Goal: Task Accomplishment & Management: Manage account settings

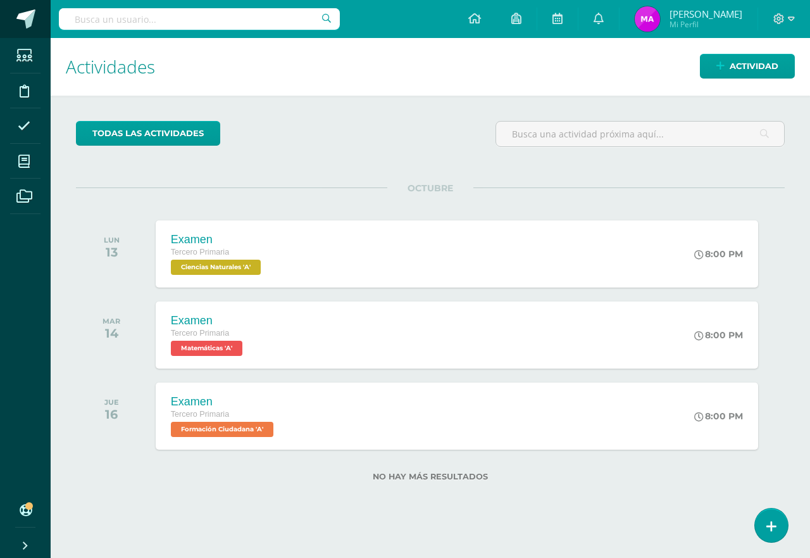
click at [15, 20] on link at bounding box center [25, 19] width 51 height 38
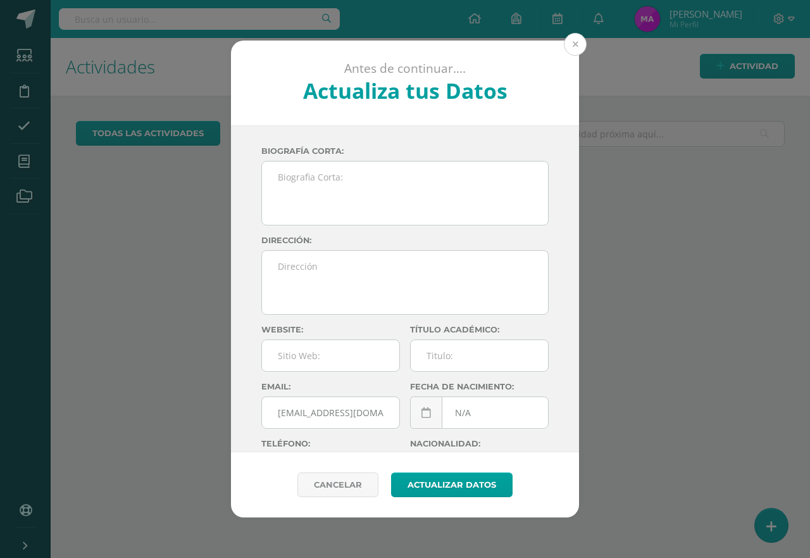
click at [576, 49] on button at bounding box center [575, 44] width 23 height 23
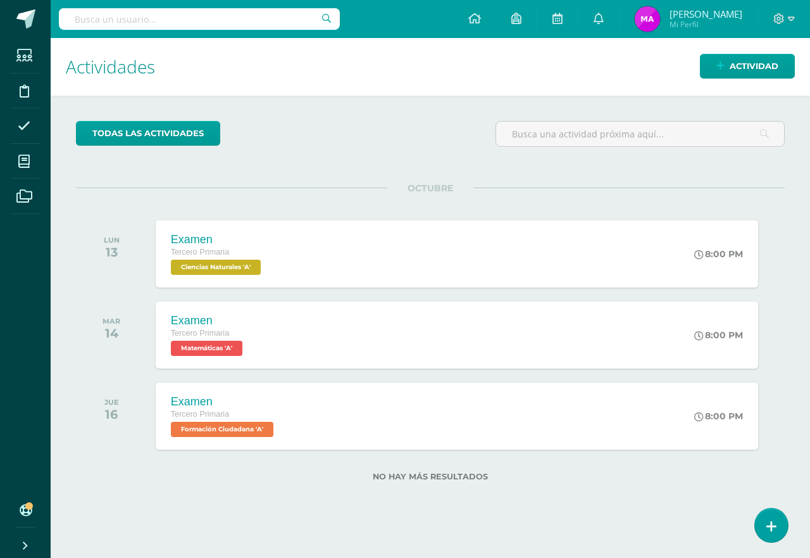
click at [19, 515] on span at bounding box center [20, 509] width 10 height 17
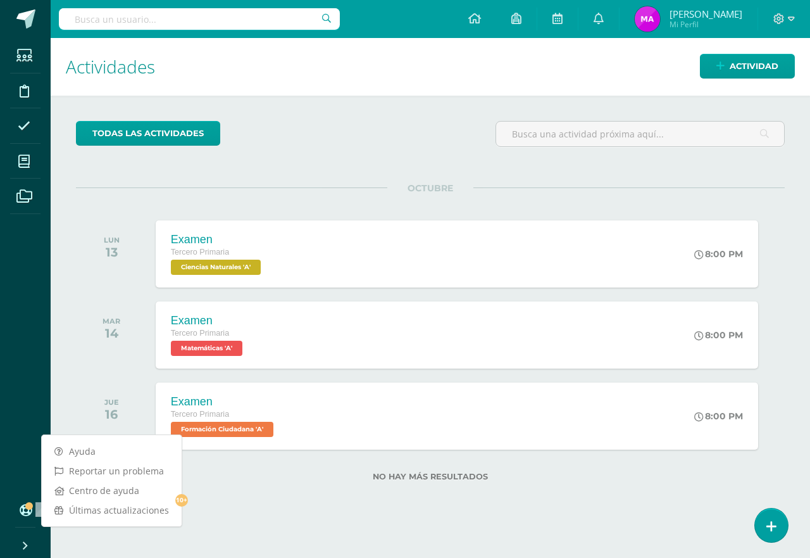
click at [24, 504] on icon at bounding box center [25, 510] width 10 height 13
click at [58, 391] on div "todas las Actividades No tienes actividades Échale un vistazo a los demás perío…" at bounding box center [431, 309] width 760 height 426
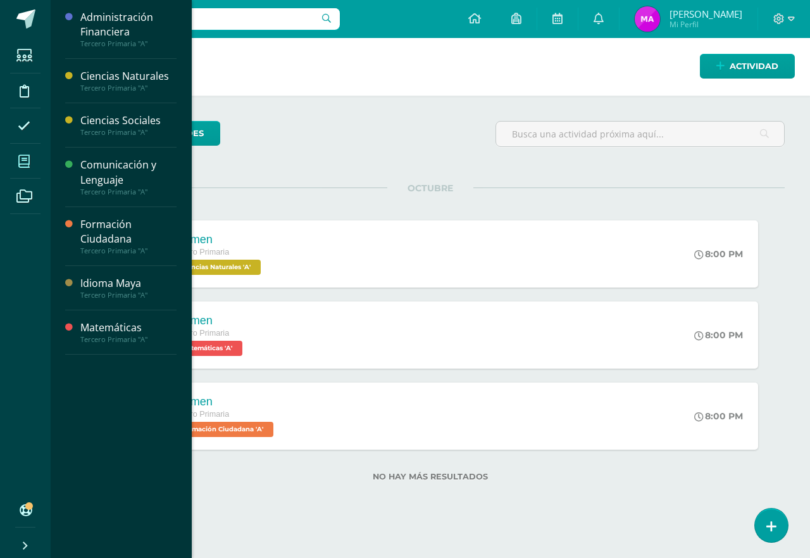
click at [22, 161] on icon at bounding box center [23, 161] width 11 height 13
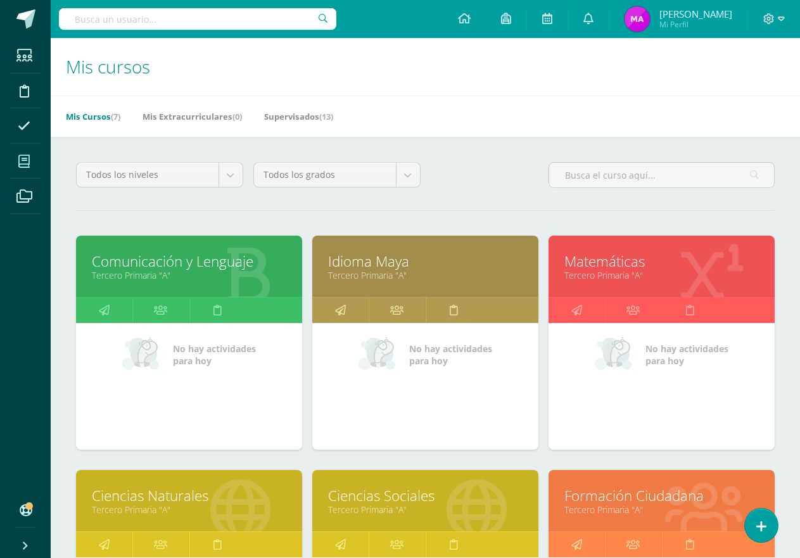
click at [689, 282] on icon at bounding box center [712, 275] width 62 height 62
click at [669, 250] on div at bounding box center [711, 267] width 125 height 85
click at [664, 264] on link "Matemáticas" at bounding box center [661, 261] width 194 height 20
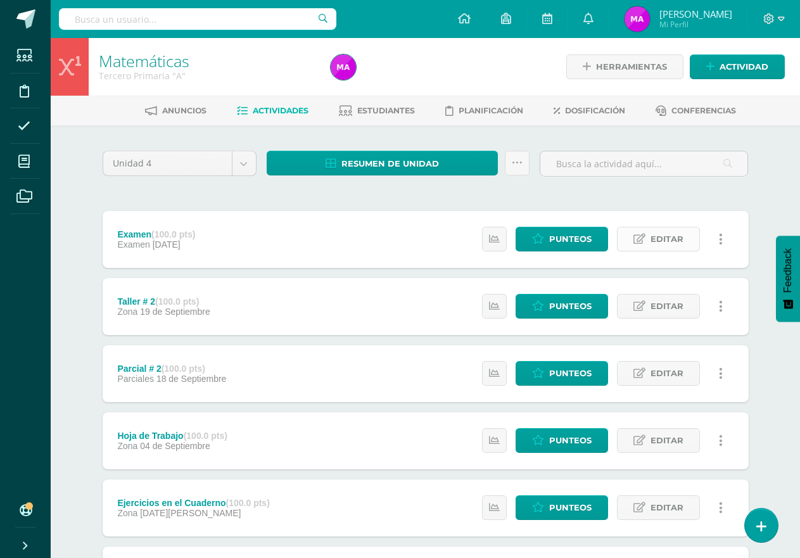
click at [683, 245] on link "Editar" at bounding box center [658, 239] width 83 height 25
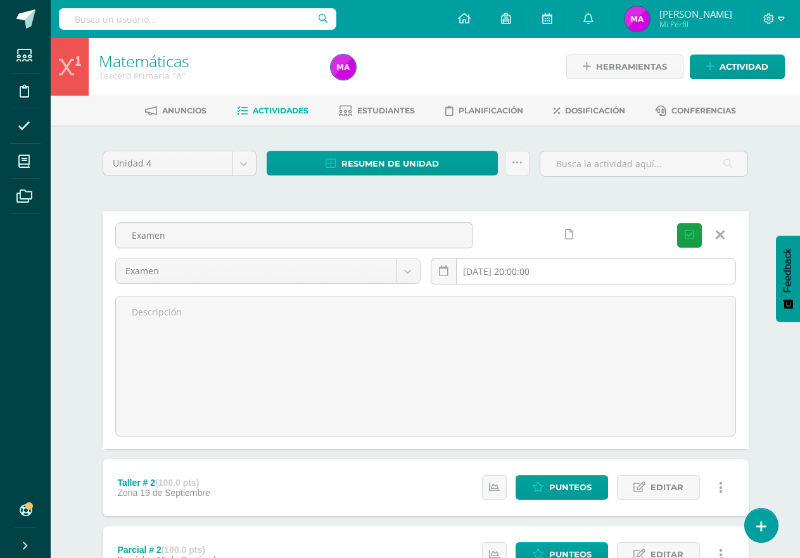
click at [518, 272] on input "2025-10-14 20:00:00" at bounding box center [583, 271] width 304 height 25
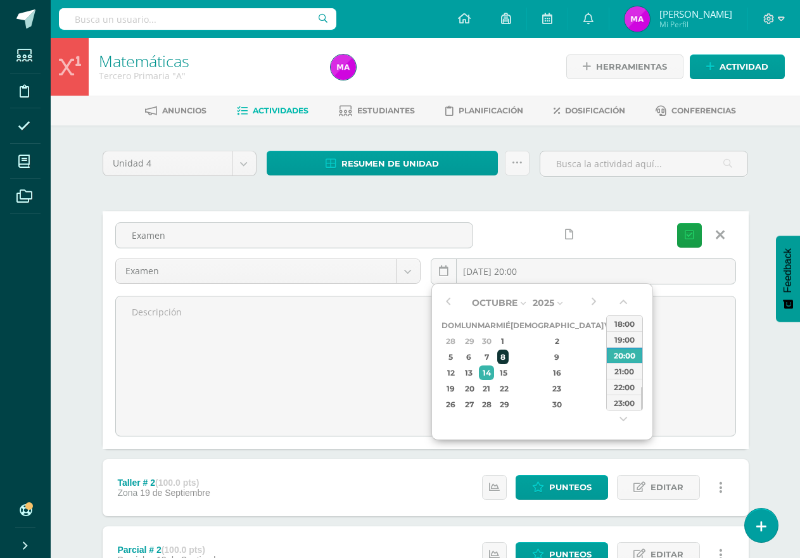
click at [508, 361] on div "8" at bounding box center [502, 356] width 11 height 15
type input "2025-10-08 20:00"
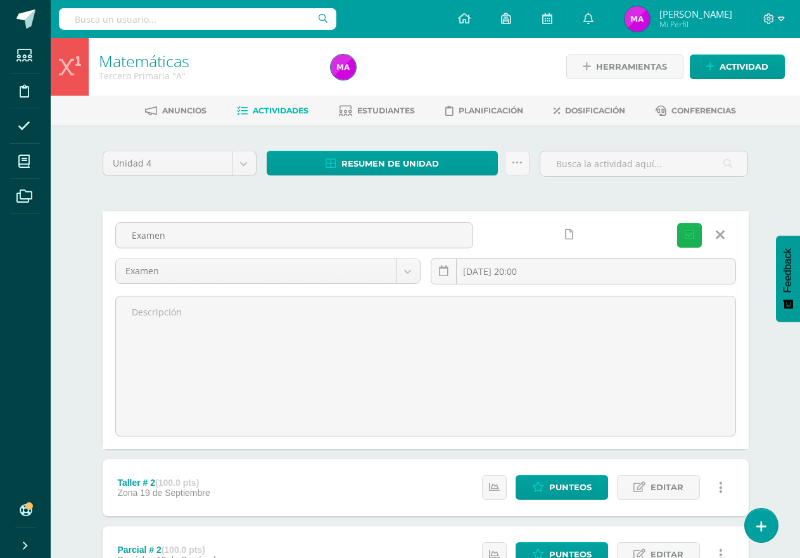
click at [692, 242] on button "Guardar" at bounding box center [689, 235] width 25 height 25
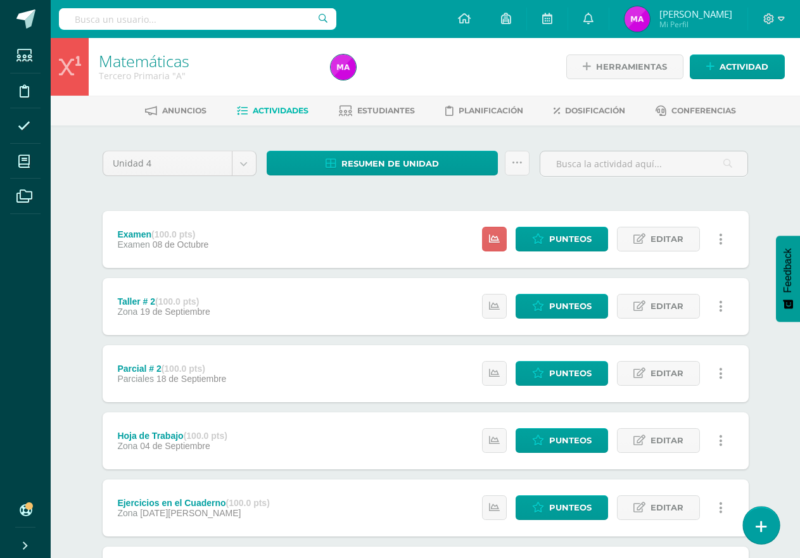
click at [763, 519] on icon at bounding box center [760, 526] width 11 height 15
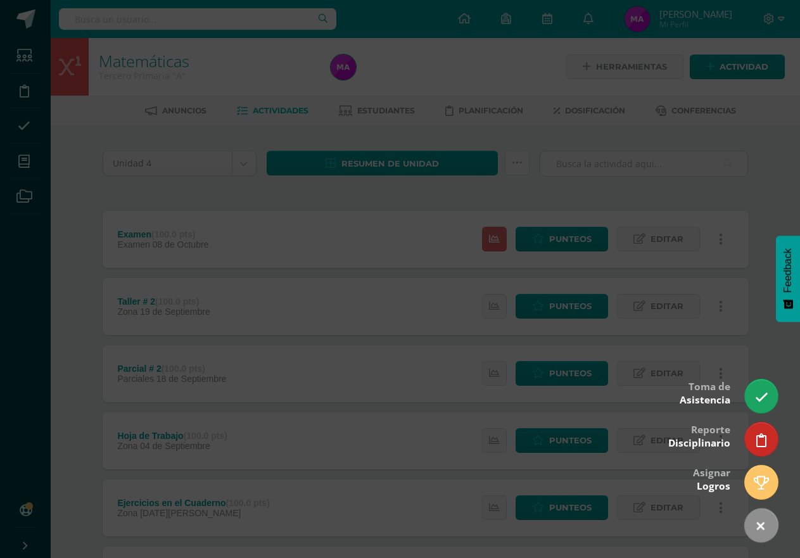
click at [92, 183] on div at bounding box center [400, 279] width 800 height 558
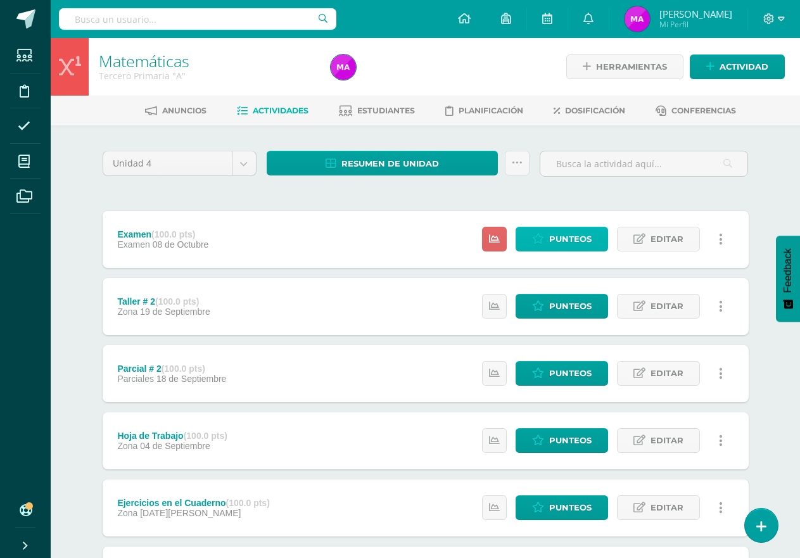
click at [563, 240] on span "Punteos" at bounding box center [570, 238] width 42 height 23
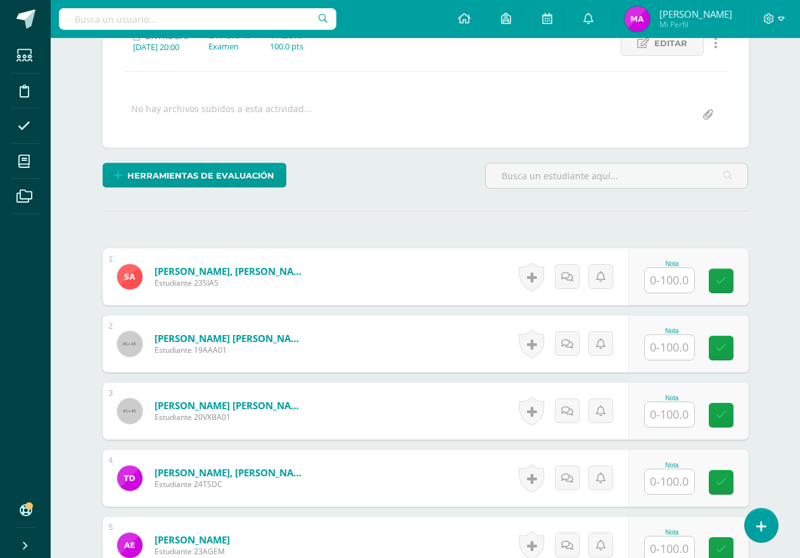
scroll to position [192, 0]
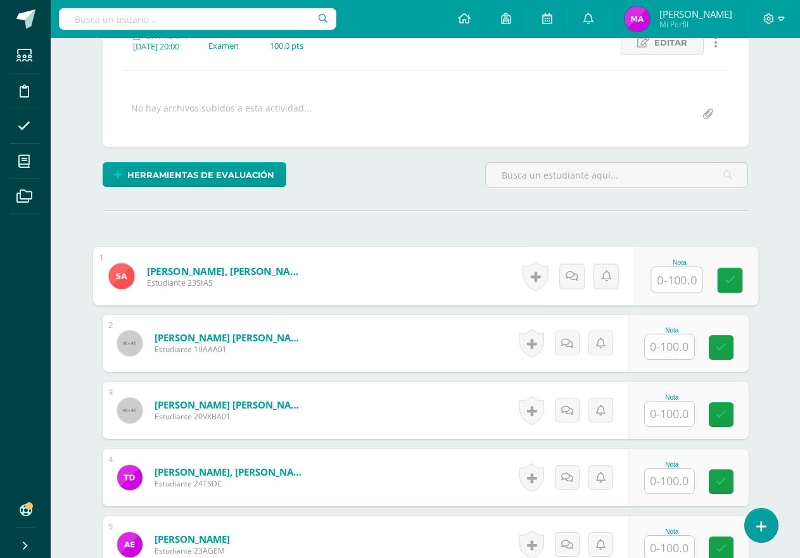
click at [679, 277] on input "text" at bounding box center [676, 279] width 51 height 25
type input "80"
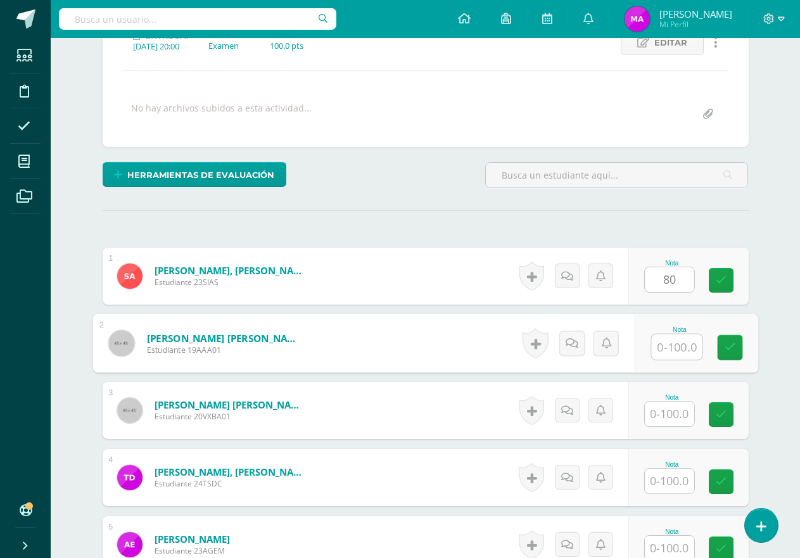
click at [675, 353] on input "text" at bounding box center [676, 346] width 51 height 25
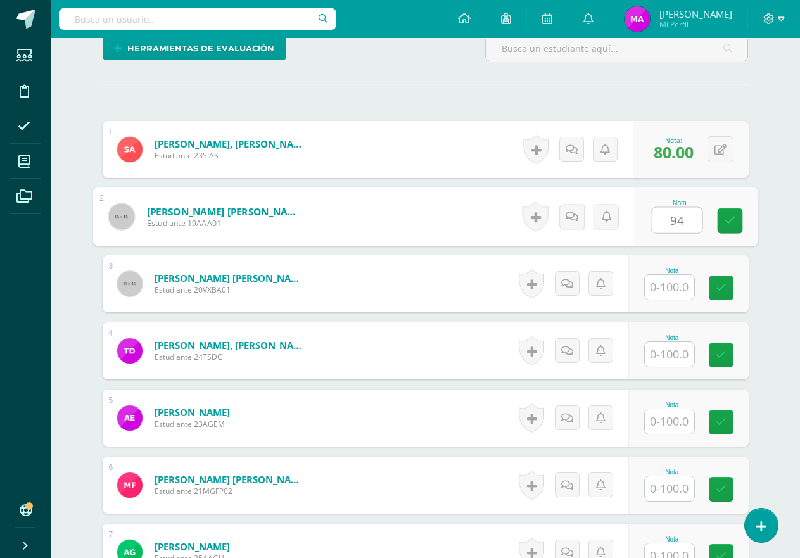
type input "94"
click at [663, 285] on input "text" at bounding box center [668, 287] width 49 height 25
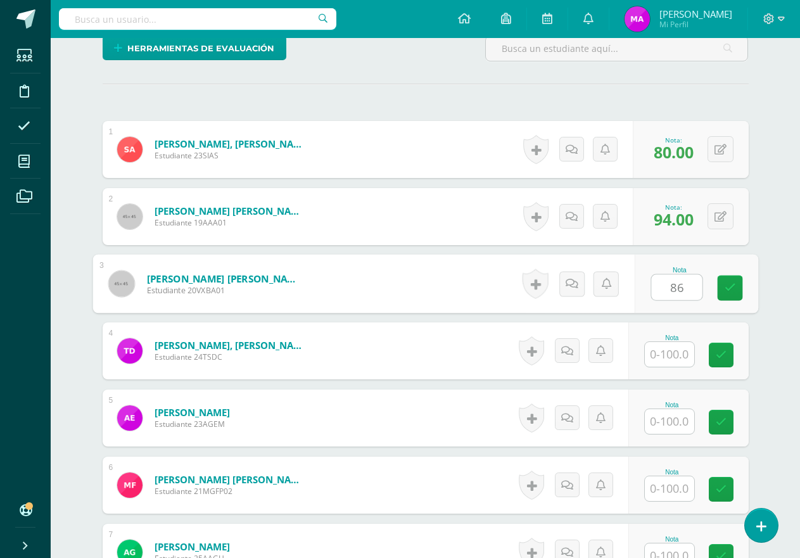
type input "86"
click at [677, 352] on input "text" at bounding box center [668, 354] width 49 height 25
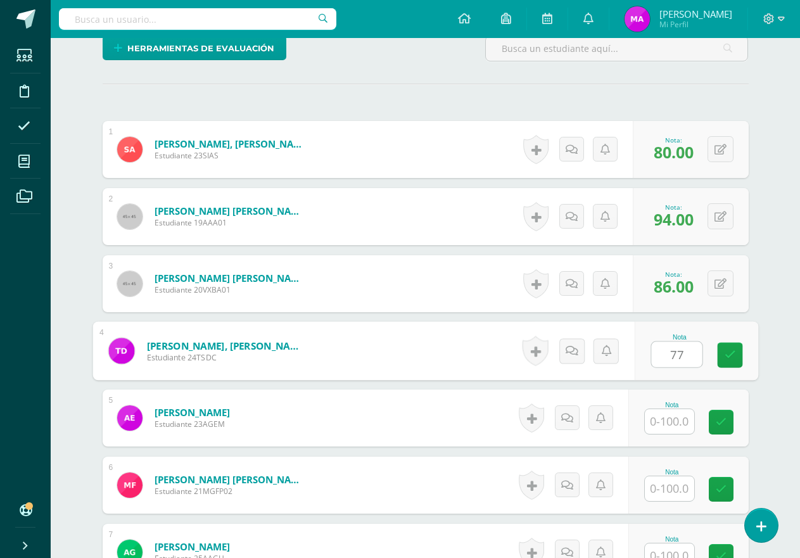
type input "77"
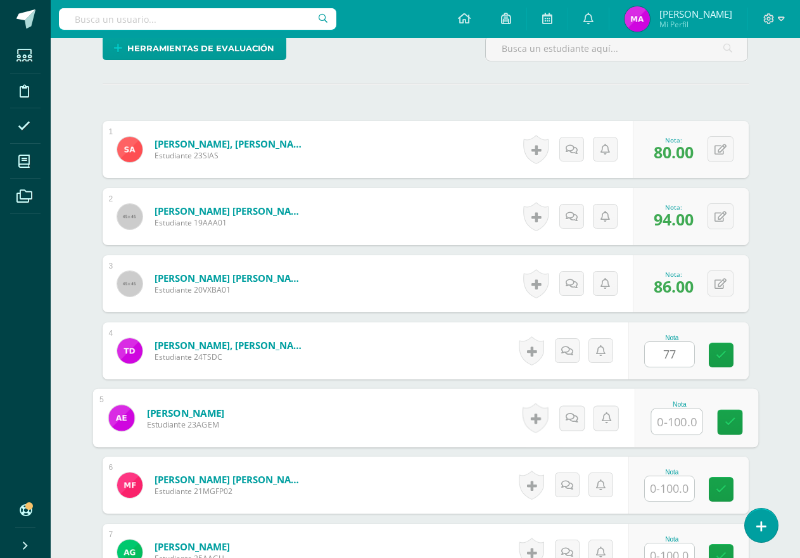
click at [684, 416] on input "text" at bounding box center [676, 421] width 51 height 25
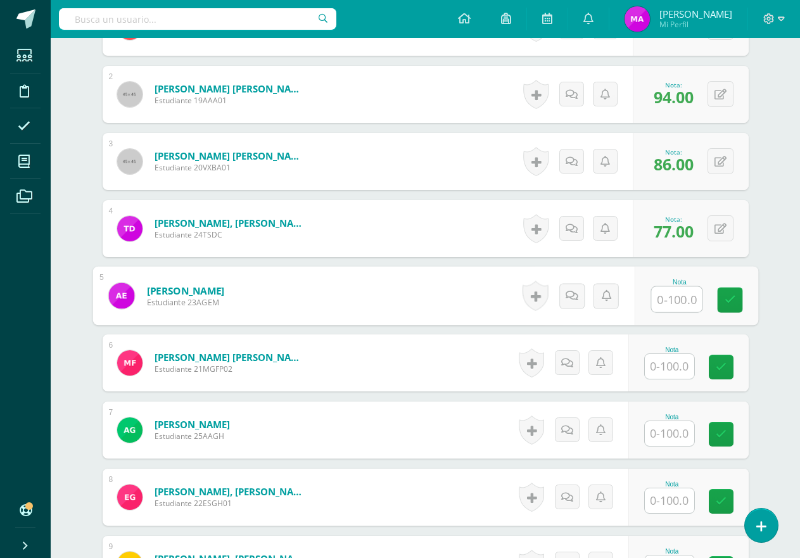
scroll to position [446, 0]
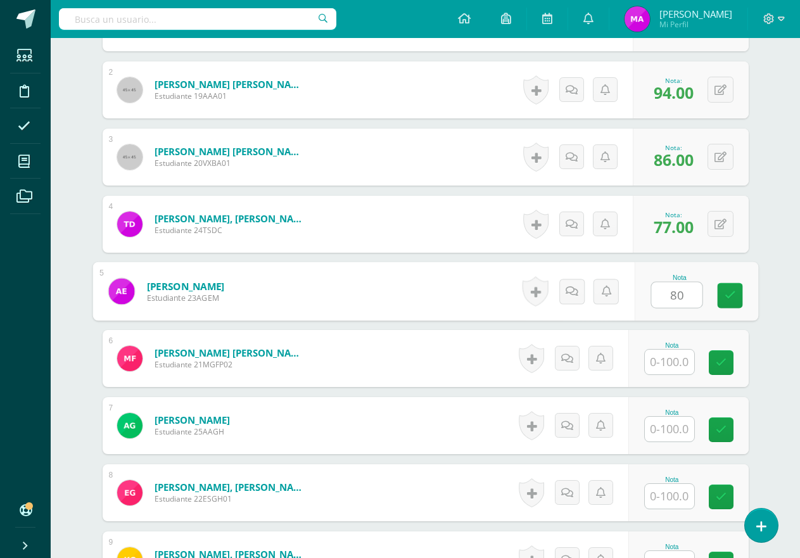
type input "80"
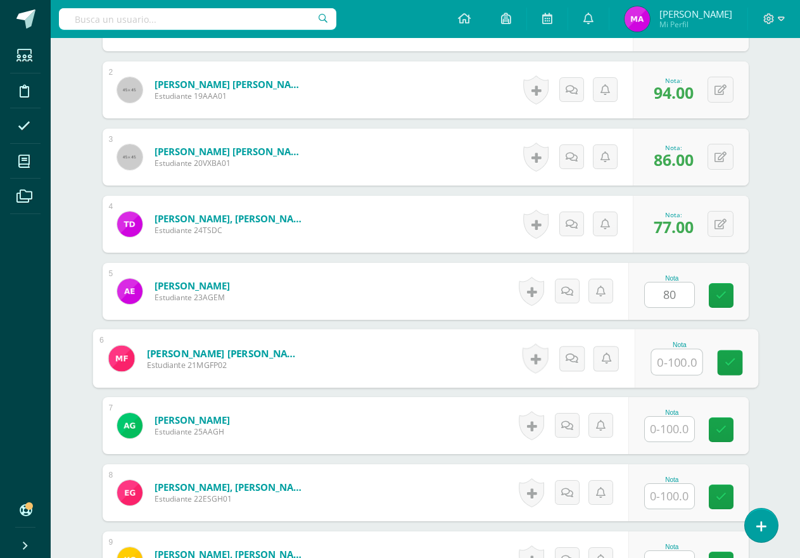
click at [665, 365] on input "text" at bounding box center [676, 361] width 51 height 25
type input "74"
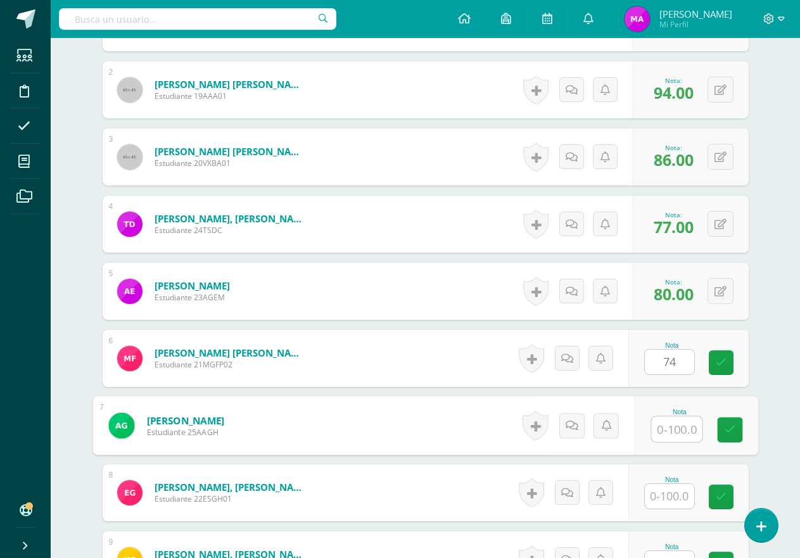
click at [669, 432] on input "text" at bounding box center [676, 429] width 51 height 25
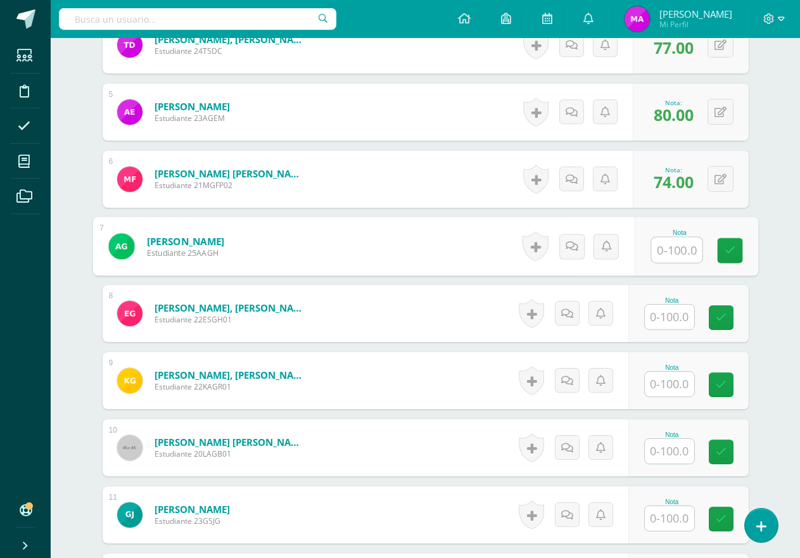
scroll to position [636, 0]
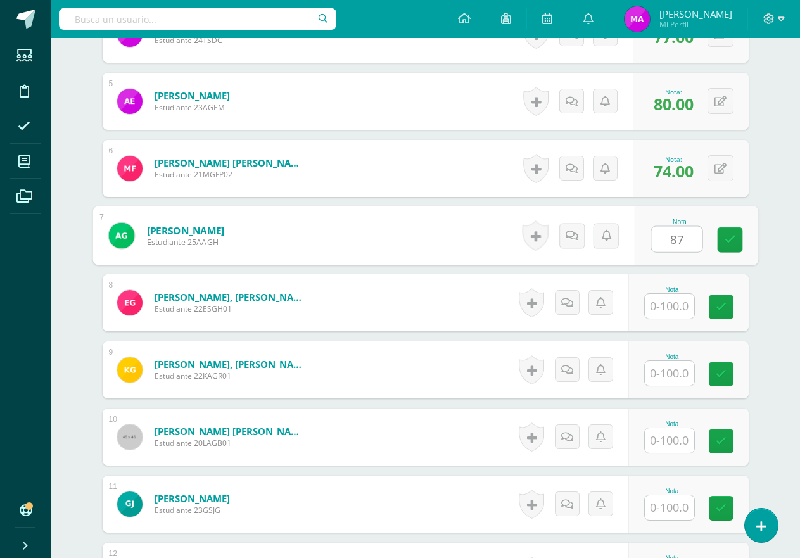
type input "87"
click at [667, 298] on input "text" at bounding box center [668, 306] width 49 height 25
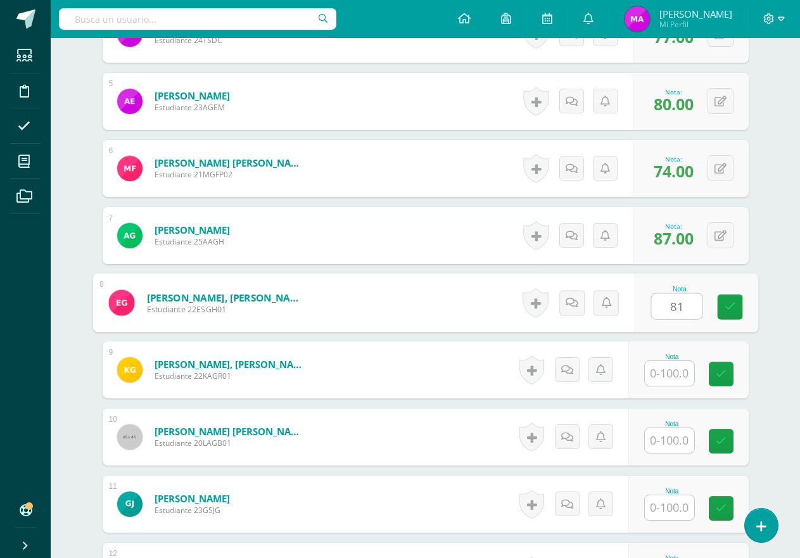
type input "81"
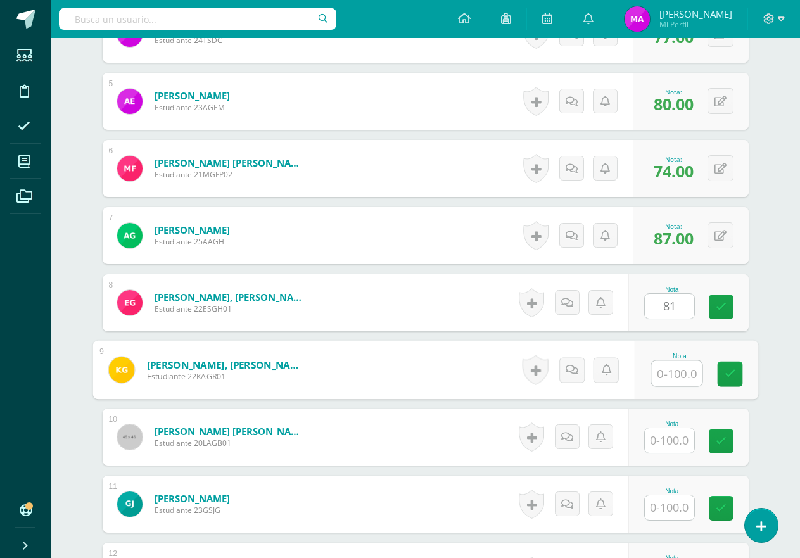
click at [669, 372] on input "text" at bounding box center [676, 373] width 51 height 25
type input "91"
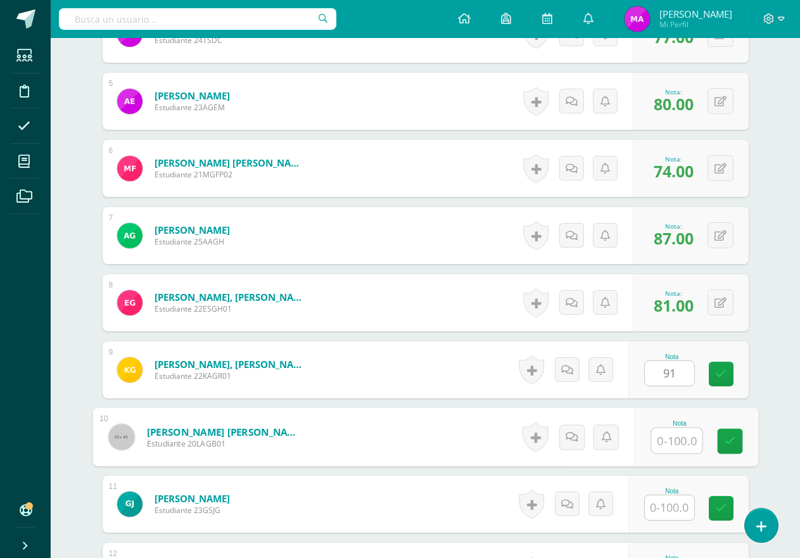
click at [669, 439] on input "text" at bounding box center [676, 440] width 51 height 25
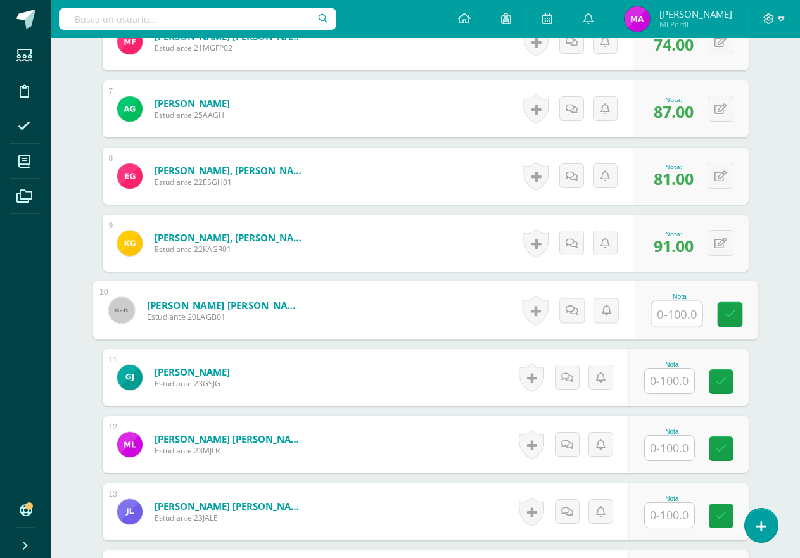
scroll to position [825, 0]
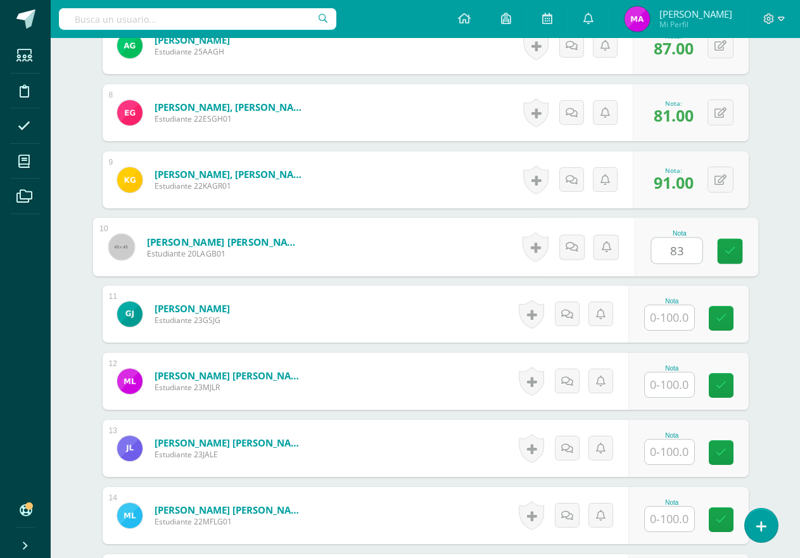
type input "83"
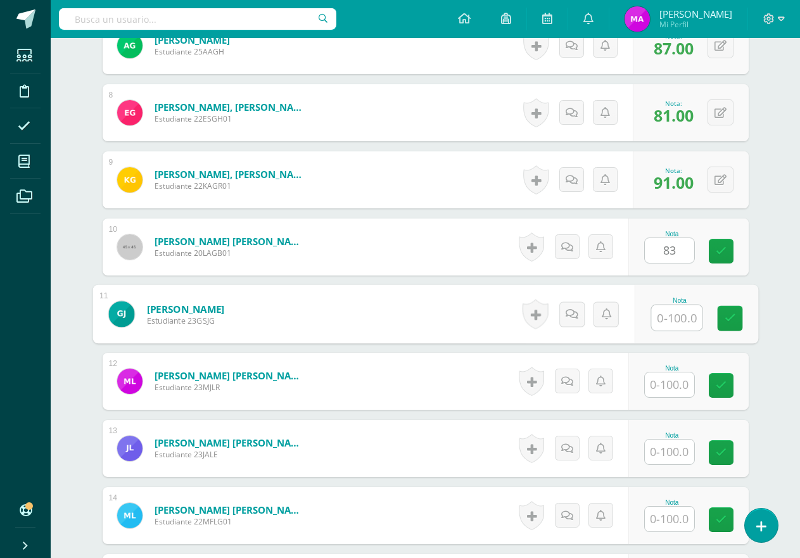
click at [670, 316] on input "text" at bounding box center [676, 317] width 51 height 25
type input "91"
click at [674, 389] on input "text" at bounding box center [668, 384] width 49 height 25
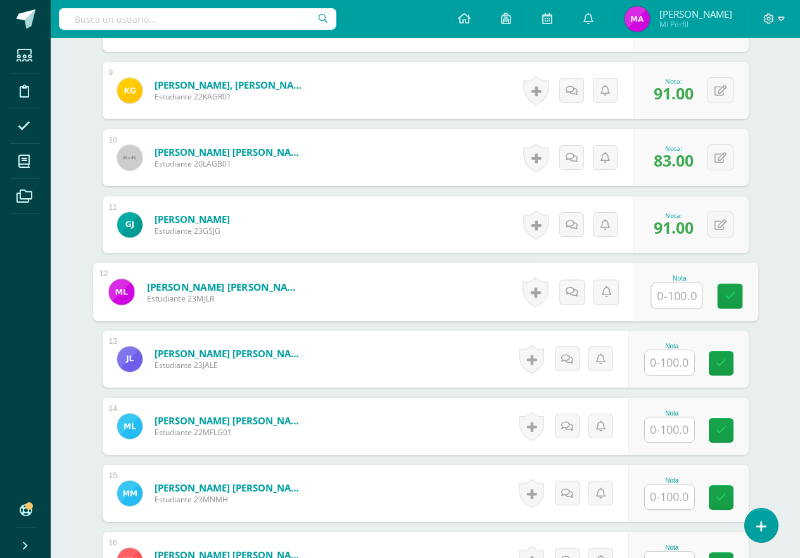
scroll to position [952, 0]
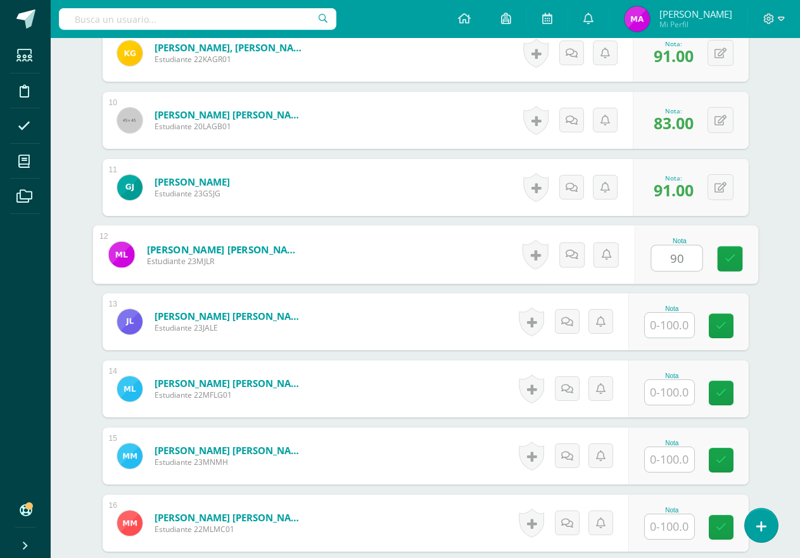
type input "90"
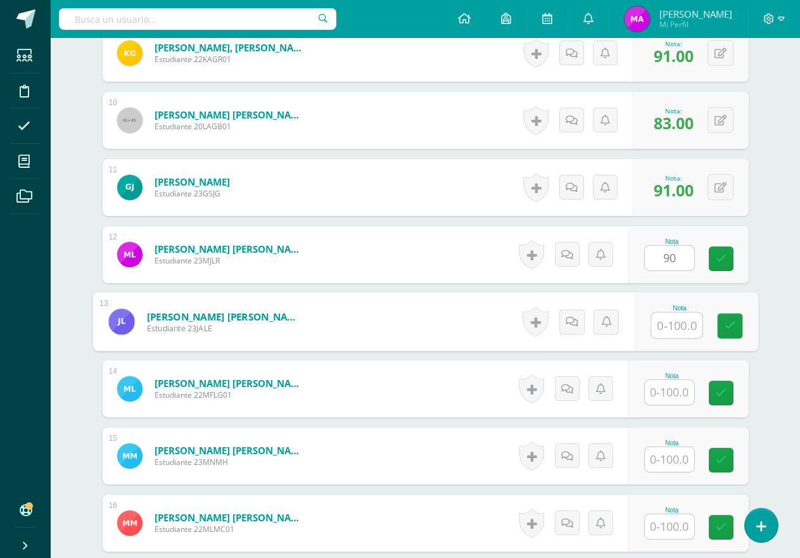
click at [672, 329] on input "text" at bounding box center [676, 325] width 51 height 25
type input "96"
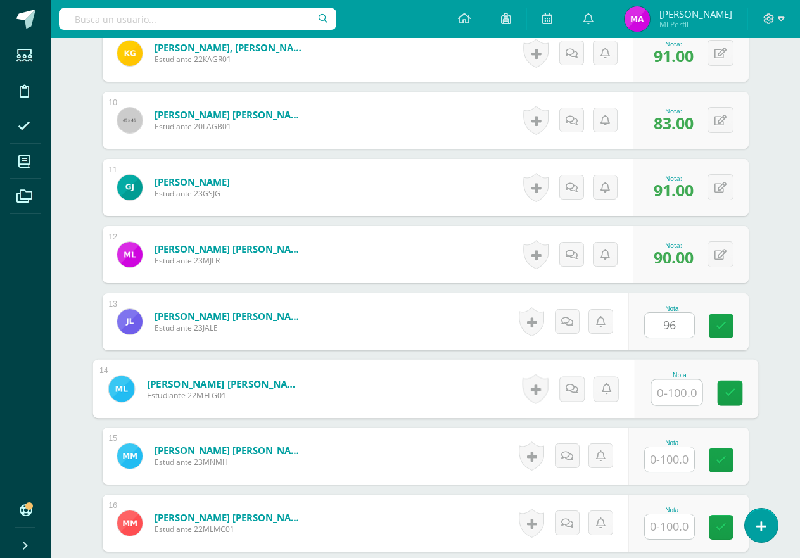
click at [673, 393] on input "text" at bounding box center [676, 392] width 51 height 25
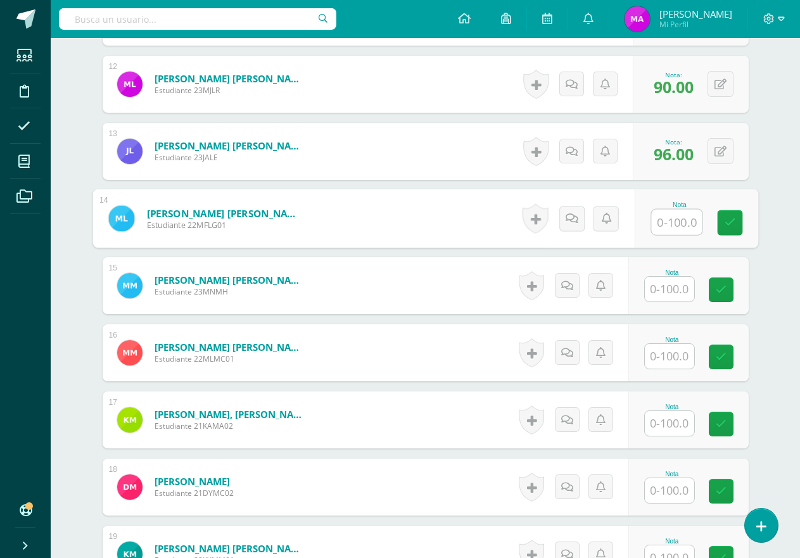
scroll to position [1142, 0]
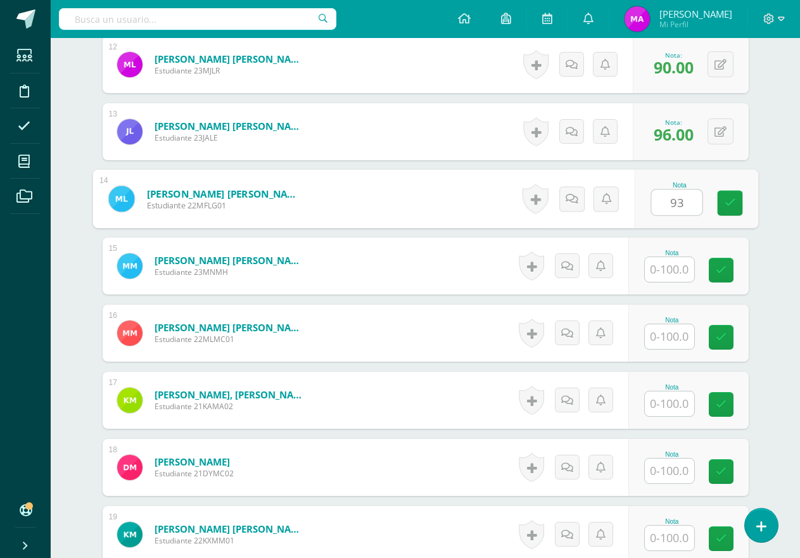
type input "93"
click at [664, 264] on input "text" at bounding box center [668, 269] width 49 height 25
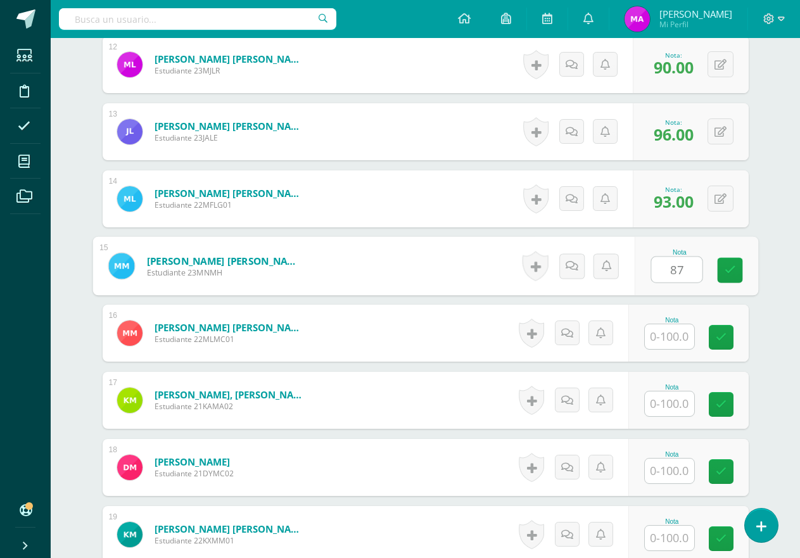
type input "87"
click at [676, 338] on input "text" at bounding box center [668, 336] width 49 height 25
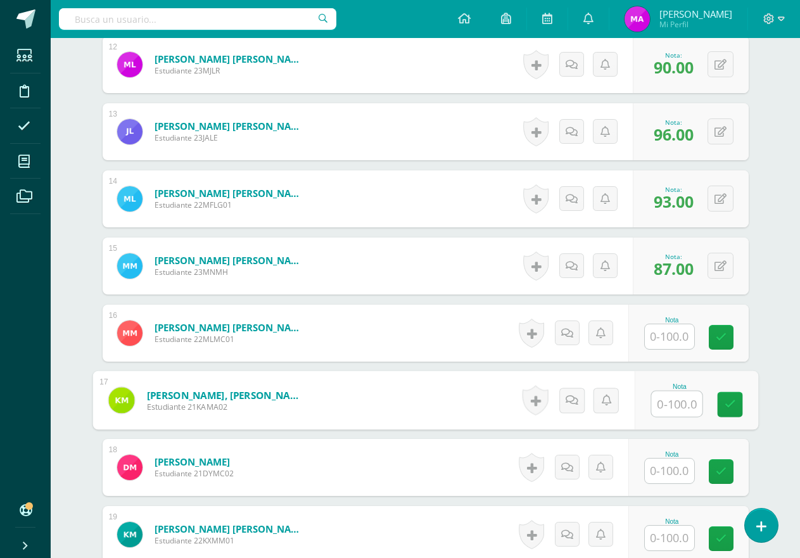
click at [677, 405] on input "text" at bounding box center [676, 403] width 51 height 25
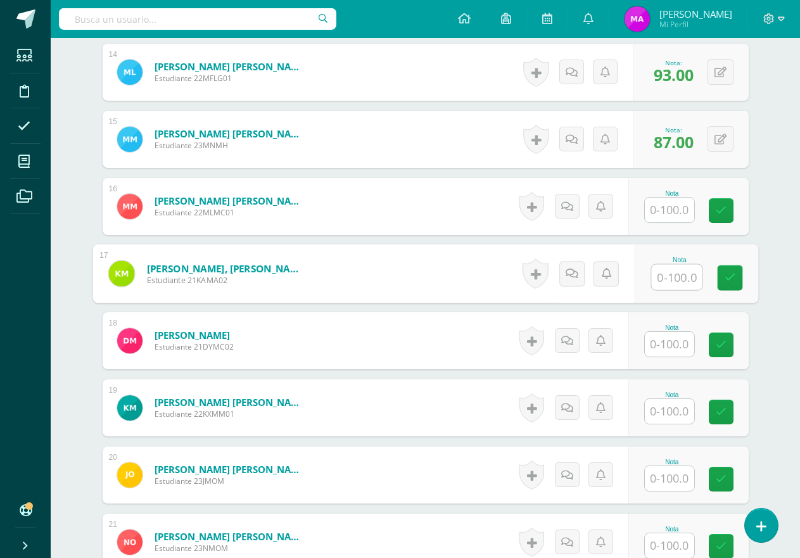
scroll to position [1332, 0]
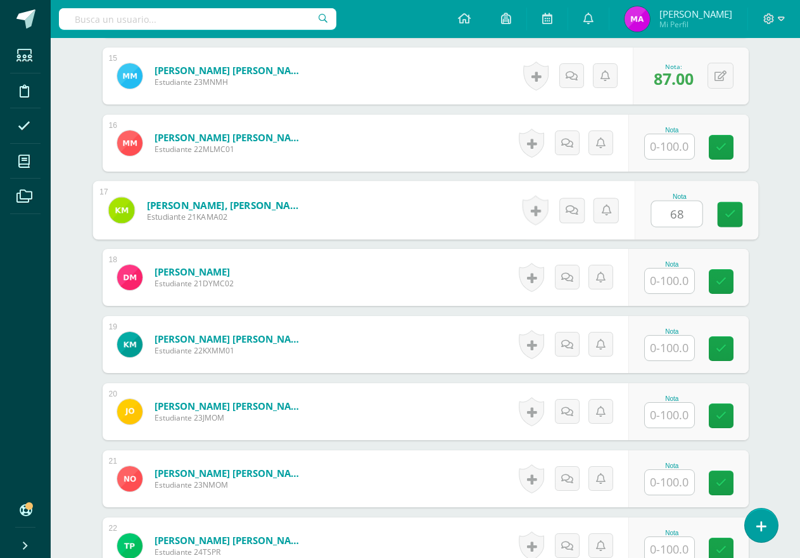
type input "68"
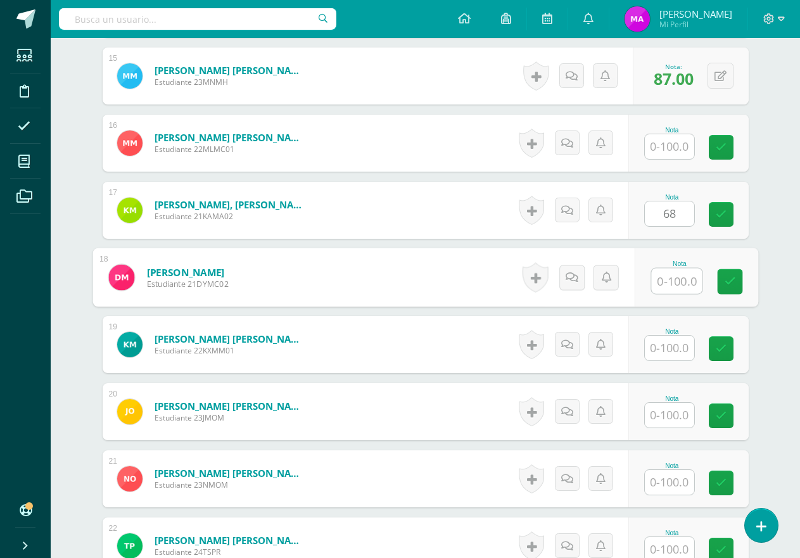
click at [669, 280] on input "text" at bounding box center [676, 280] width 51 height 25
type input "79"
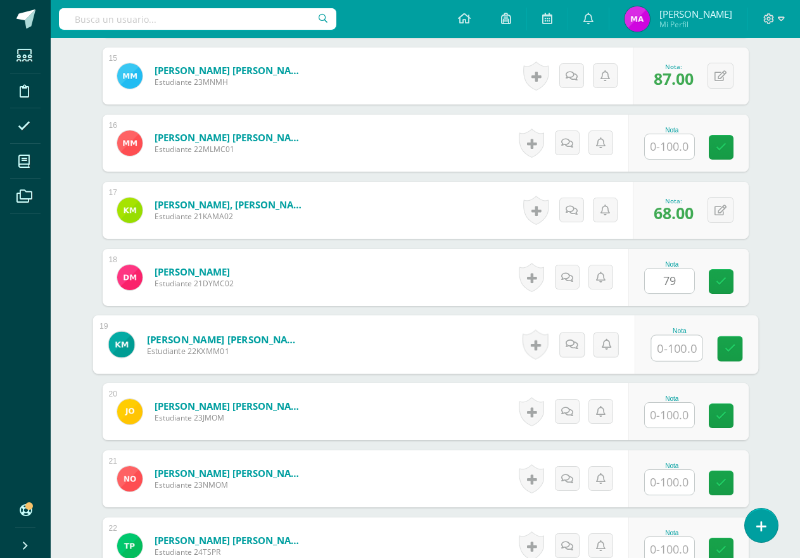
click at [670, 345] on input "text" at bounding box center [676, 348] width 51 height 25
type input "79"
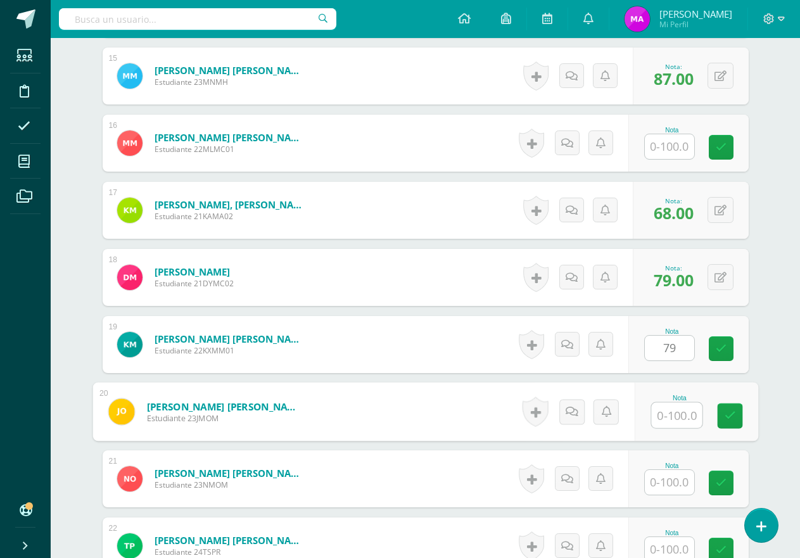
click at [669, 419] on input "text" at bounding box center [676, 415] width 51 height 25
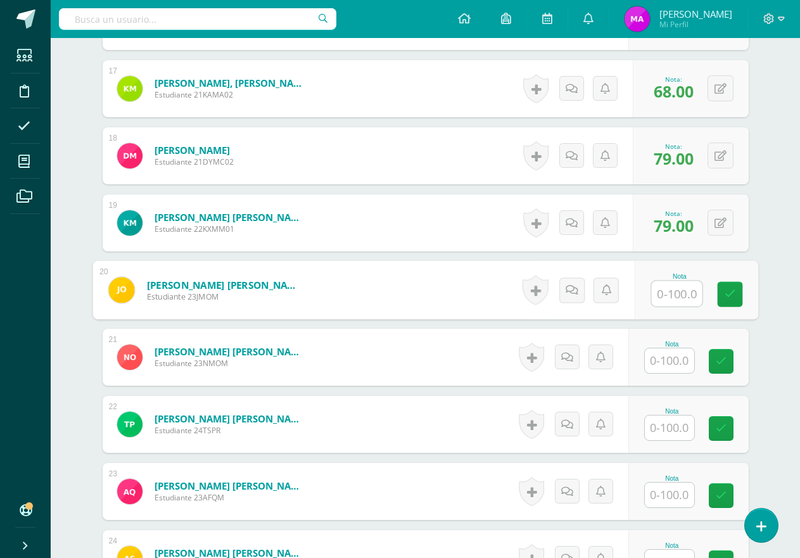
scroll to position [1459, 0]
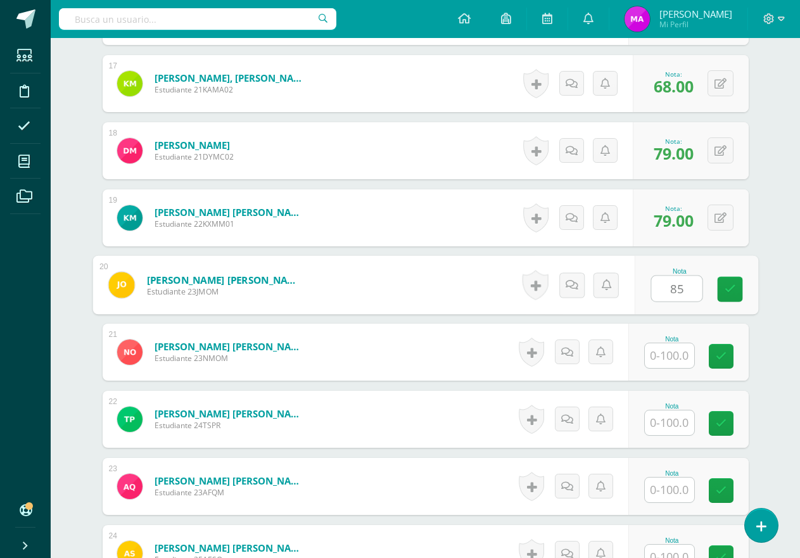
type input "85"
click at [672, 348] on input "text" at bounding box center [668, 355] width 49 height 25
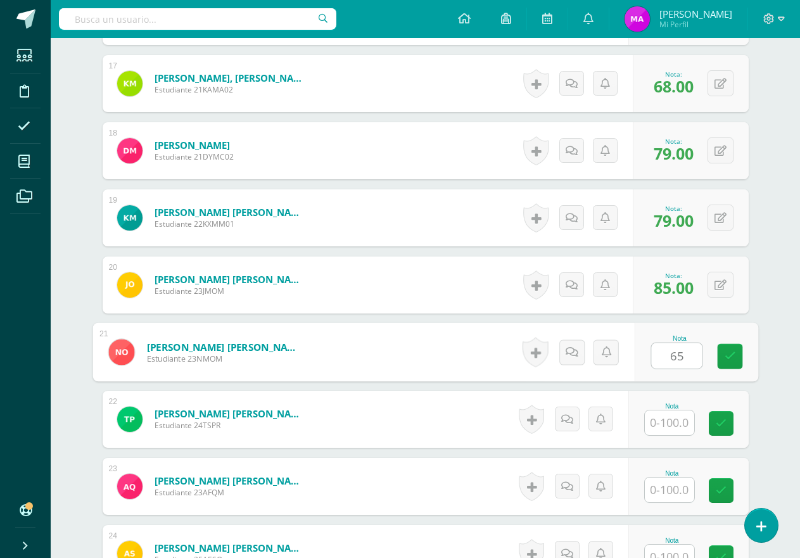
type input "65"
click at [676, 418] on input "text" at bounding box center [668, 422] width 49 height 25
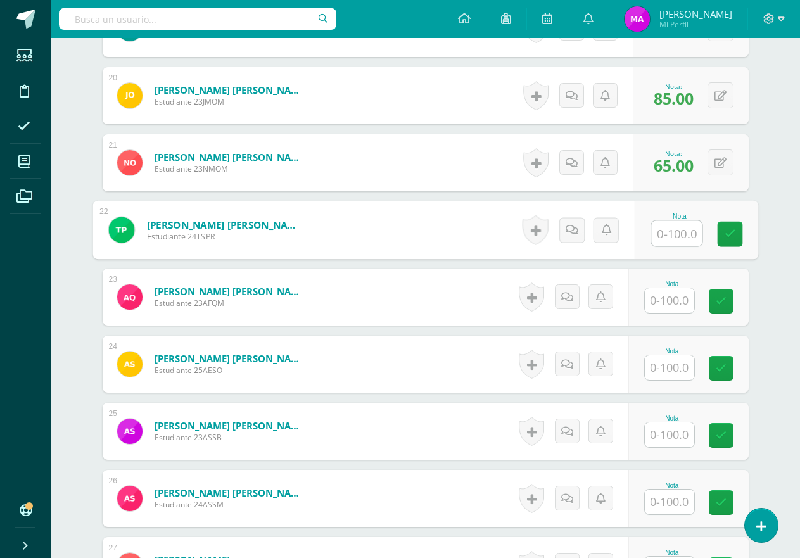
scroll to position [1648, 0]
type input "88"
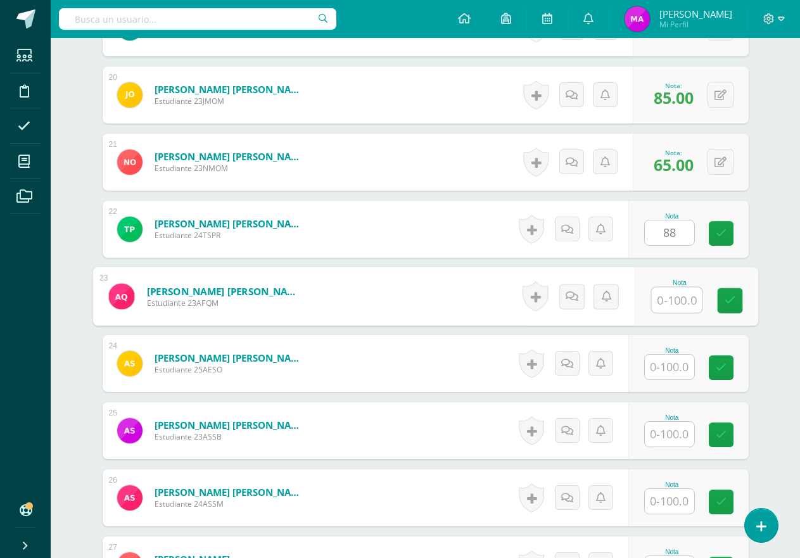
click at [665, 304] on input "text" at bounding box center [676, 299] width 51 height 25
type input "84"
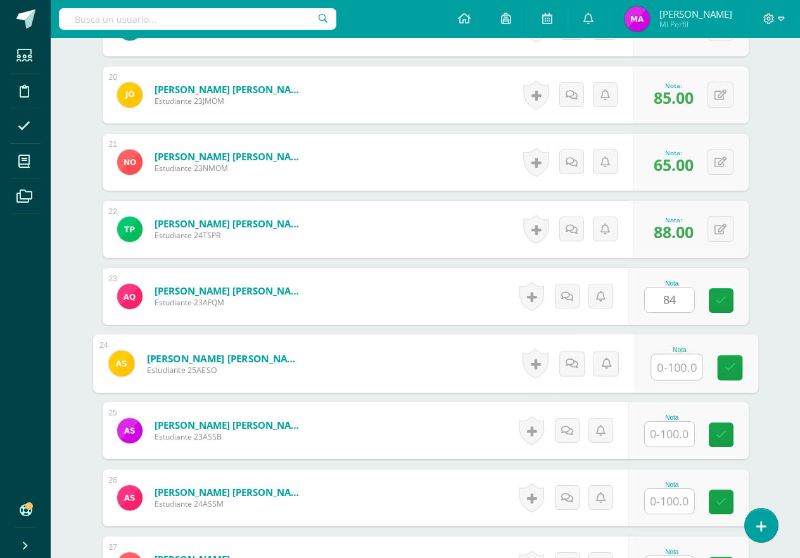
click at [676, 368] on input "text" at bounding box center [676, 367] width 51 height 25
type input "97"
click at [672, 437] on input "text" at bounding box center [668, 434] width 49 height 25
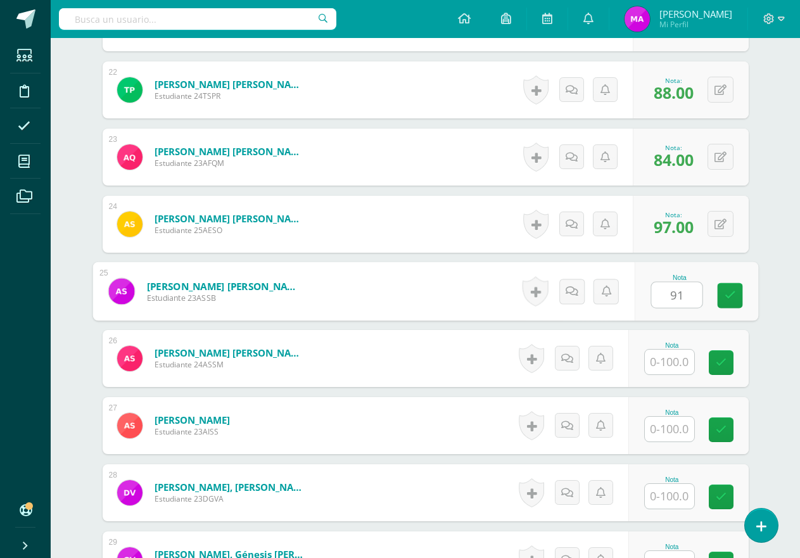
scroll to position [1902, 0]
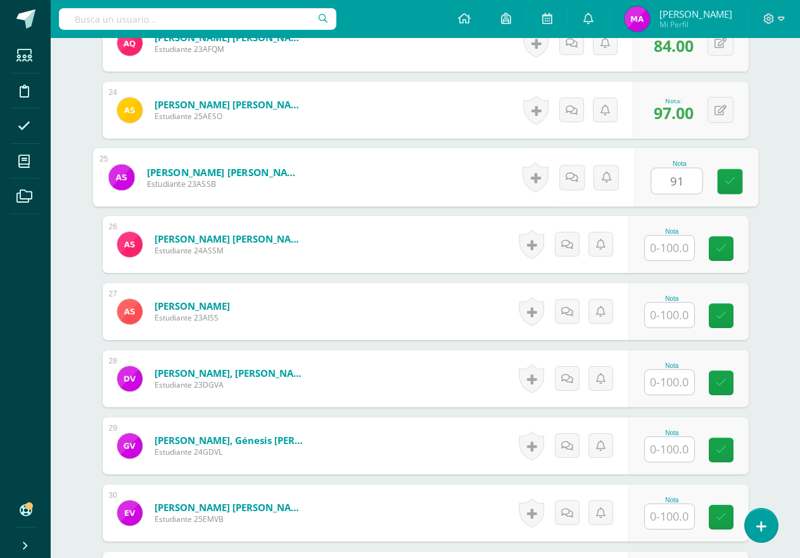
type input "91"
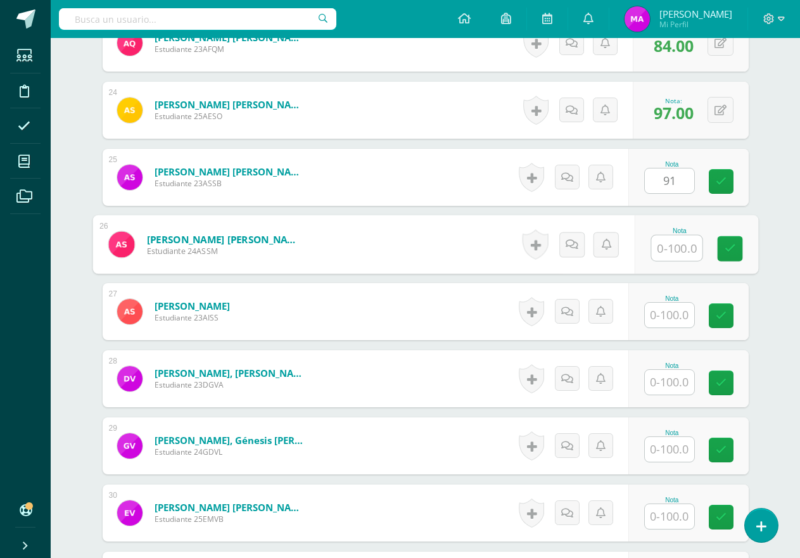
click at [680, 248] on input "text" at bounding box center [676, 247] width 51 height 25
type input "56"
click at [683, 317] on input "text" at bounding box center [668, 315] width 49 height 25
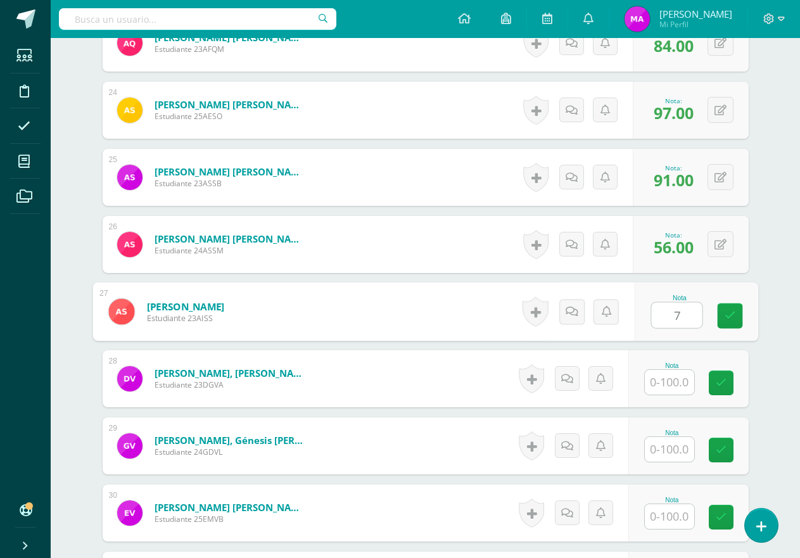
type input "78"
click at [673, 377] on input "text" at bounding box center [668, 382] width 49 height 25
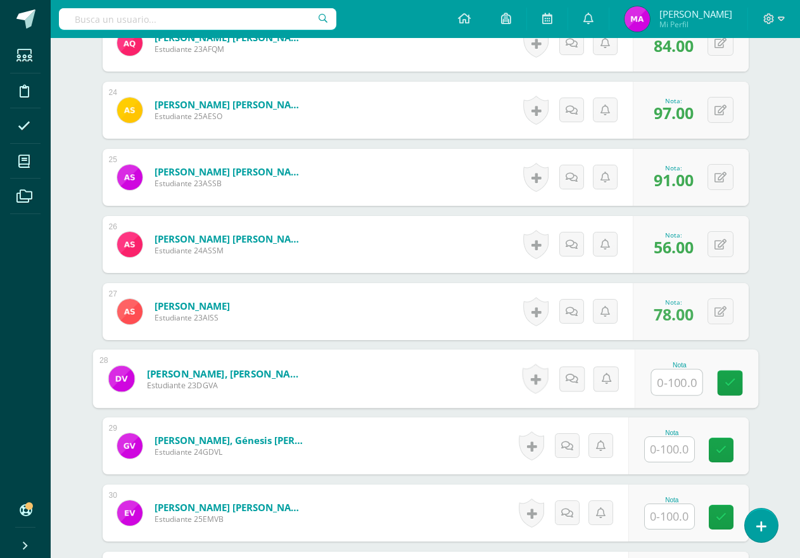
scroll to position [1965, 0]
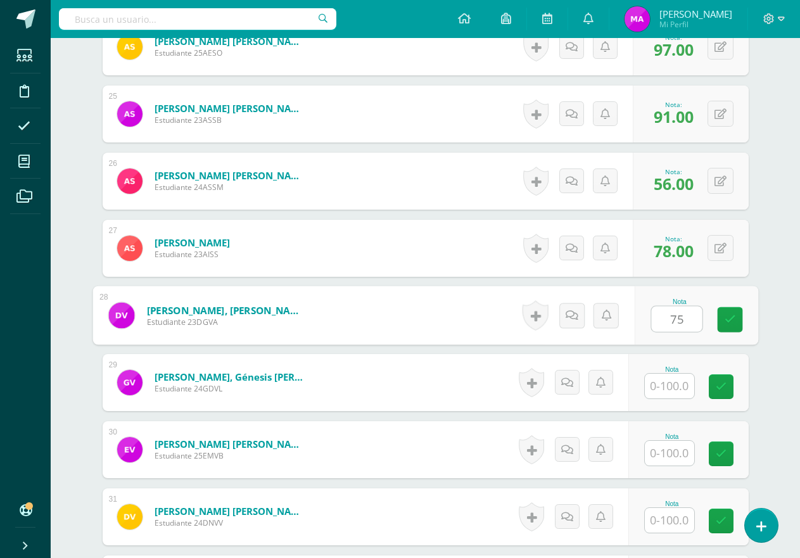
type input "75"
click at [671, 387] on input "text" at bounding box center [668, 385] width 49 height 25
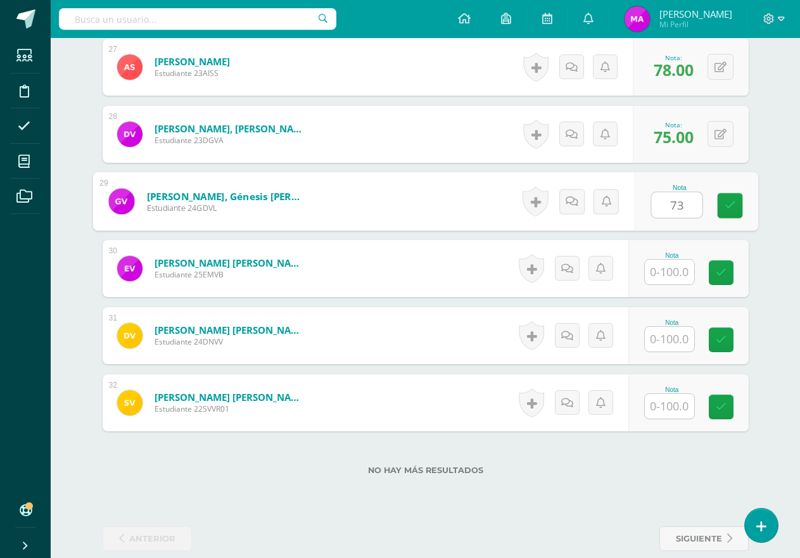
scroll to position [2155, 0]
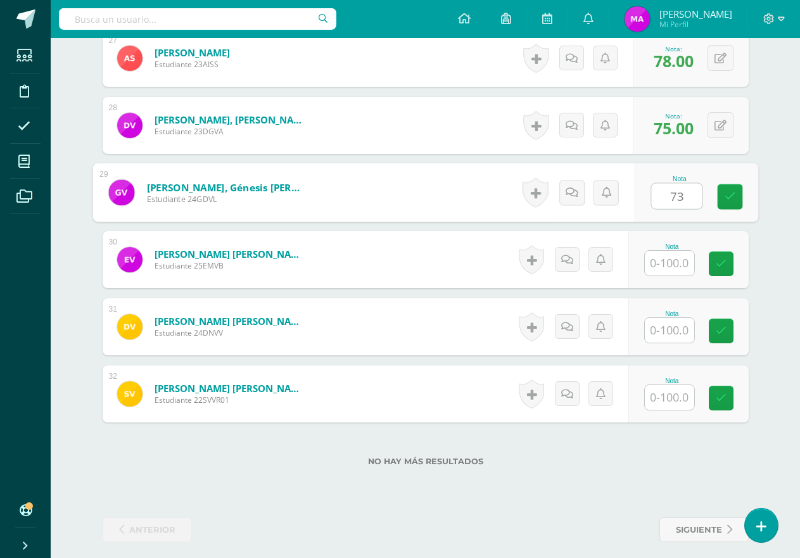
type input "73"
click at [675, 258] on input "text" at bounding box center [668, 263] width 49 height 25
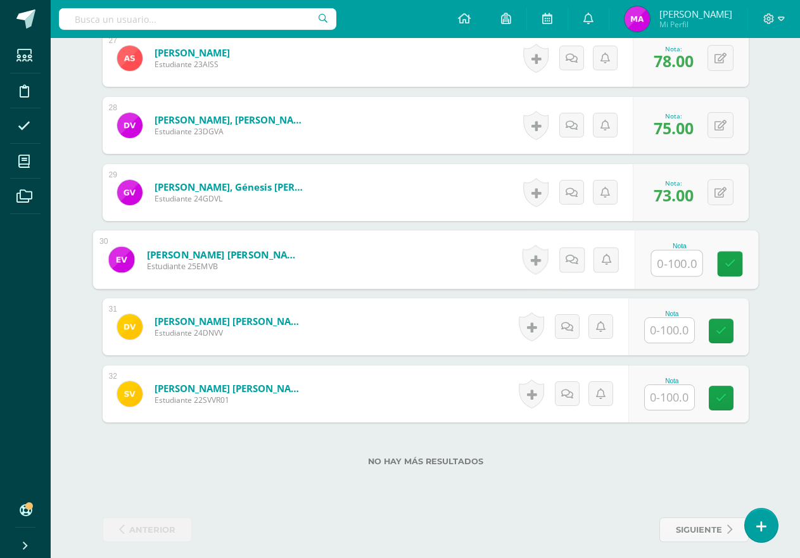
click at [679, 327] on input "text" at bounding box center [668, 330] width 49 height 25
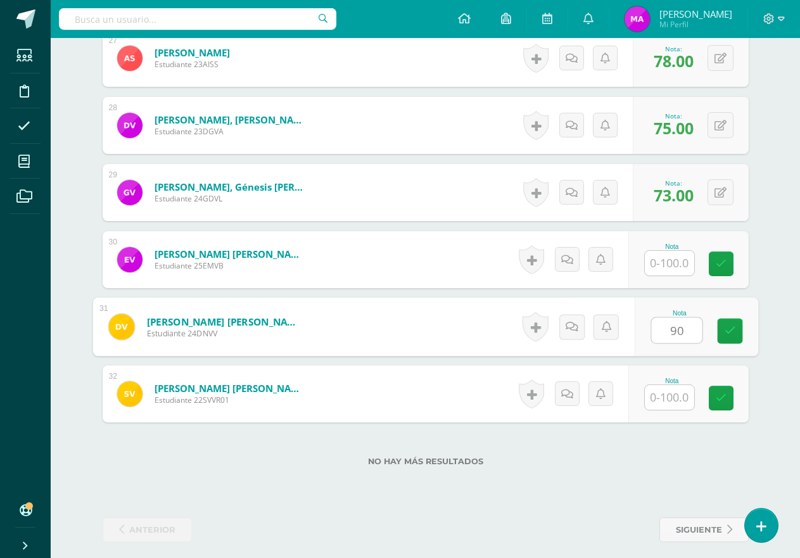
type input "90"
click at [678, 399] on input "text" at bounding box center [668, 397] width 49 height 25
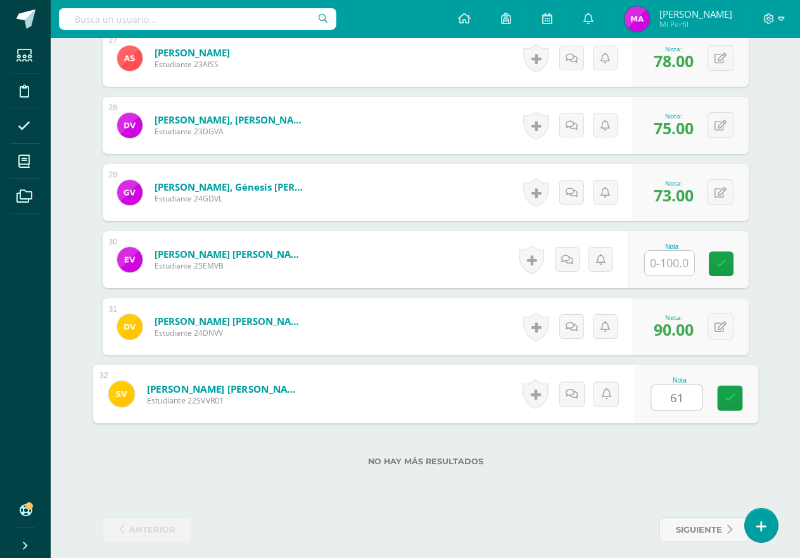
type input "61"
click at [626, 448] on div "No hay más resultados" at bounding box center [426, 451] width 646 height 59
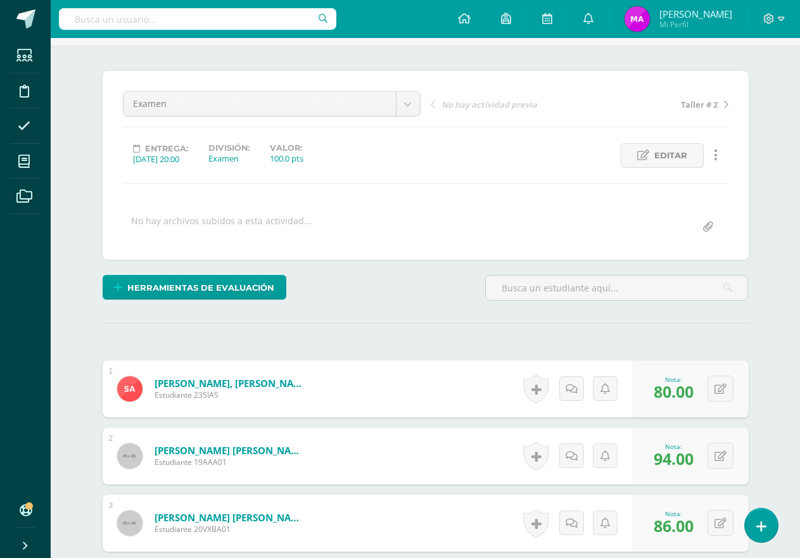
scroll to position [0, 0]
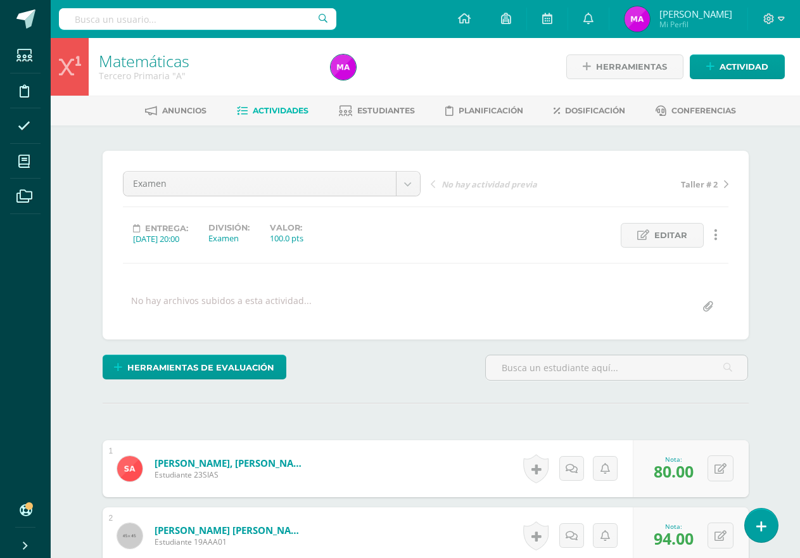
click at [286, 114] on span "Actividades" at bounding box center [281, 110] width 56 height 9
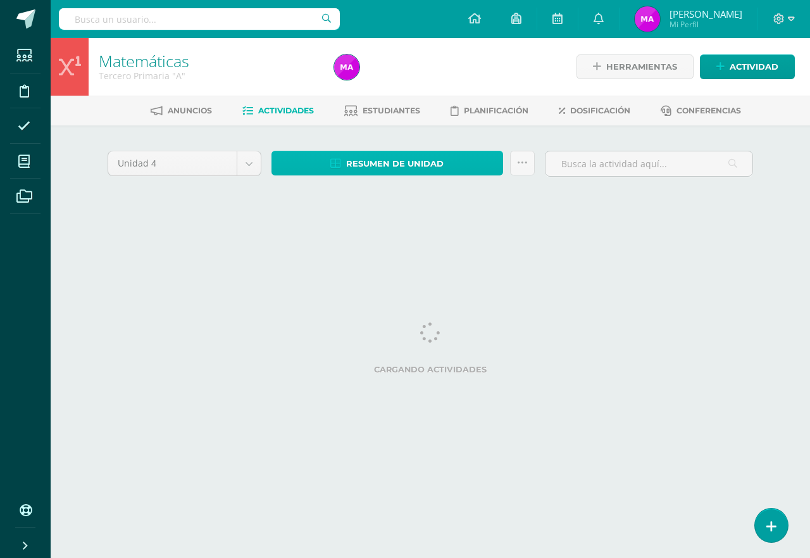
click at [396, 173] on span "Resumen de unidad" at bounding box center [394, 163] width 97 height 23
click at [405, 161] on span "Resumen de unidad" at bounding box center [394, 163] width 97 height 23
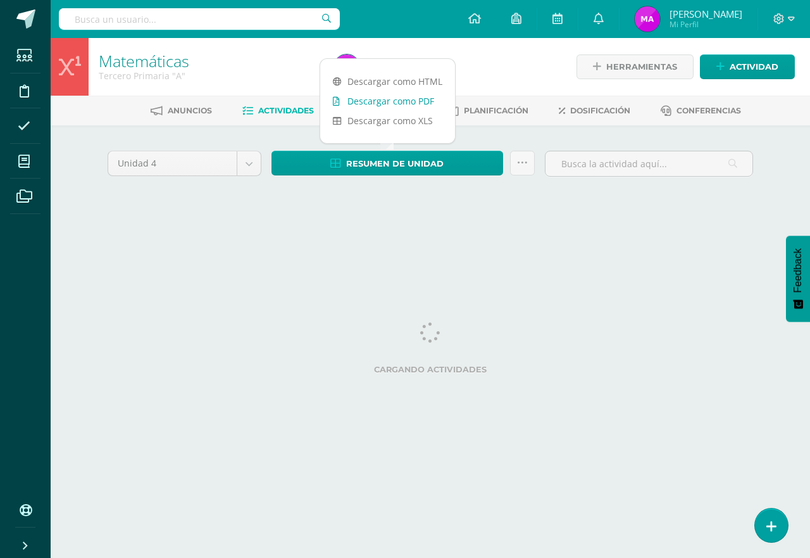
click at [412, 102] on link "Descargar como PDF" at bounding box center [387, 101] width 135 height 20
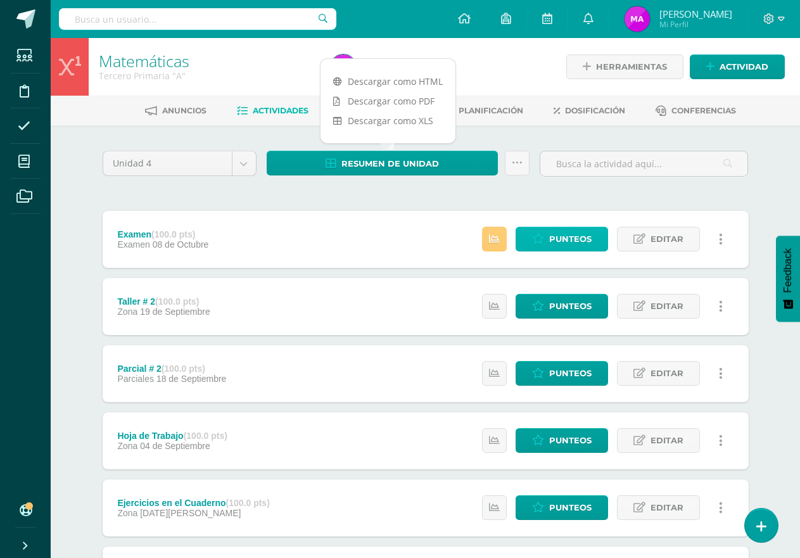
click at [545, 244] on link "Punteos" at bounding box center [561, 239] width 92 height 25
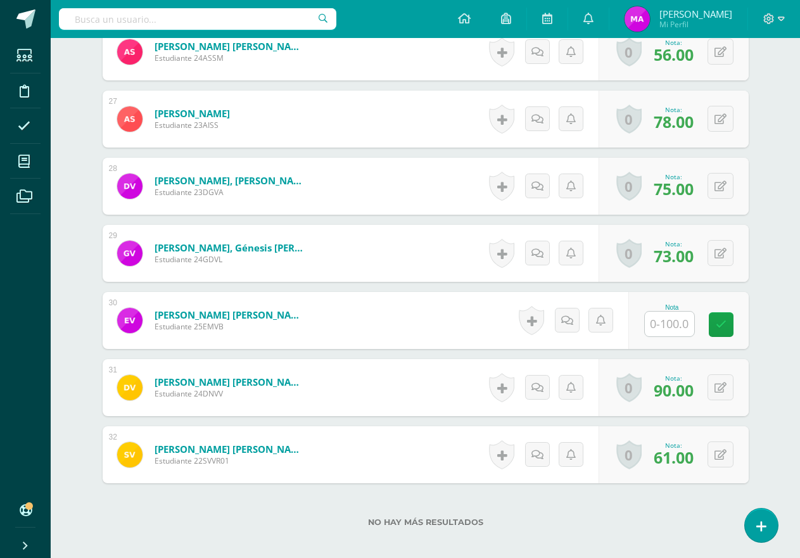
scroll to position [2164, 0]
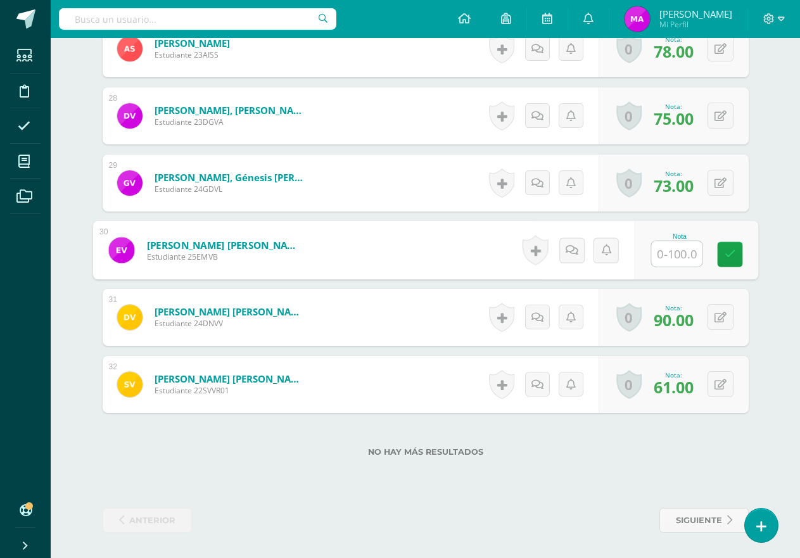
click at [677, 256] on input "text" at bounding box center [676, 253] width 51 height 25
type input "100"
click at [637, 462] on div "No hay más resultados" at bounding box center [426, 442] width 646 height 59
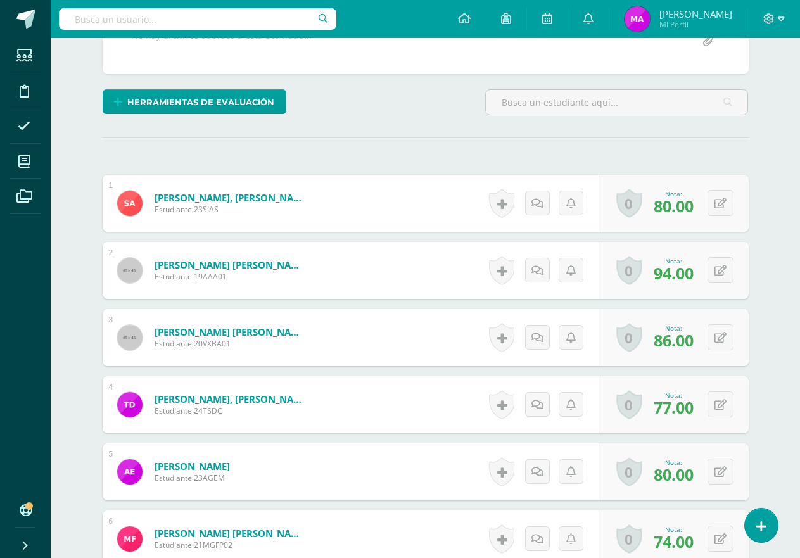
scroll to position [202, 0]
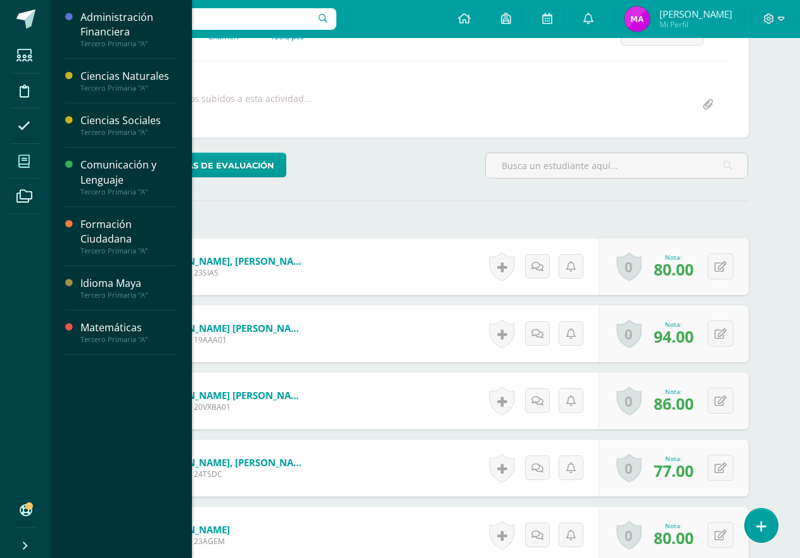
click at [17, 161] on span at bounding box center [24, 161] width 28 height 28
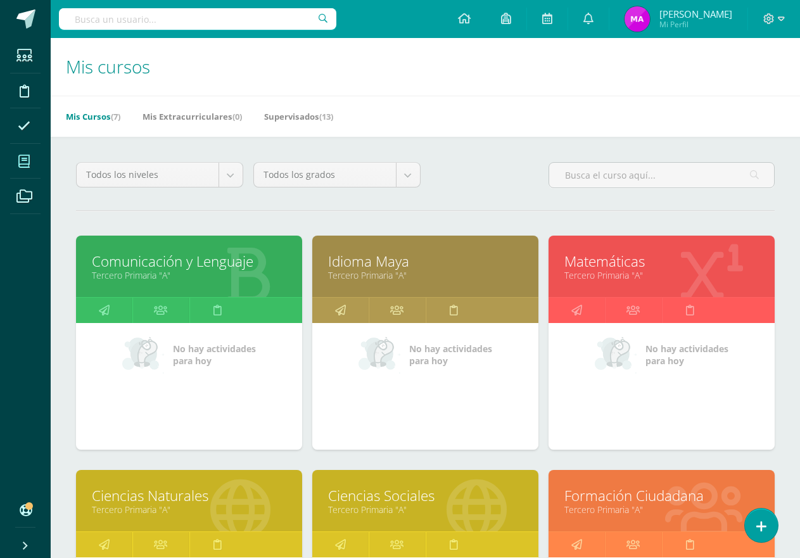
click at [260, 262] on link "Comunicación y Lenguaje" at bounding box center [189, 261] width 194 height 20
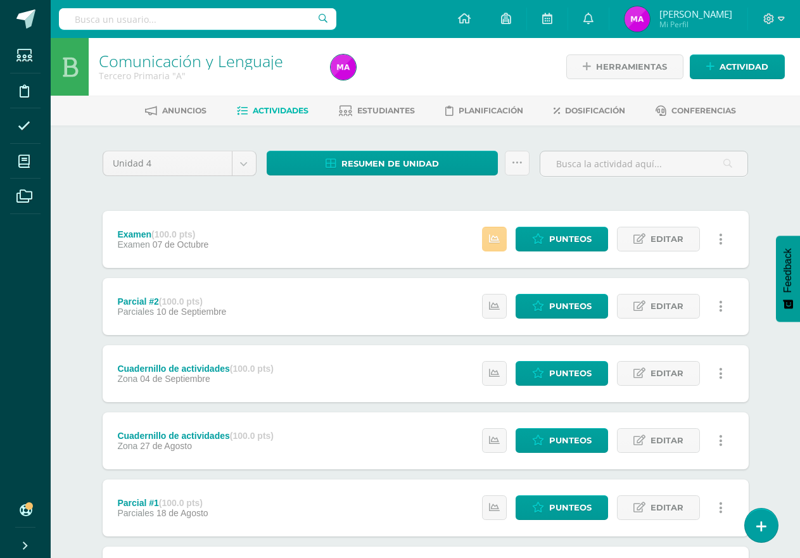
click at [489, 239] on link at bounding box center [494, 239] width 25 height 25
click at [530, 233] on link "Punteos" at bounding box center [561, 239] width 92 height 25
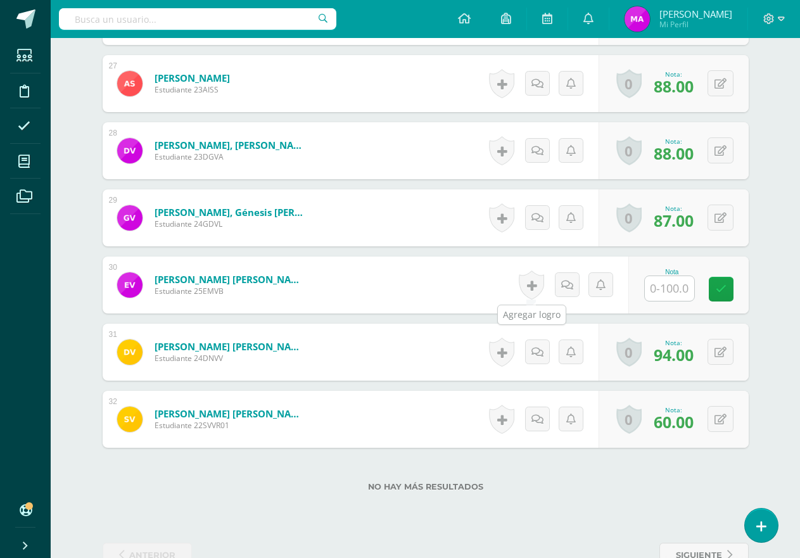
scroll to position [2164, 0]
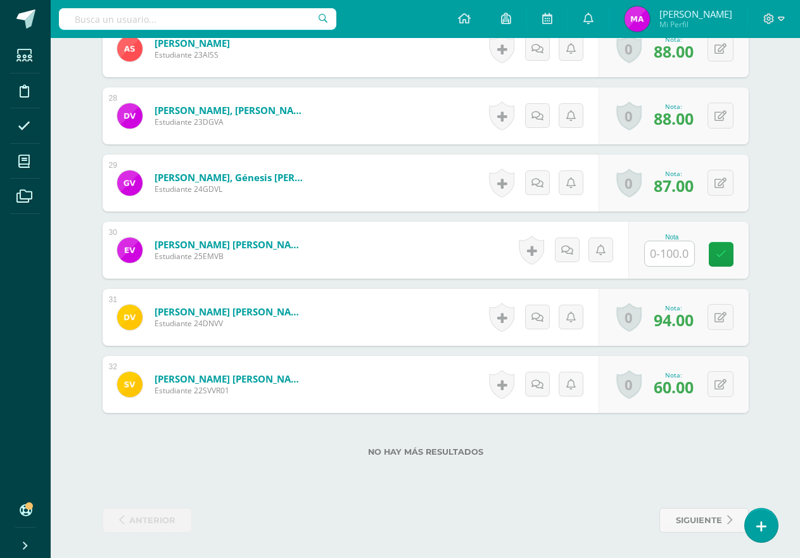
drag, startPoint x: 671, startPoint y: 253, endPoint x: 679, endPoint y: 249, distance: 8.8
click at [672, 253] on input "text" at bounding box center [668, 253] width 49 height 25
type input "98"
click at [645, 463] on div "No hay más resultados" at bounding box center [426, 442] width 646 height 59
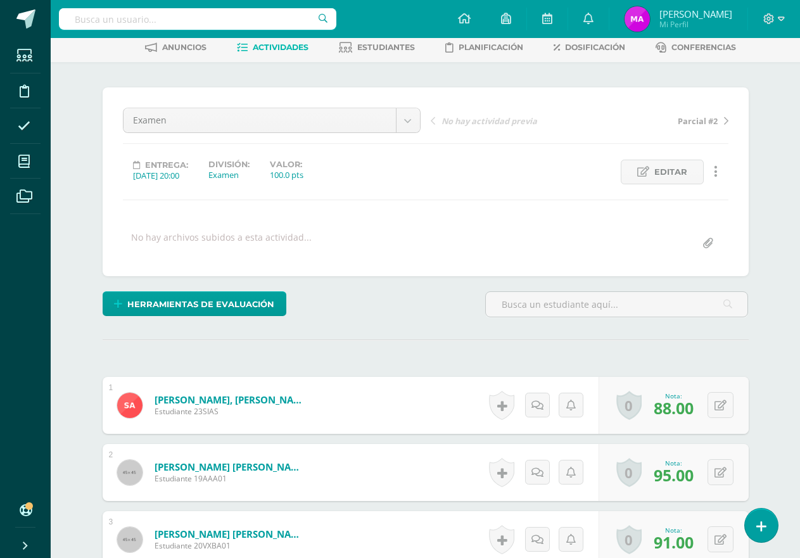
scroll to position [0, 0]
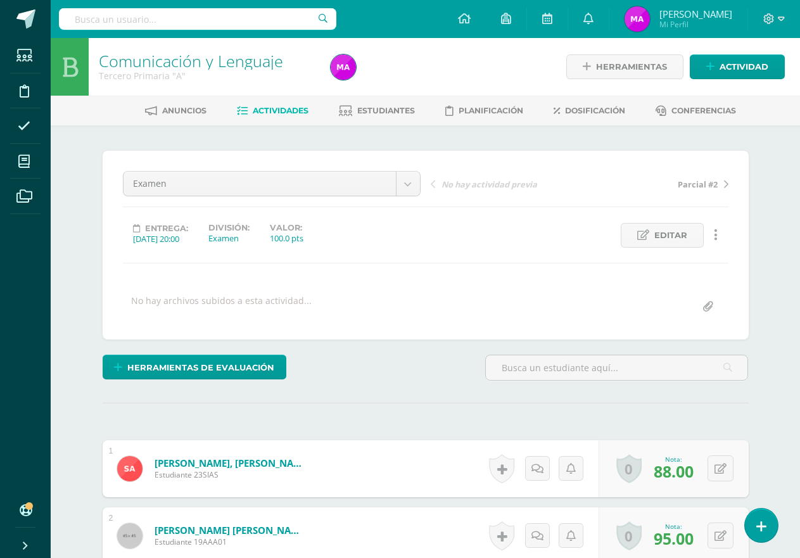
click at [282, 113] on span "Actividades" at bounding box center [281, 110] width 56 height 9
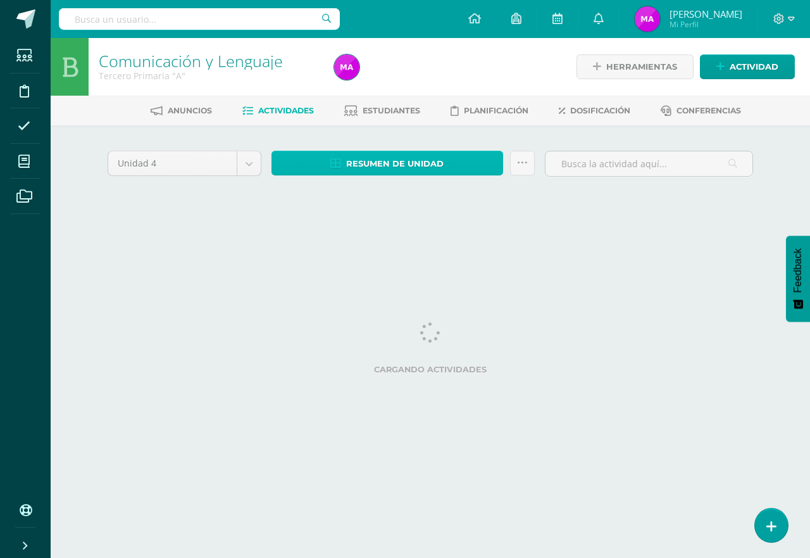
click at [366, 155] on span "Resumen de unidad" at bounding box center [394, 163] width 97 height 23
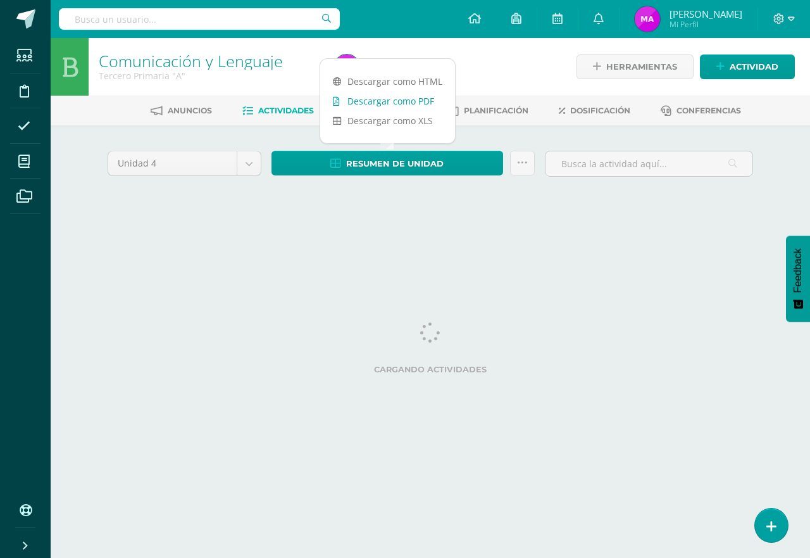
click at [401, 104] on link "Descargar como PDF" at bounding box center [387, 101] width 135 height 20
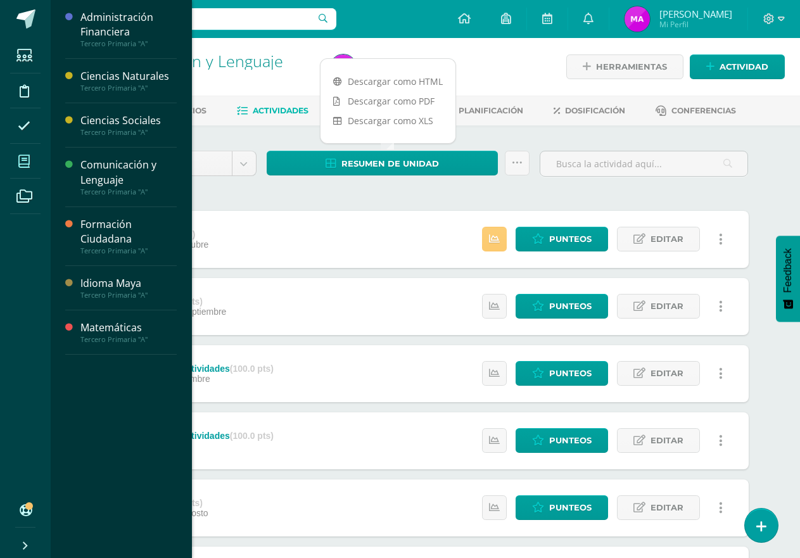
click at [17, 163] on span at bounding box center [24, 161] width 28 height 28
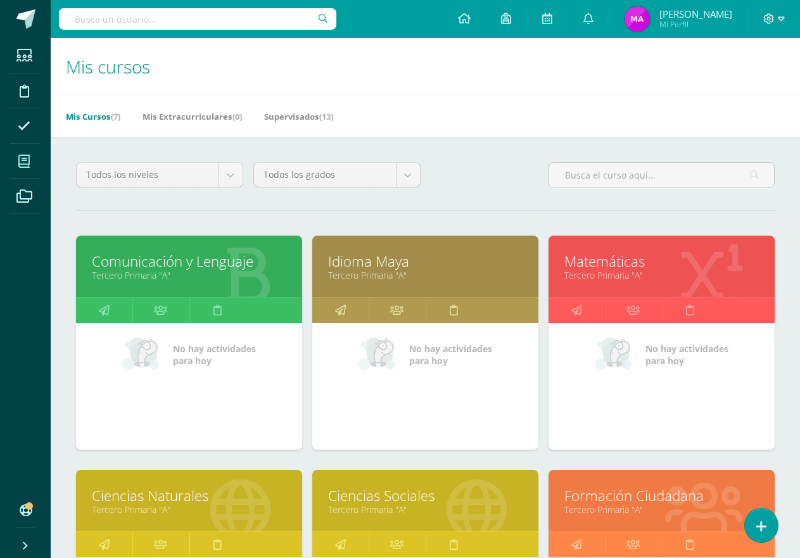
click at [208, 500] on link "Ciencias Naturales" at bounding box center [189, 496] width 194 height 20
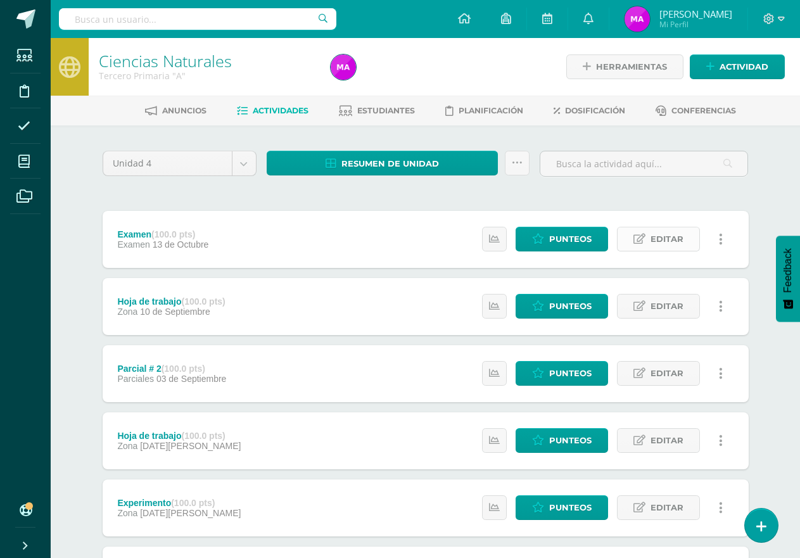
click at [660, 237] on span "Editar" at bounding box center [666, 238] width 33 height 23
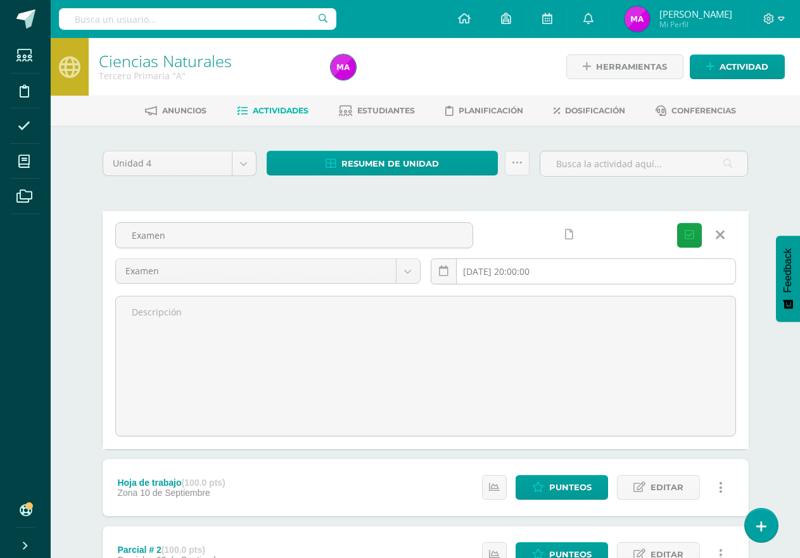
click at [499, 275] on input "2025-10-13 20:00:00" at bounding box center [583, 271] width 304 height 25
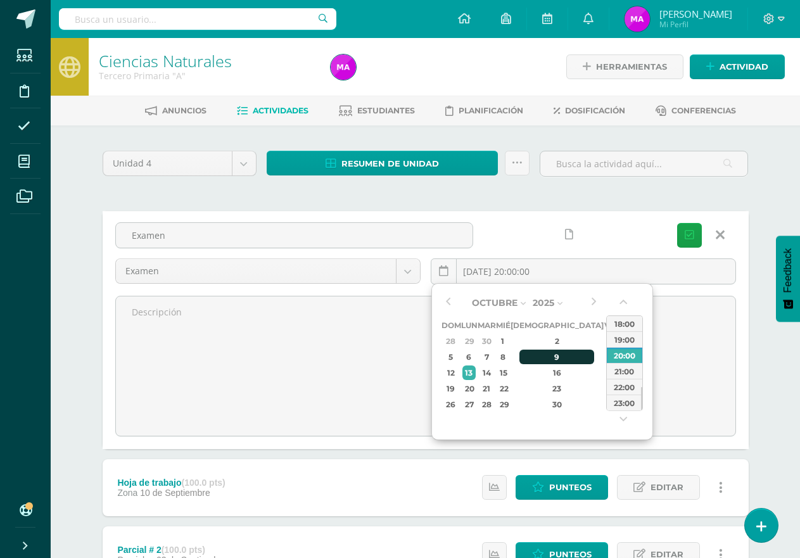
click at [546, 359] on div "9" at bounding box center [556, 356] width 75 height 15
type input "2025-10-09 20:00"
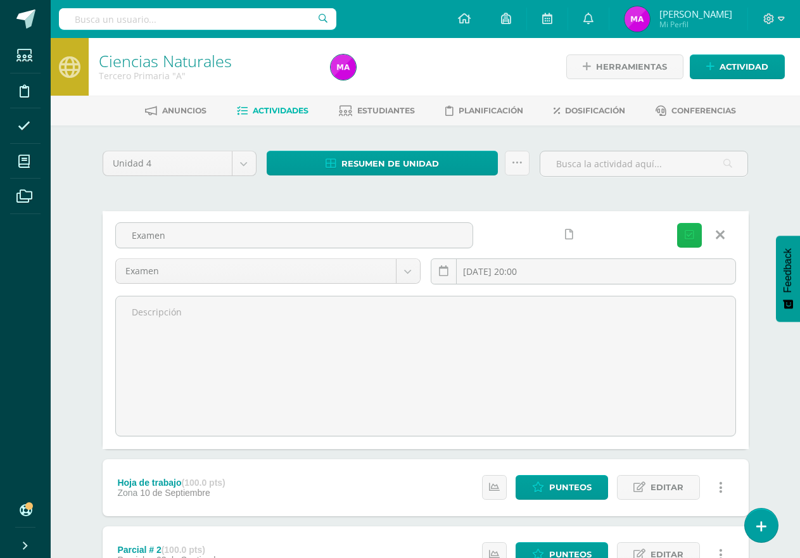
click at [684, 235] on icon "submit" at bounding box center [688, 235] width 9 height 11
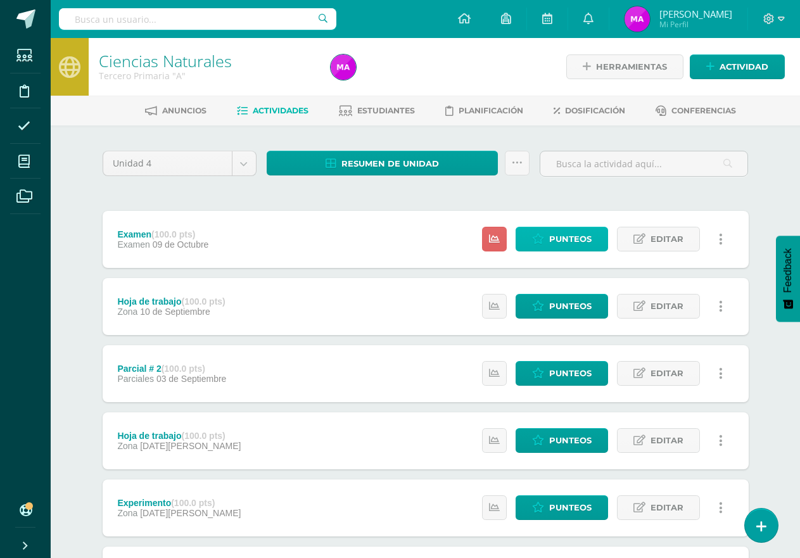
click at [567, 244] on span "Punteos" at bounding box center [570, 238] width 42 height 23
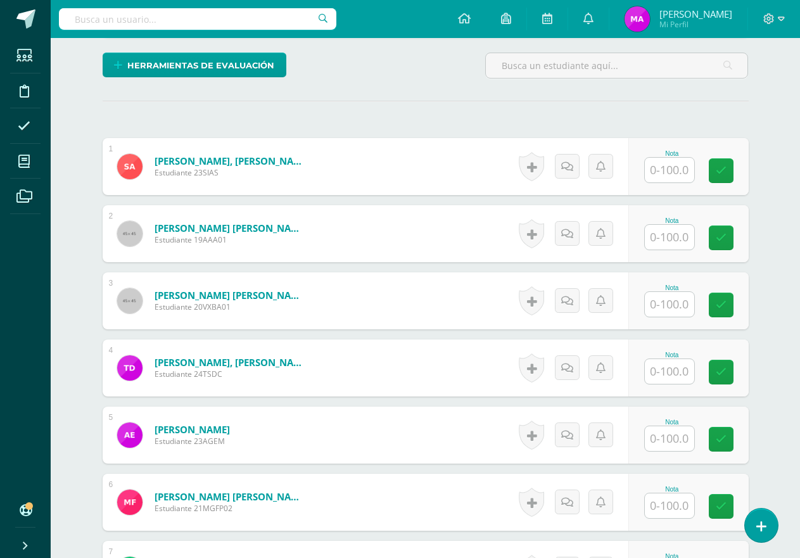
scroll to position [304, 0]
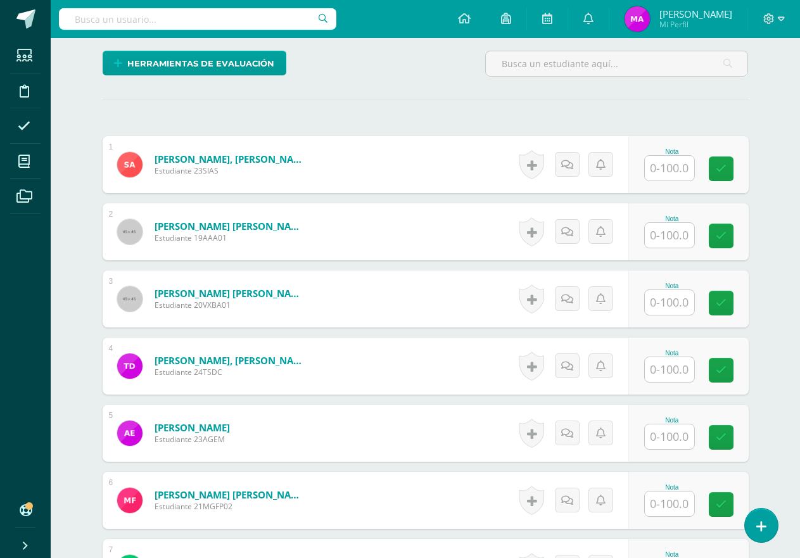
click at [664, 171] on input "text" at bounding box center [668, 168] width 49 height 25
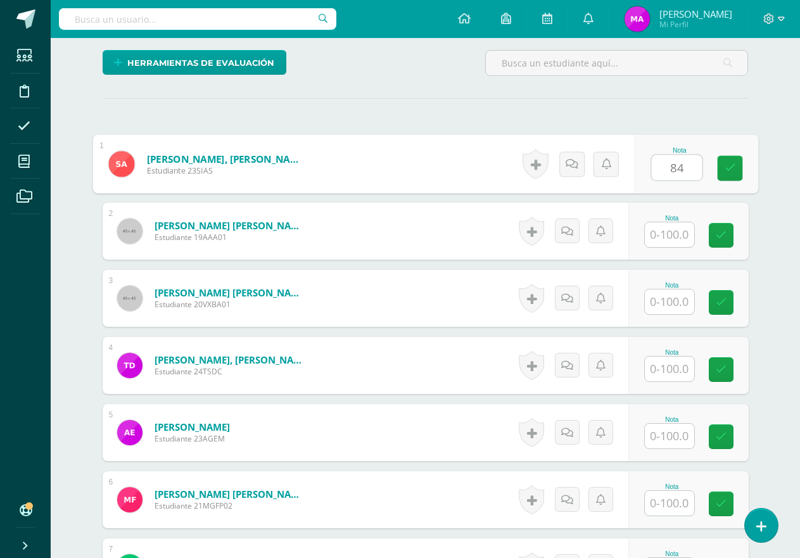
scroll to position [305, 0]
type input "84"
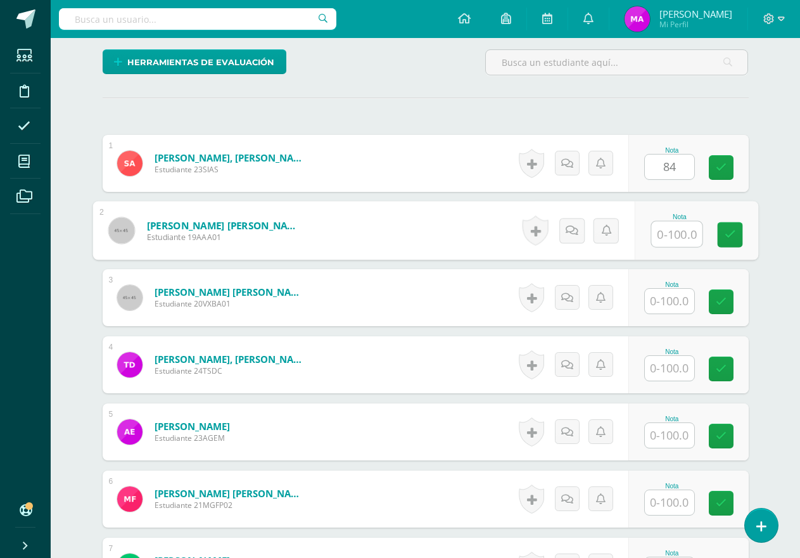
click at [675, 241] on input "text" at bounding box center [676, 234] width 51 height 25
type input "100"
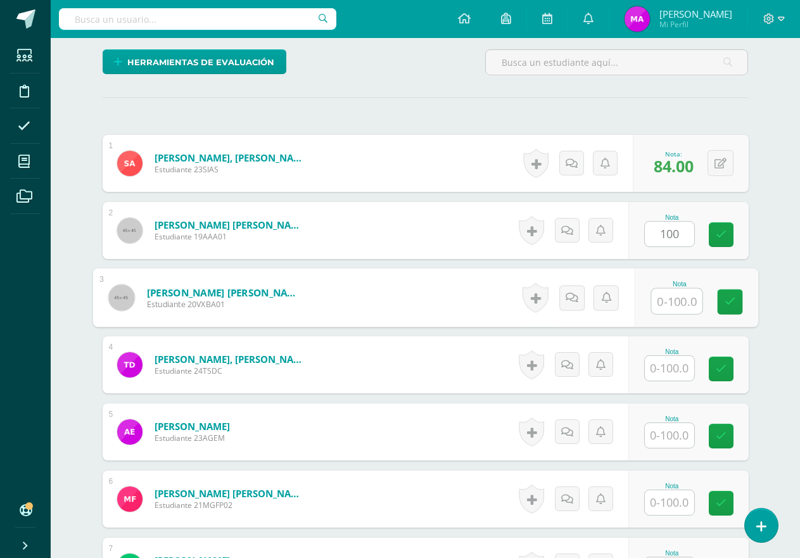
click at [675, 313] on input "text" at bounding box center [676, 301] width 51 height 25
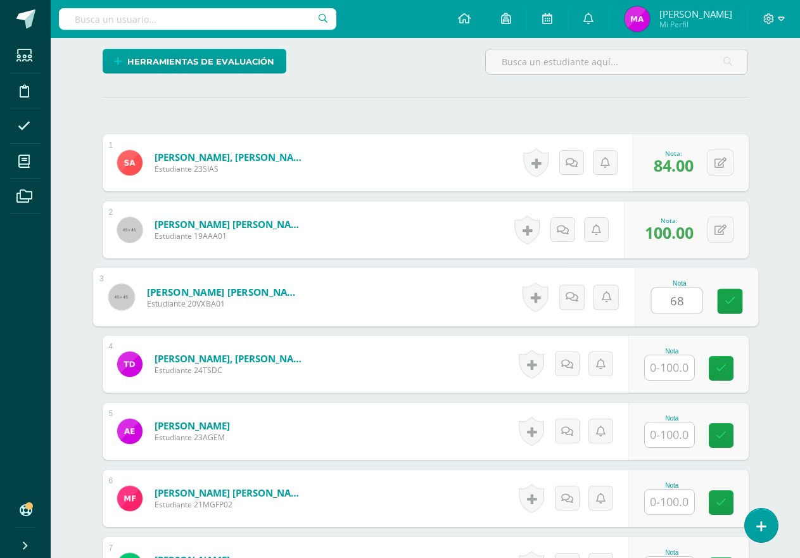
type input "68"
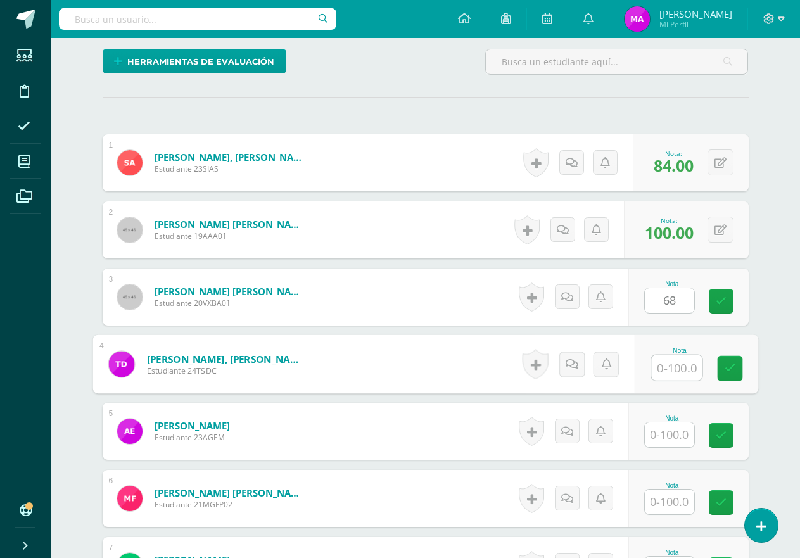
click at [674, 362] on input "text" at bounding box center [676, 367] width 51 height 25
type input "92"
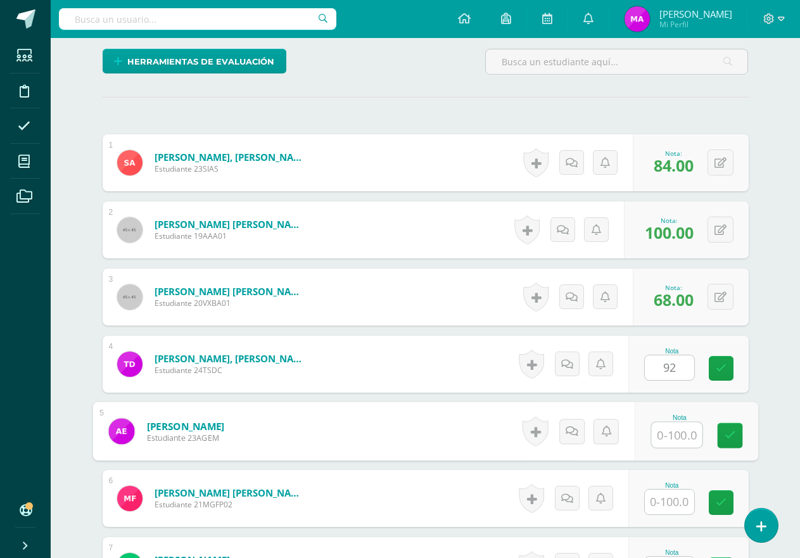
click at [675, 441] on input "text" at bounding box center [676, 434] width 51 height 25
type input "92"
click at [676, 506] on input "text" at bounding box center [668, 501] width 49 height 25
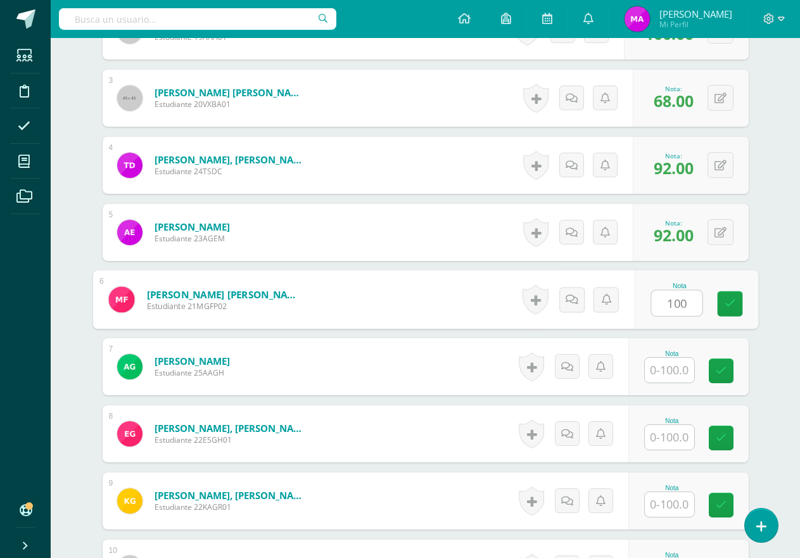
scroll to position [559, 0]
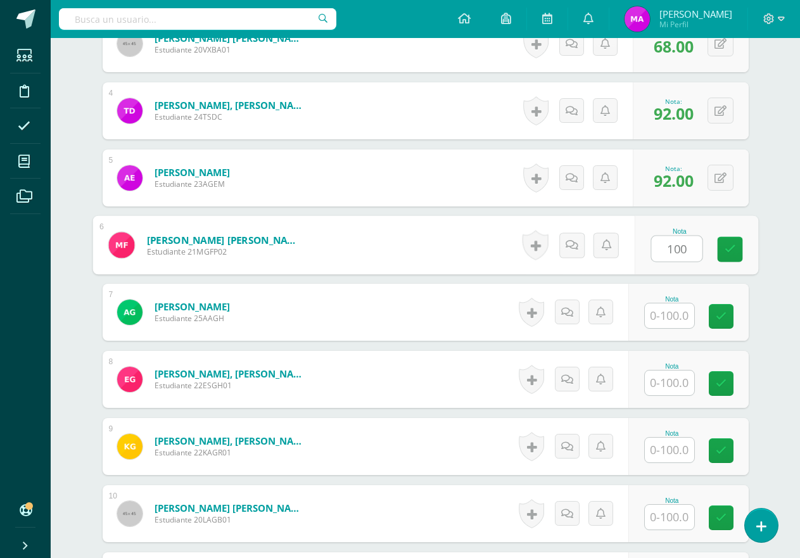
type input "100"
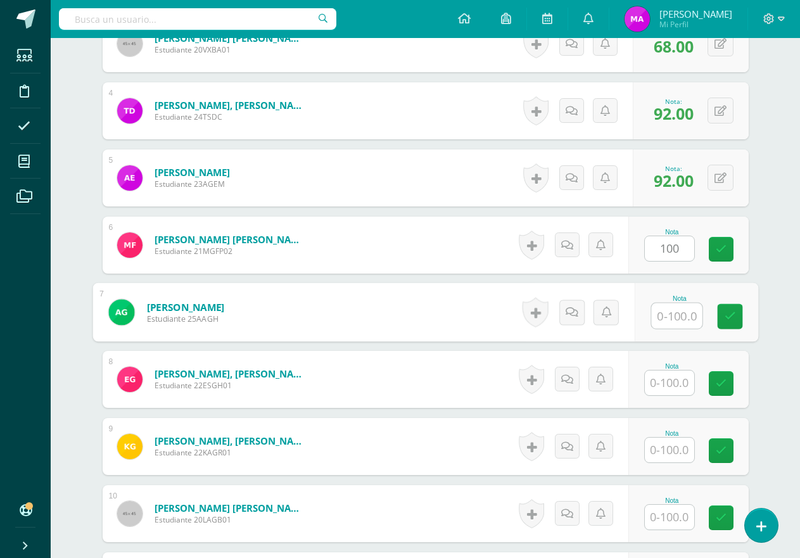
click at [671, 311] on input "text" at bounding box center [676, 315] width 51 height 25
type input "88"
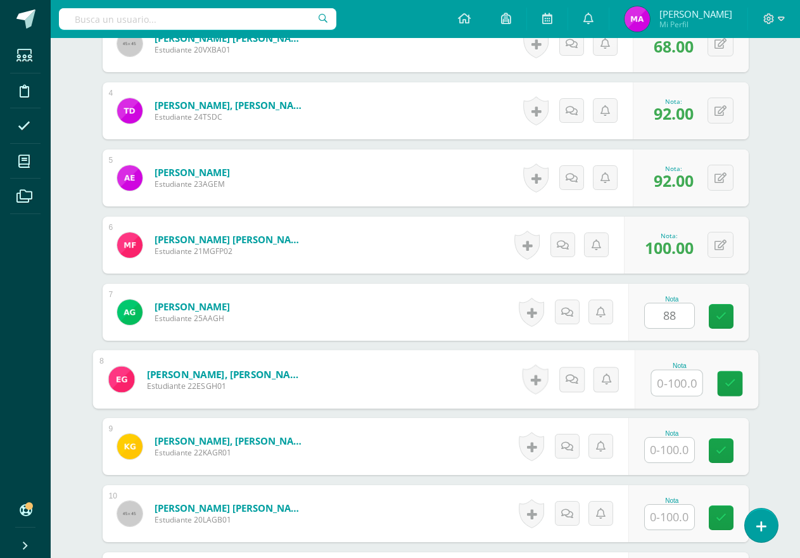
click at [675, 389] on input "text" at bounding box center [676, 382] width 51 height 25
type input "96"
click at [675, 448] on input "text" at bounding box center [668, 449] width 49 height 25
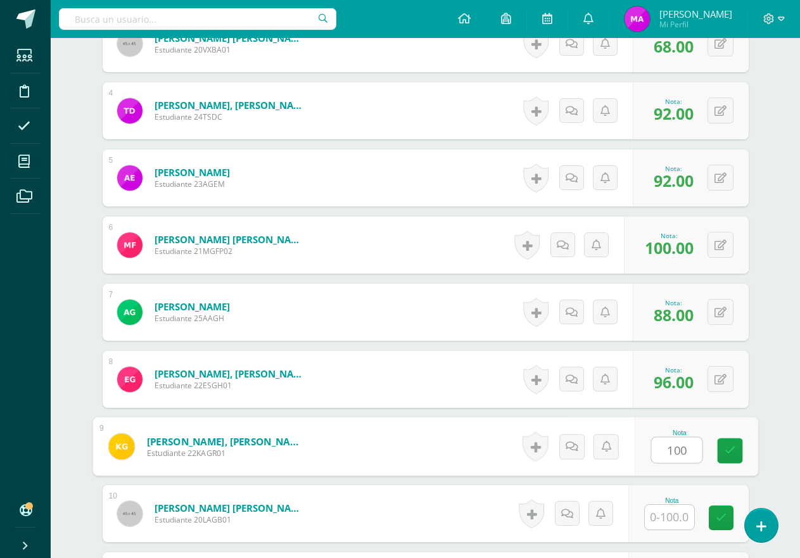
type input "100"
click at [672, 524] on input "text" at bounding box center [668, 517] width 49 height 25
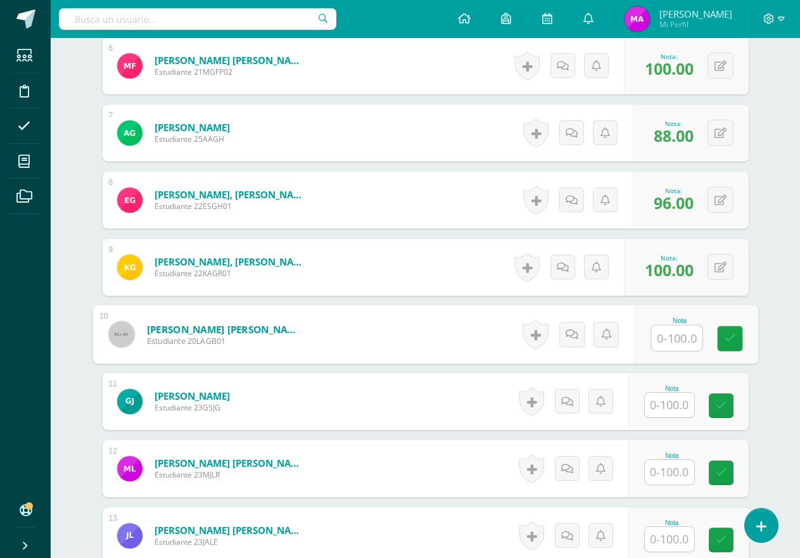
scroll to position [749, 0]
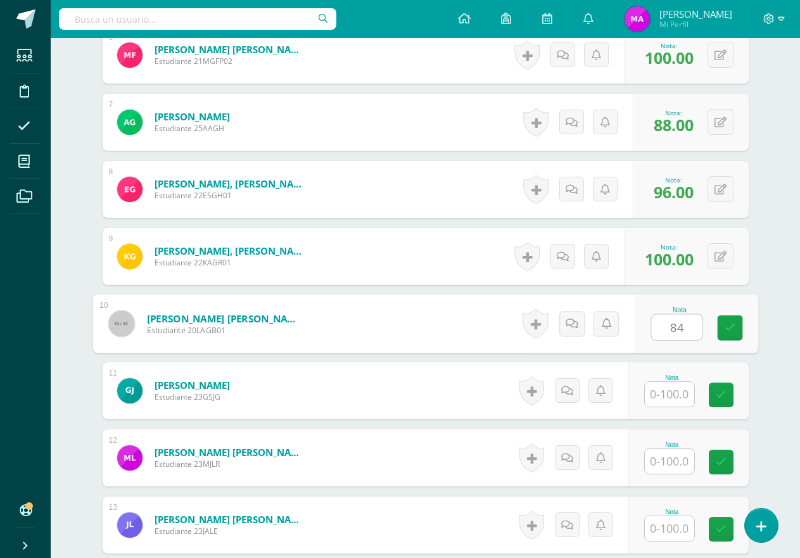
type input "84"
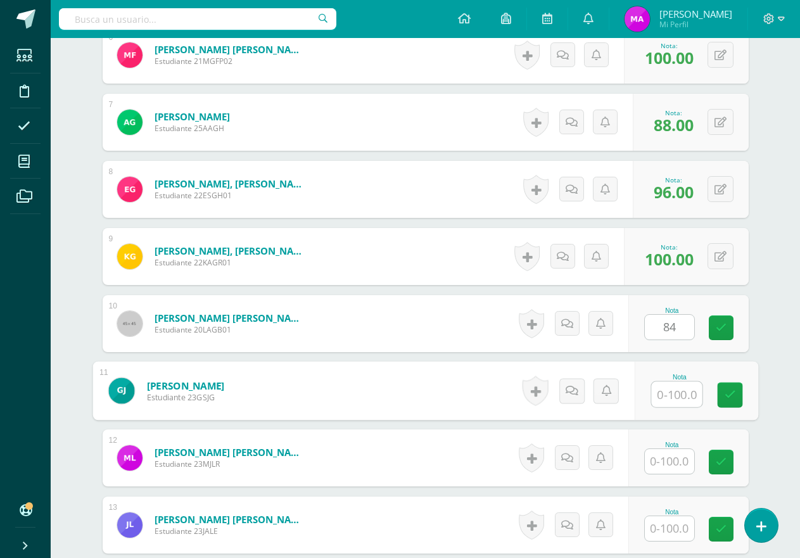
click at [674, 397] on input "text" at bounding box center [676, 394] width 51 height 25
type input "96"
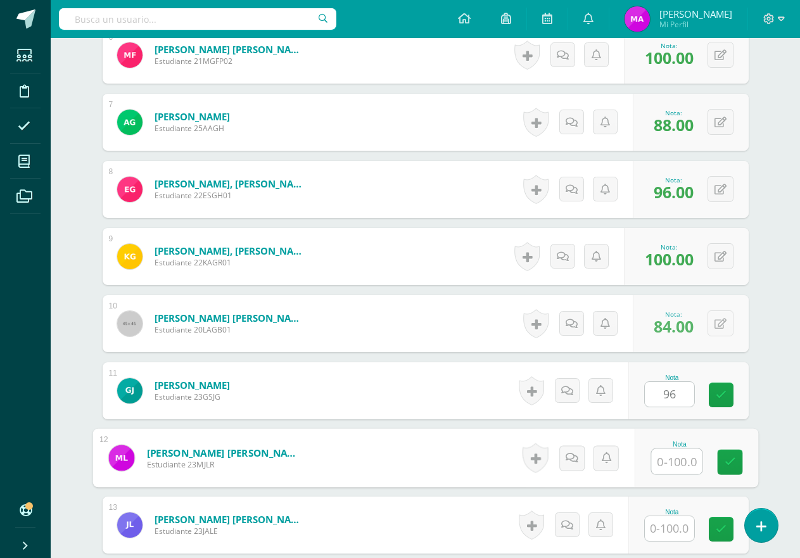
click at [669, 458] on input "text" at bounding box center [676, 461] width 51 height 25
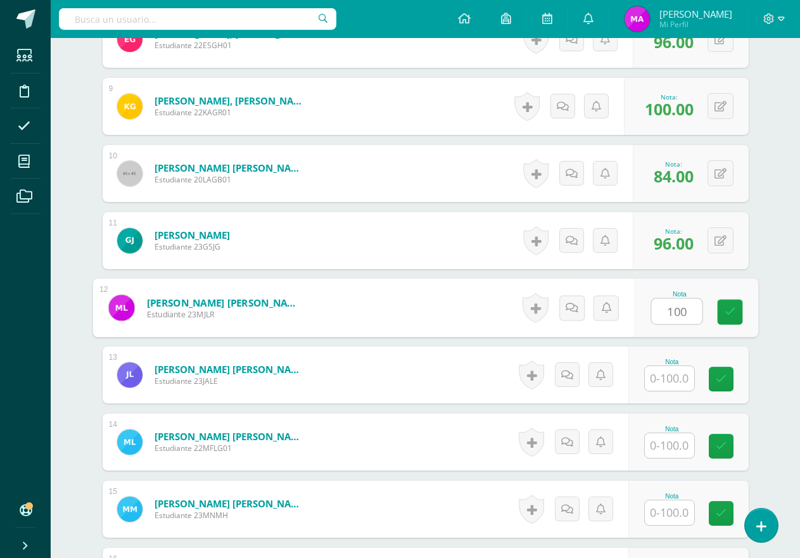
scroll to position [939, 0]
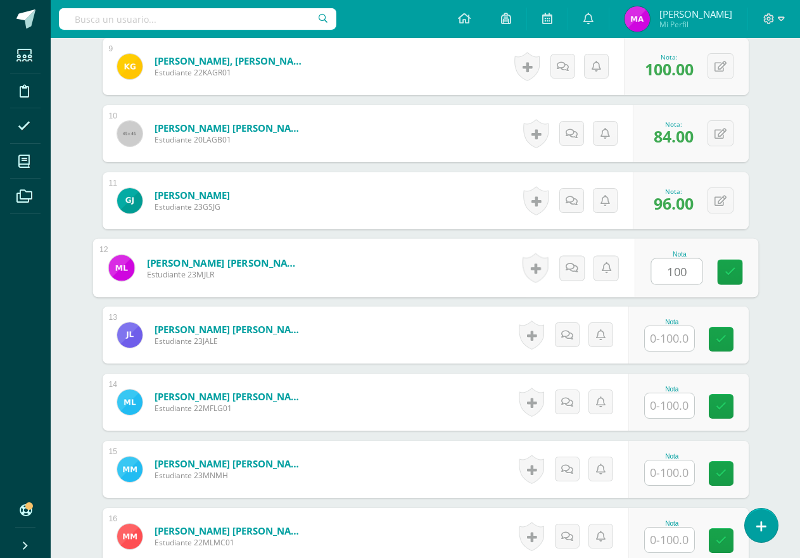
type input "100"
click at [672, 334] on input "text" at bounding box center [668, 338] width 49 height 25
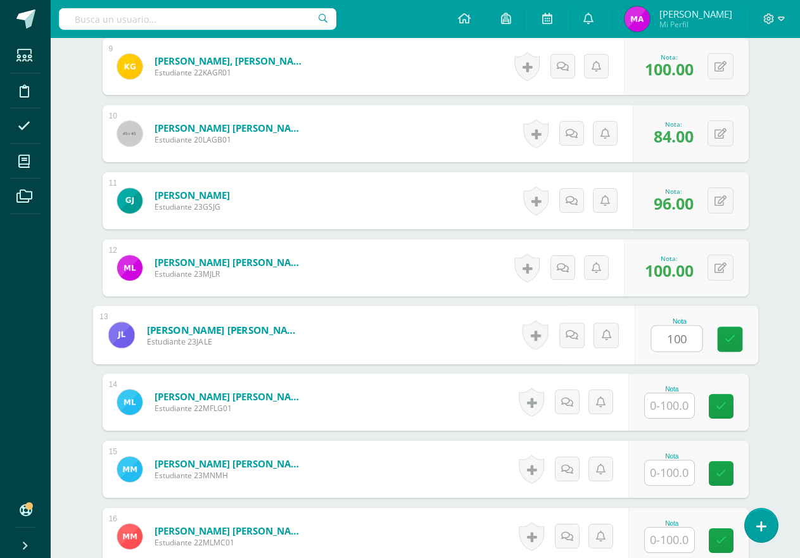
type input "100"
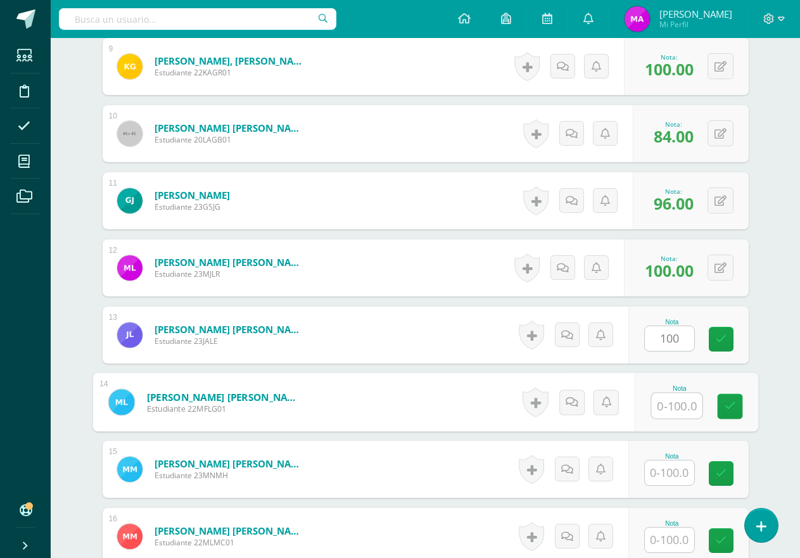
click at [675, 394] on input "text" at bounding box center [676, 405] width 51 height 25
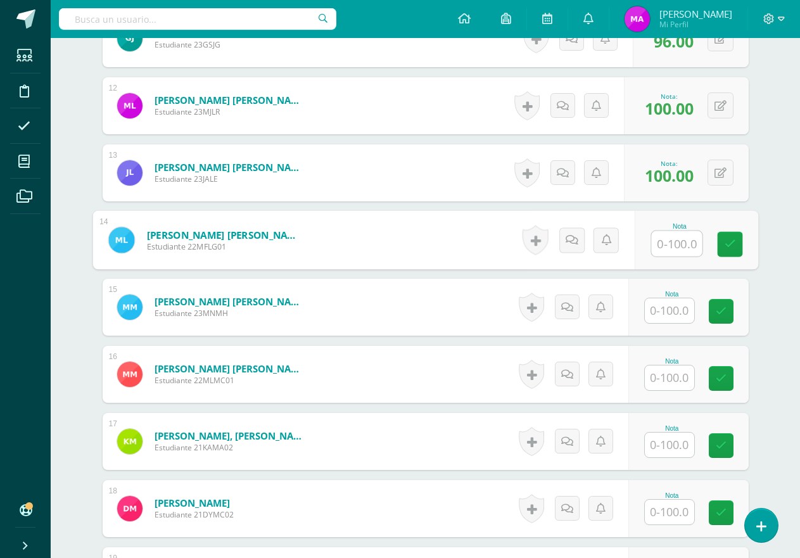
scroll to position [1129, 0]
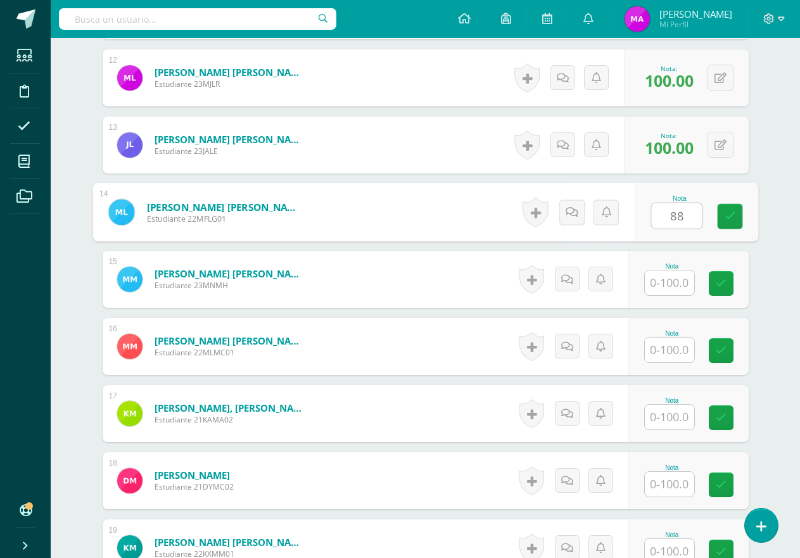
type input "88"
click at [663, 280] on input "text" at bounding box center [668, 282] width 49 height 25
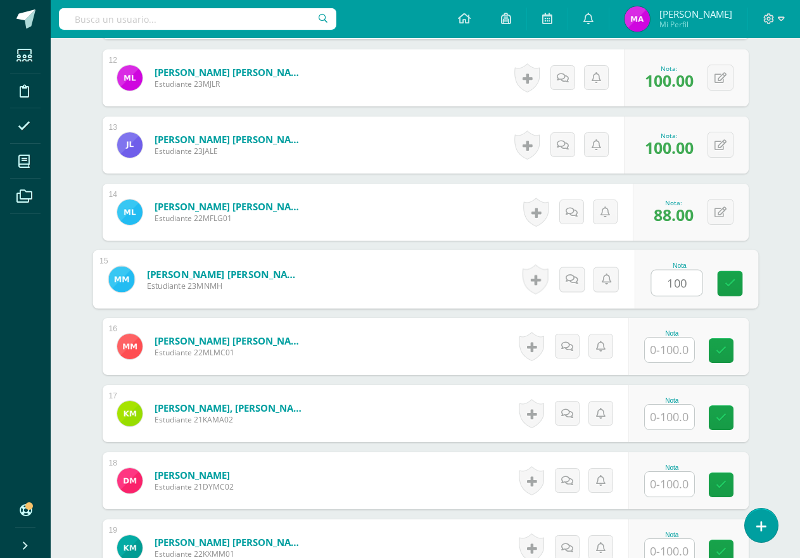
type input "100"
click at [669, 355] on input "text" at bounding box center [668, 349] width 49 height 25
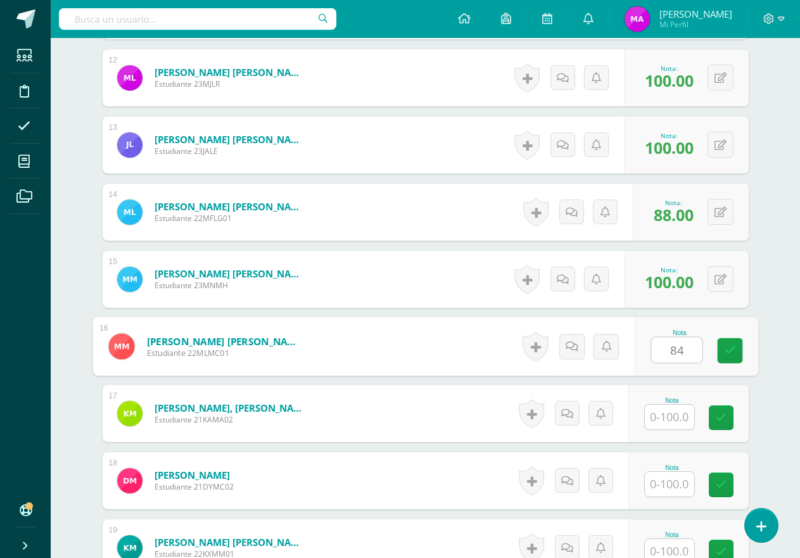
type input "84"
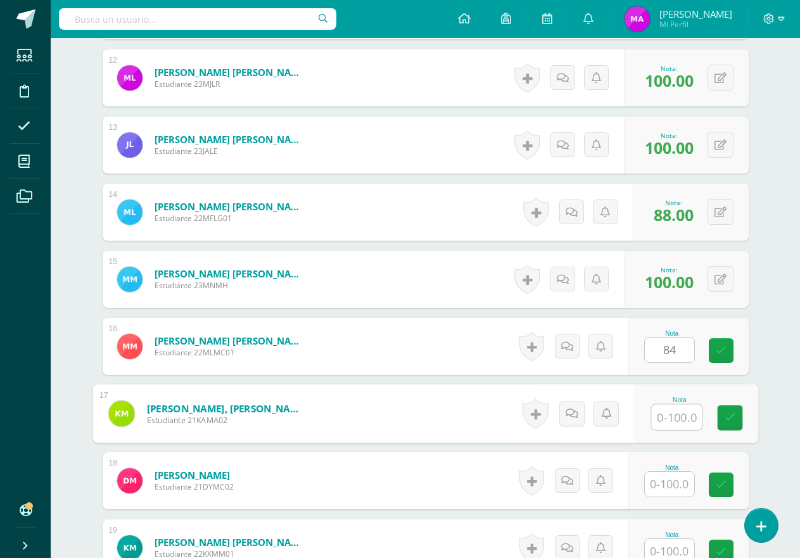
click at [673, 412] on input "text" at bounding box center [676, 417] width 51 height 25
type input "88"
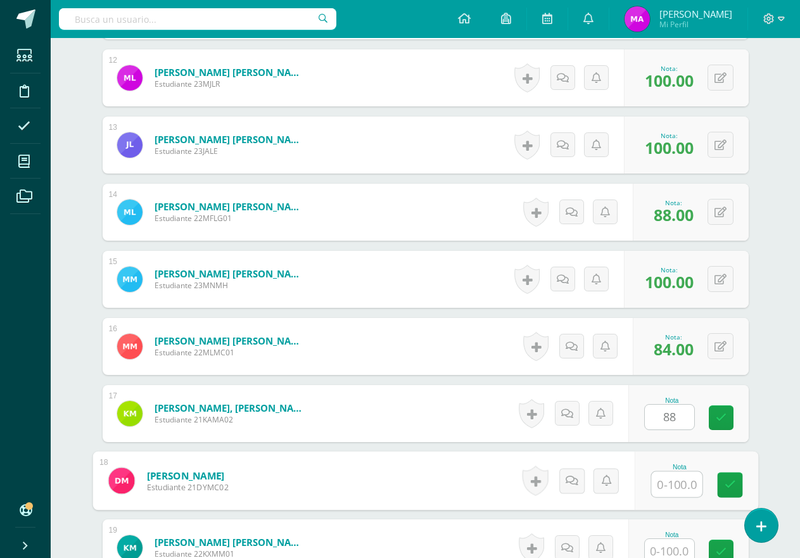
click at [684, 477] on input "text" at bounding box center [676, 484] width 51 height 25
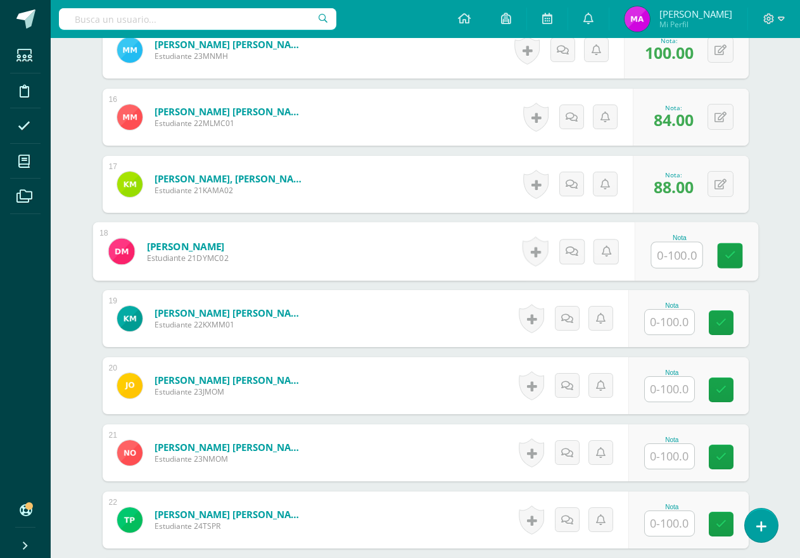
scroll to position [1382, 0]
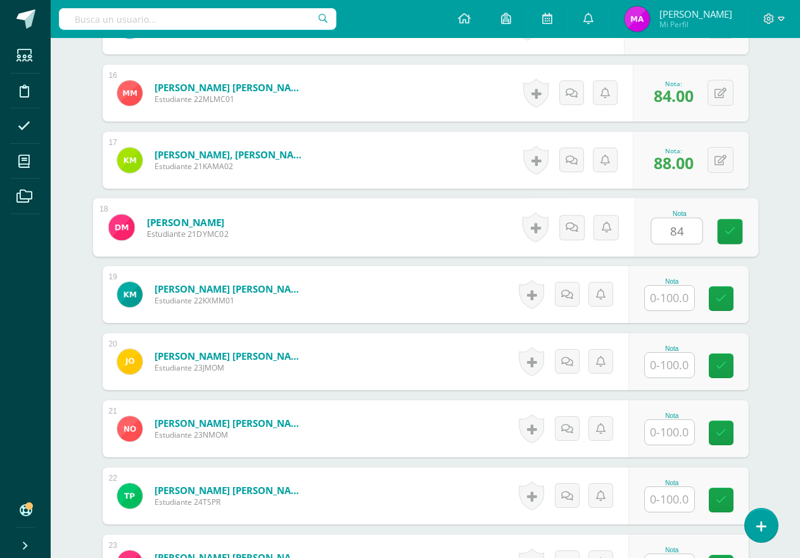
type input "84"
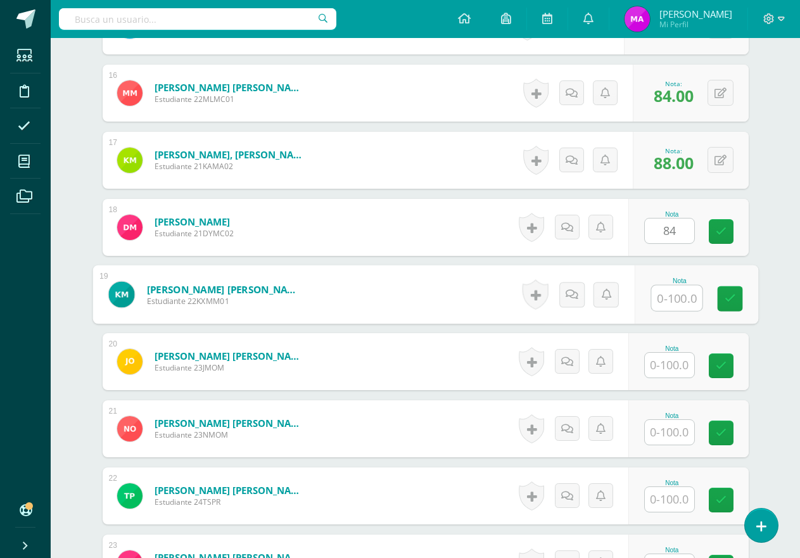
click at [672, 303] on input "text" at bounding box center [676, 298] width 51 height 25
type input "92"
click at [668, 379] on div "Nota" at bounding box center [688, 361] width 120 height 57
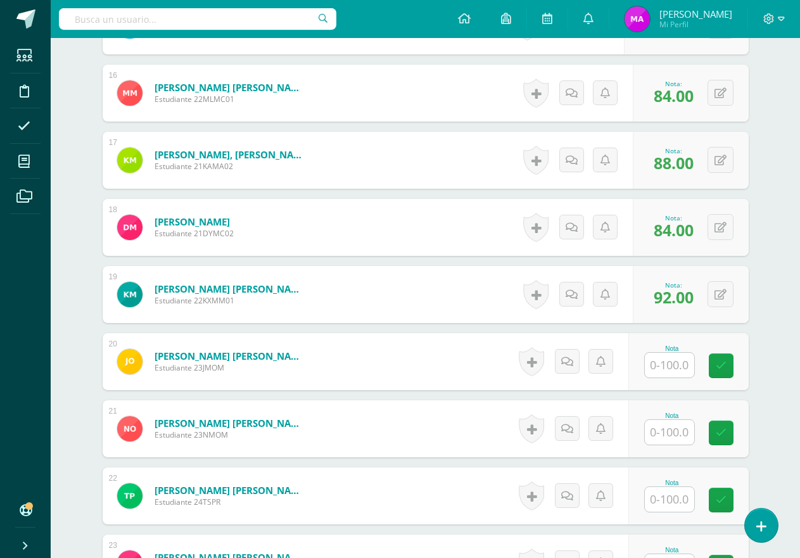
click at [672, 363] on input "text" at bounding box center [668, 365] width 49 height 25
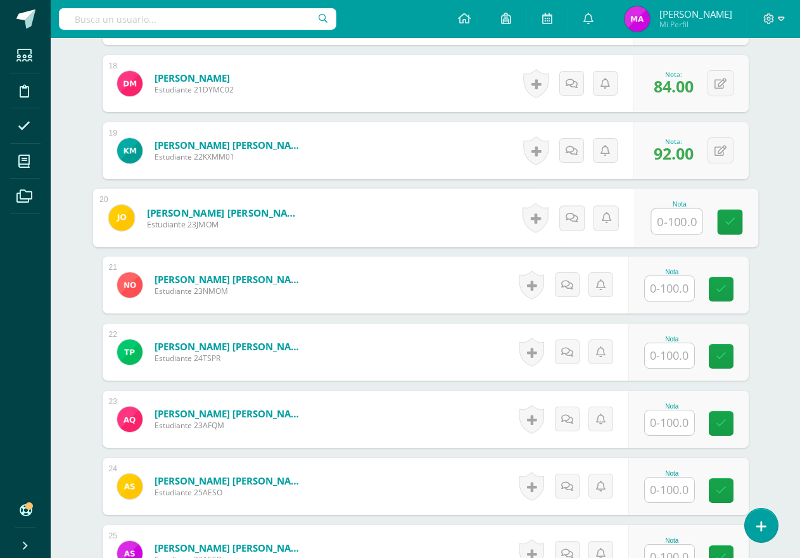
scroll to position [1572, 0]
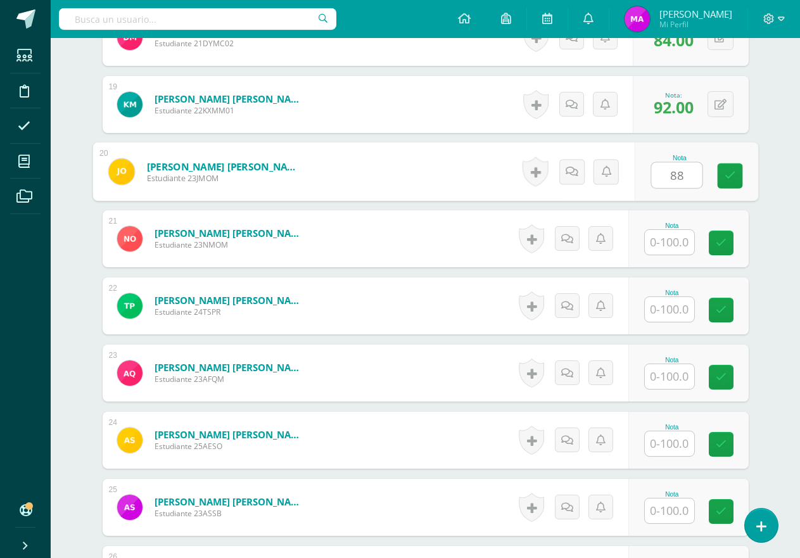
type input "88"
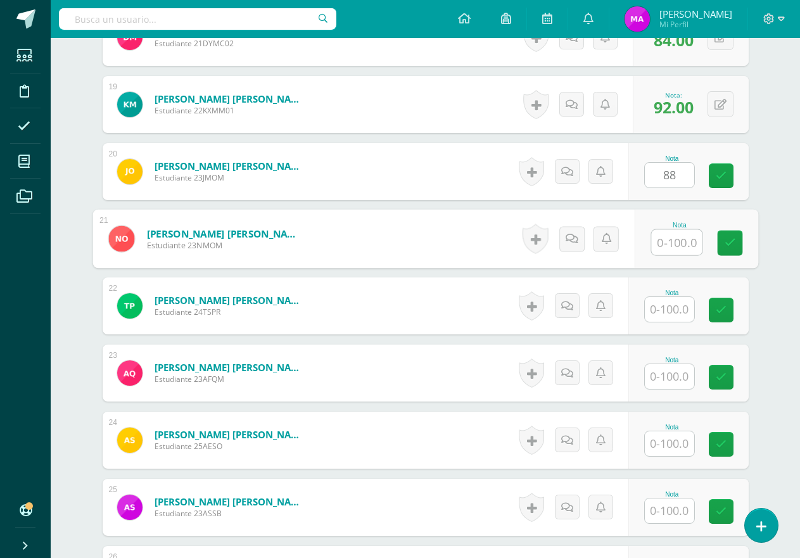
click at [670, 248] on input "text" at bounding box center [676, 242] width 51 height 25
type input "88"
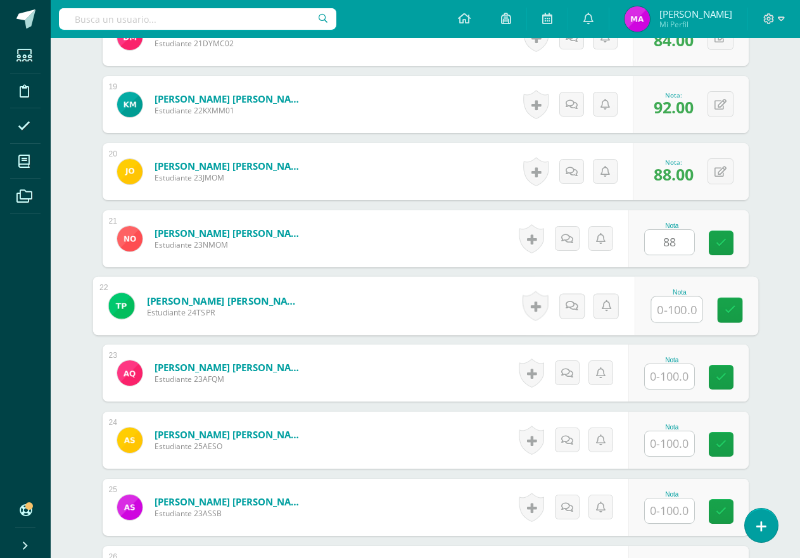
click at [681, 314] on input "text" at bounding box center [676, 309] width 51 height 25
type input "88"
click at [677, 369] on input "text" at bounding box center [668, 376] width 49 height 25
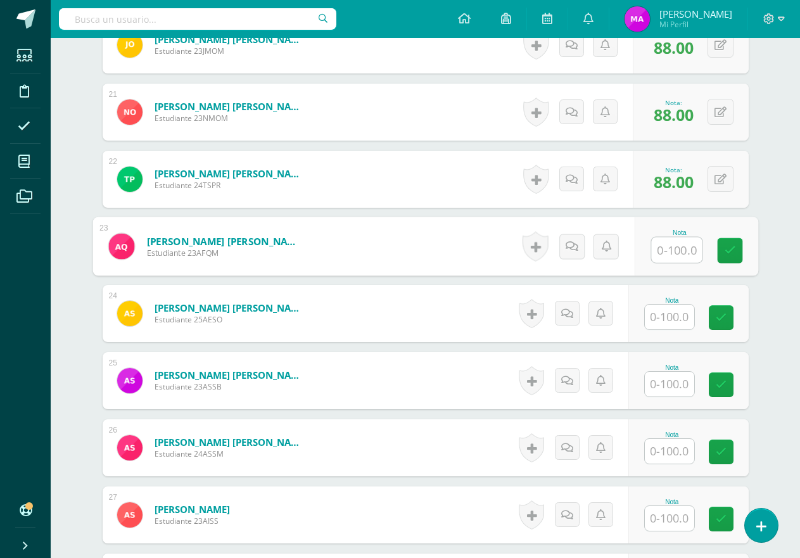
scroll to position [1762, 0]
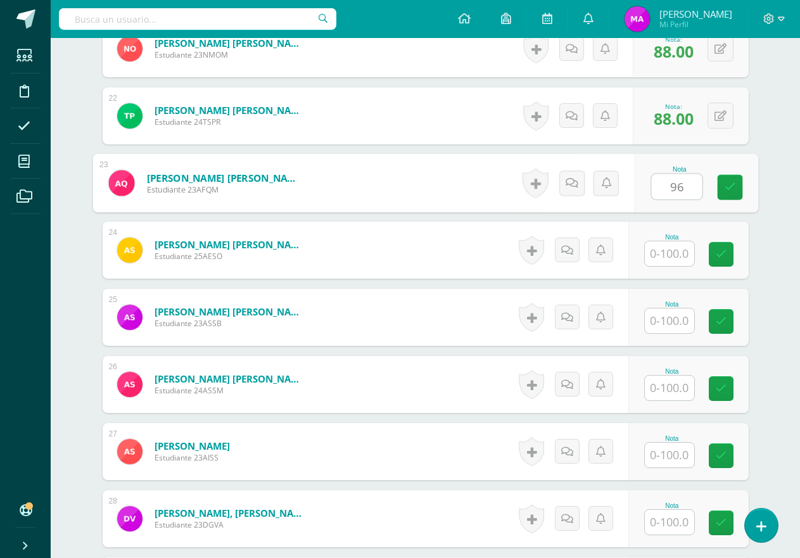
type input "96"
click at [669, 257] on input "text" at bounding box center [668, 253] width 49 height 25
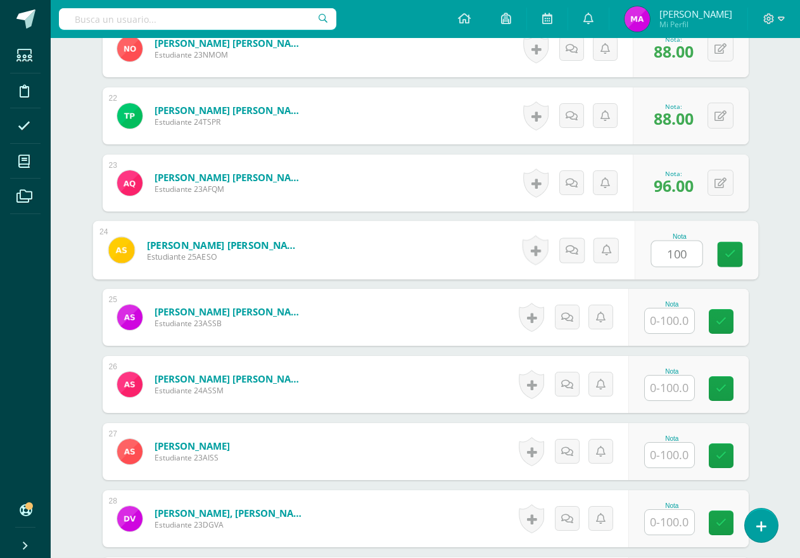
type input "100"
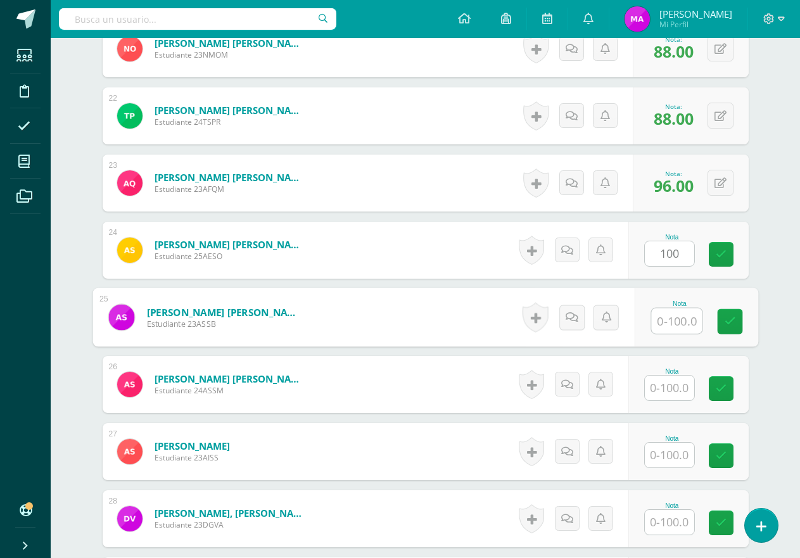
click at [674, 316] on input "text" at bounding box center [676, 320] width 51 height 25
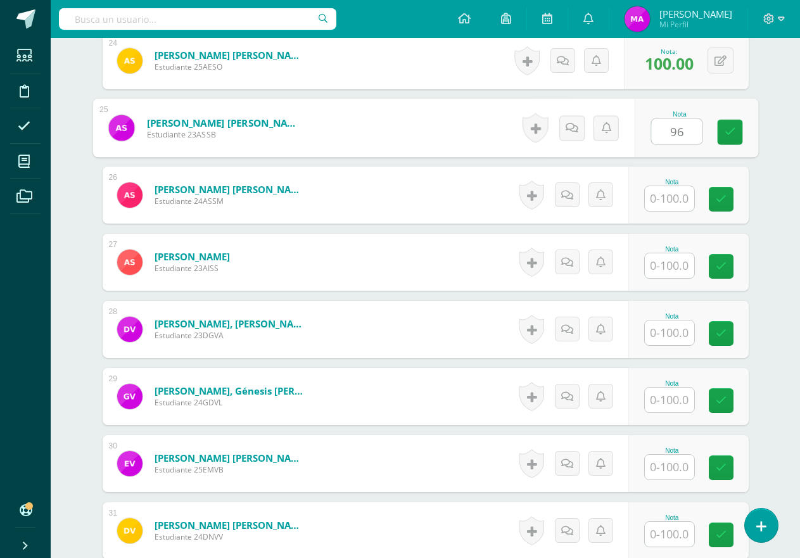
scroll to position [1952, 0]
type input "96"
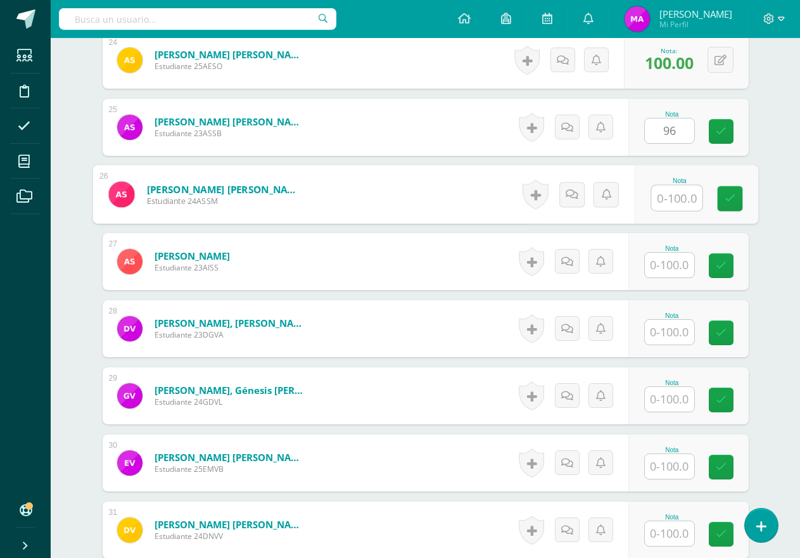
click at [672, 208] on input "text" at bounding box center [676, 197] width 51 height 25
type input "80"
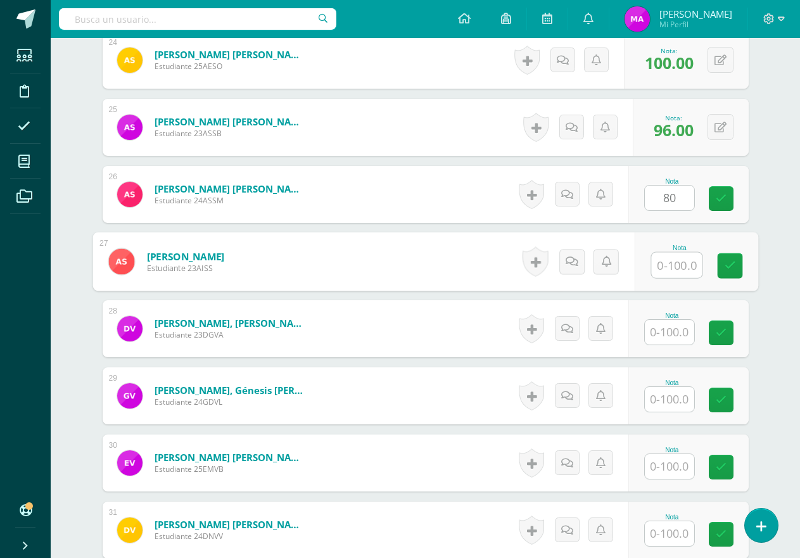
click at [676, 268] on input "text" at bounding box center [676, 265] width 51 height 25
type input "96"
click at [681, 327] on input "text" at bounding box center [668, 332] width 49 height 25
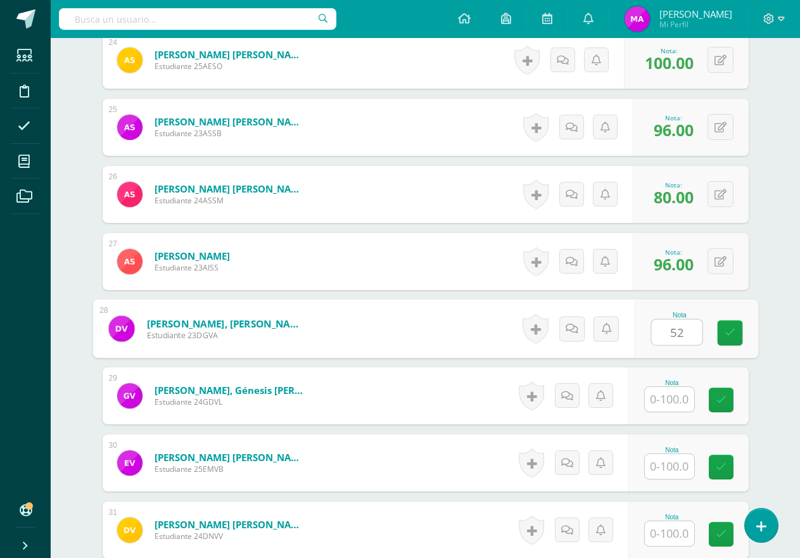
type input "52"
click at [670, 399] on input "text" at bounding box center [668, 399] width 49 height 25
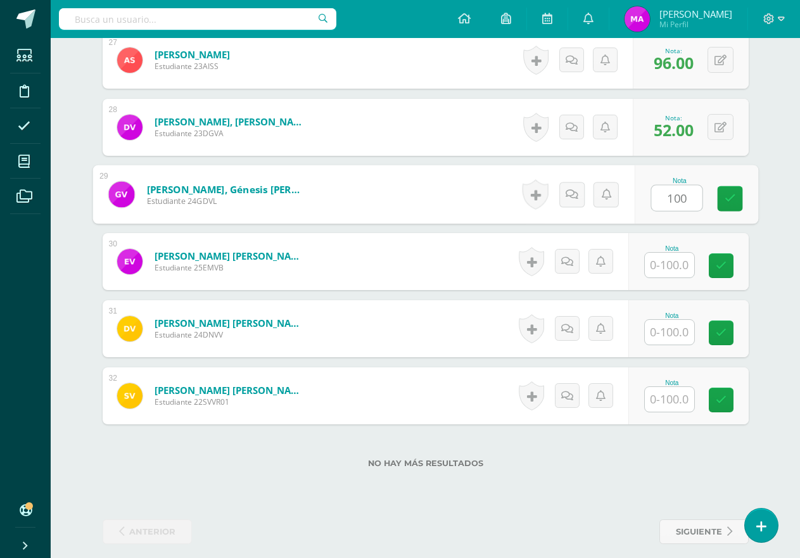
scroll to position [2164, 0]
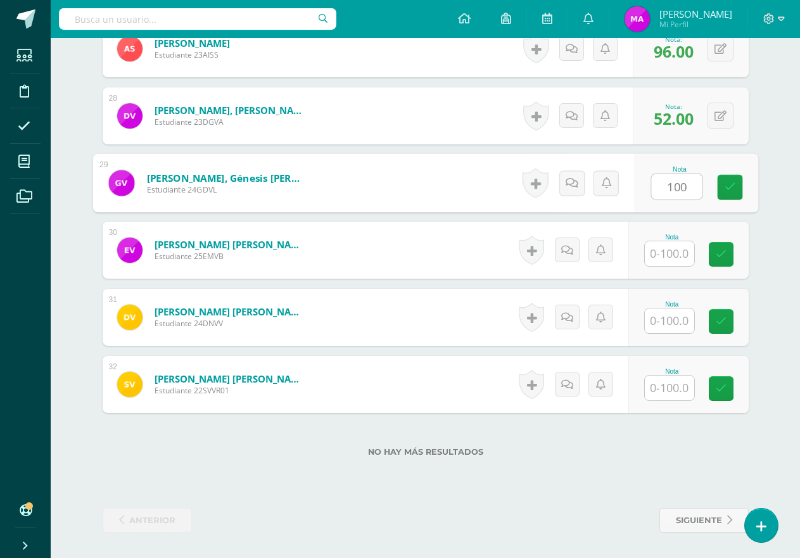
type input "100"
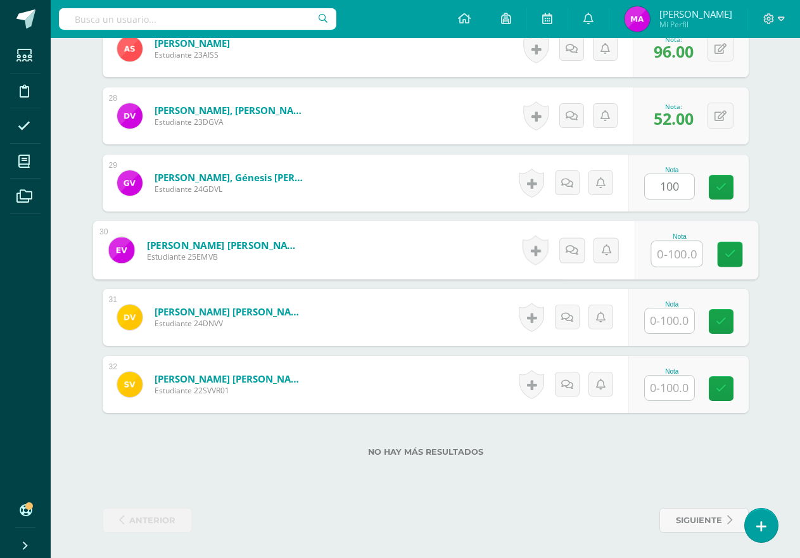
click at [672, 251] on input "text" at bounding box center [676, 253] width 51 height 25
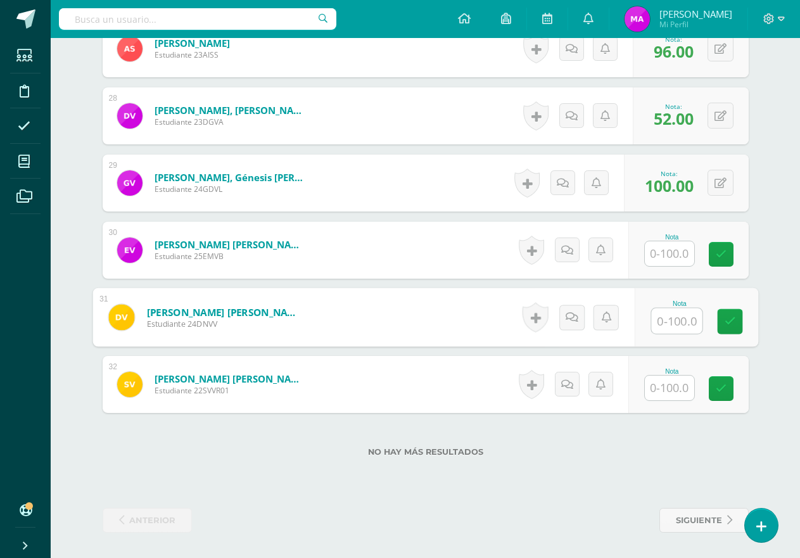
click at [675, 320] on input "text" at bounding box center [676, 320] width 51 height 25
type input "100"
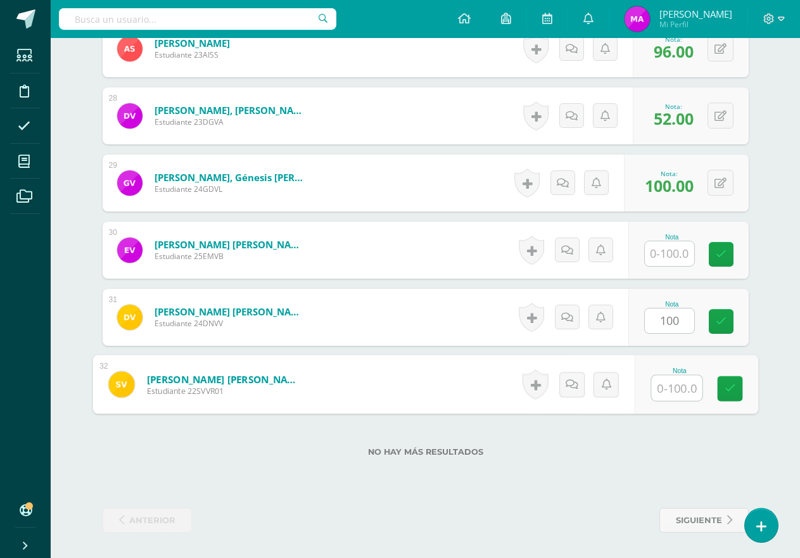
click at [674, 379] on input "text" at bounding box center [676, 387] width 51 height 25
type input "80"
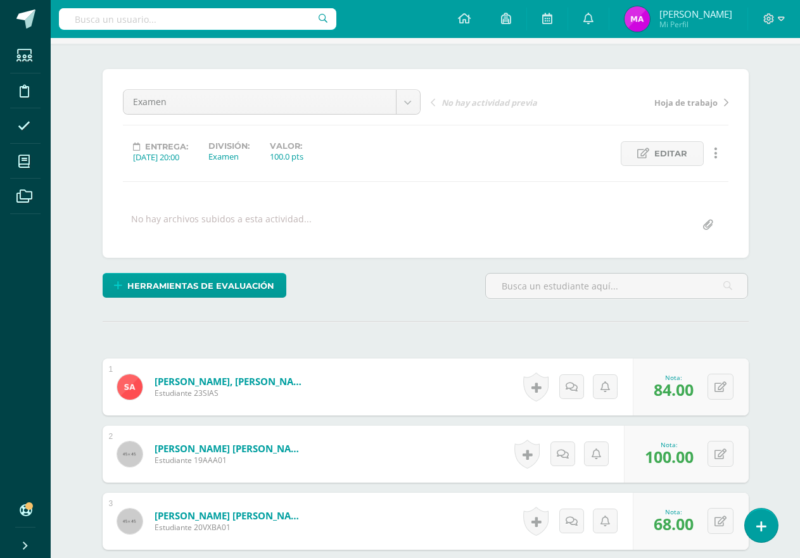
scroll to position [0, 0]
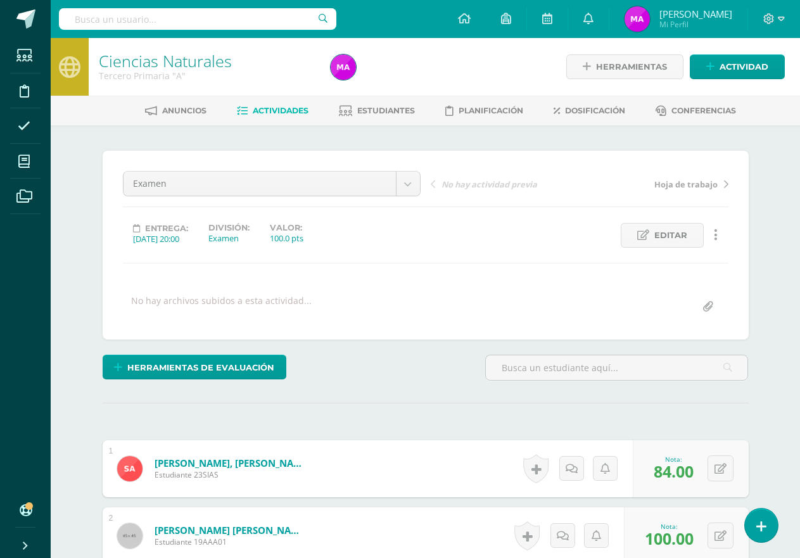
click at [263, 117] on link "Actividades" at bounding box center [273, 111] width 72 height 20
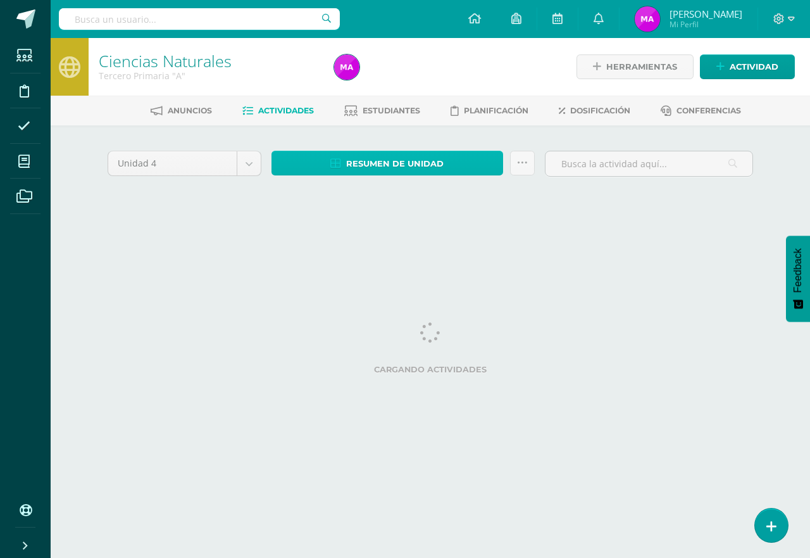
click at [379, 158] on span "Resumen de unidad" at bounding box center [394, 163] width 97 height 23
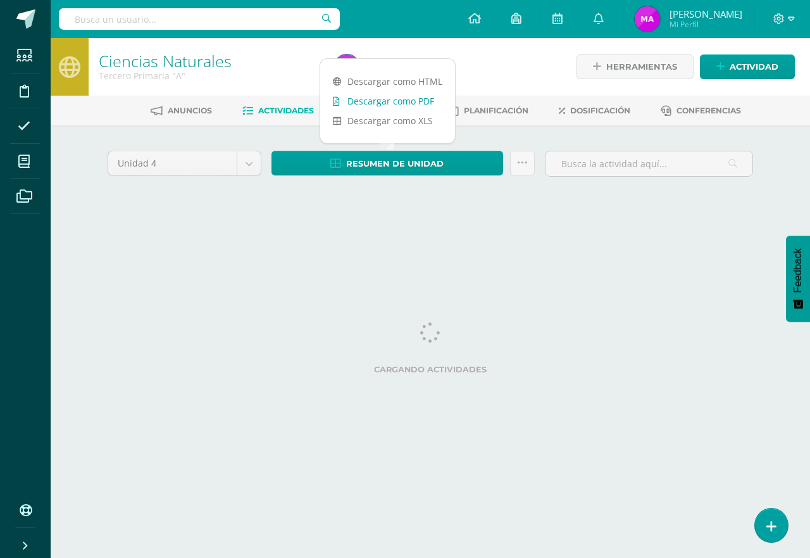
click at [410, 101] on link "Descargar como PDF" at bounding box center [387, 101] width 135 height 20
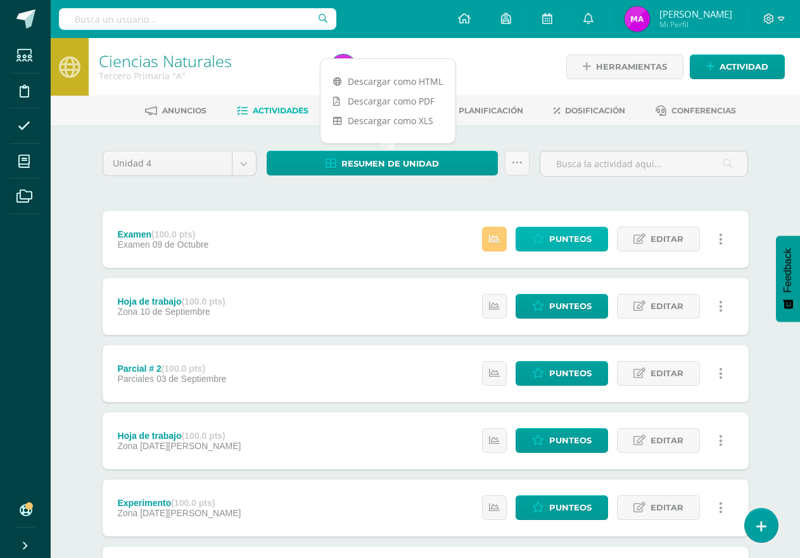
click at [565, 241] on span "Punteos" at bounding box center [570, 238] width 42 height 23
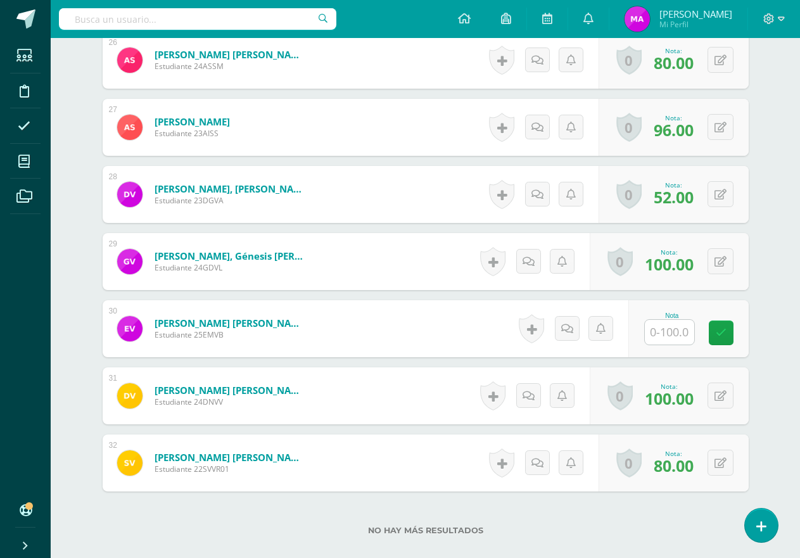
scroll to position [2164, 0]
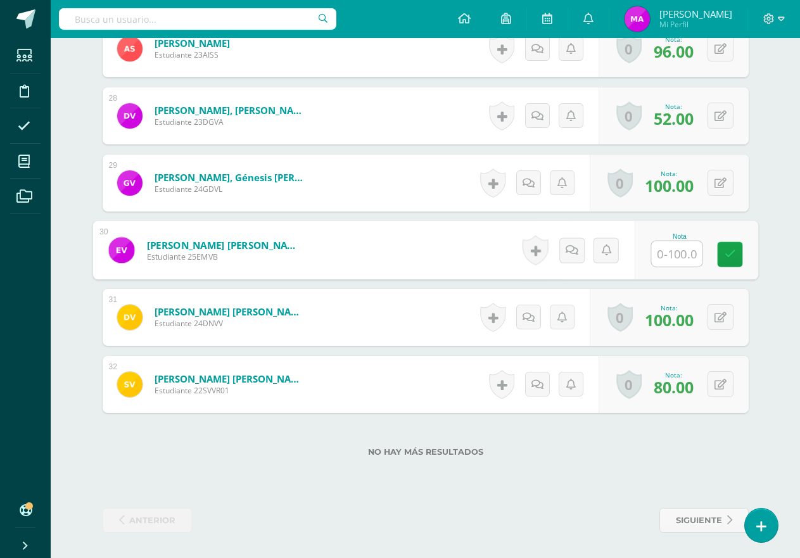
click at [678, 256] on input "text" at bounding box center [676, 253] width 51 height 25
type input "99"
click at [537, 451] on label "No hay más resultados" at bounding box center [426, 451] width 646 height 9
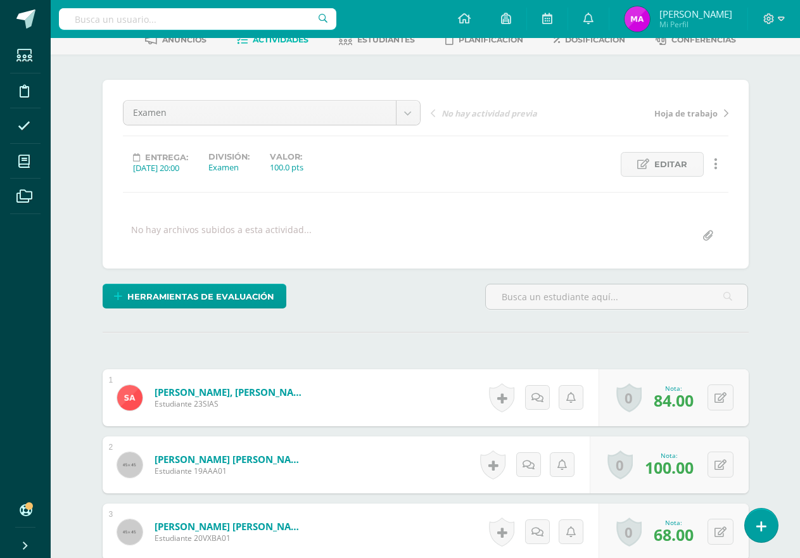
scroll to position [0, 0]
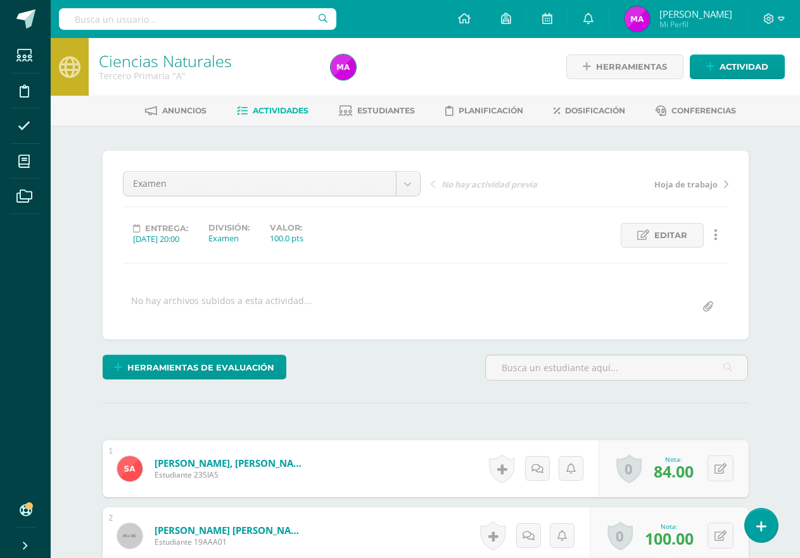
click at [272, 108] on span "Actividades" at bounding box center [281, 110] width 56 height 9
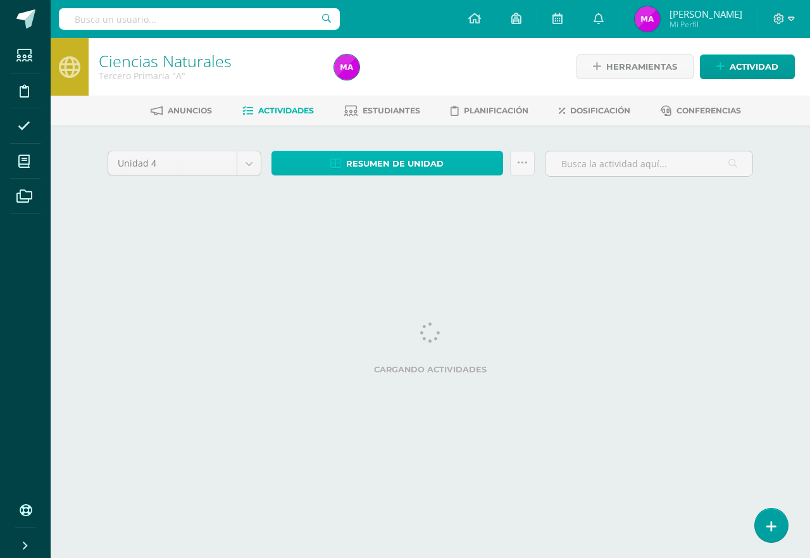
click at [409, 172] on span "Resumen de unidad" at bounding box center [394, 163] width 97 height 23
click at [403, 168] on span "Resumen de unidad" at bounding box center [394, 163] width 97 height 23
click at [332, 165] on icon at bounding box center [335, 163] width 11 height 11
click at [444, 158] on link "Resumen de unidad" at bounding box center [388, 163] width 232 height 25
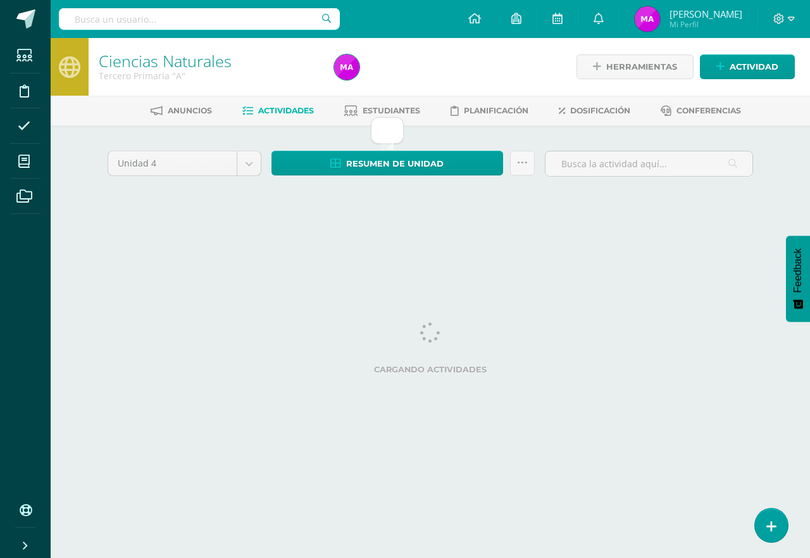
click at [355, 224] on div "Unidad 4 Unidad 1 Unidad 2 Unidad 3 Unidad 4 Resumen de unidad Subir actividade…" at bounding box center [430, 180] width 696 height 111
click at [377, 167] on span "Resumen de unidad" at bounding box center [394, 163] width 97 height 23
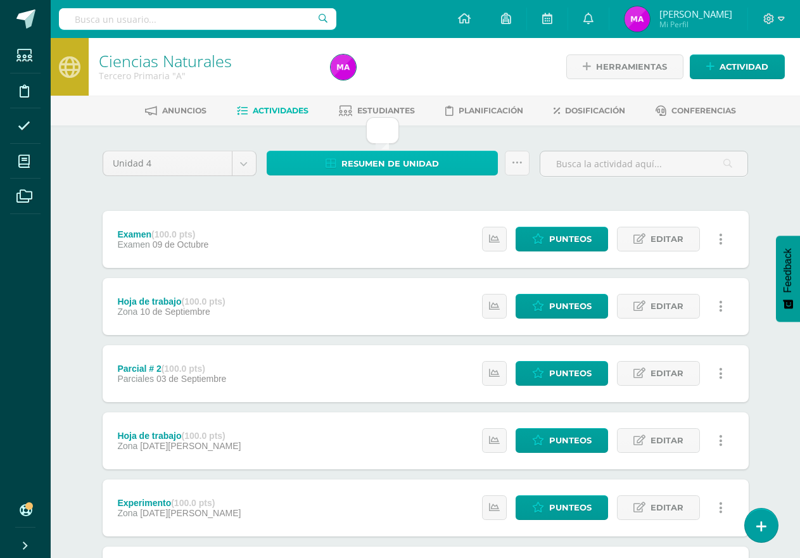
click at [399, 161] on span "Resumen de unidad" at bounding box center [389, 163] width 97 height 23
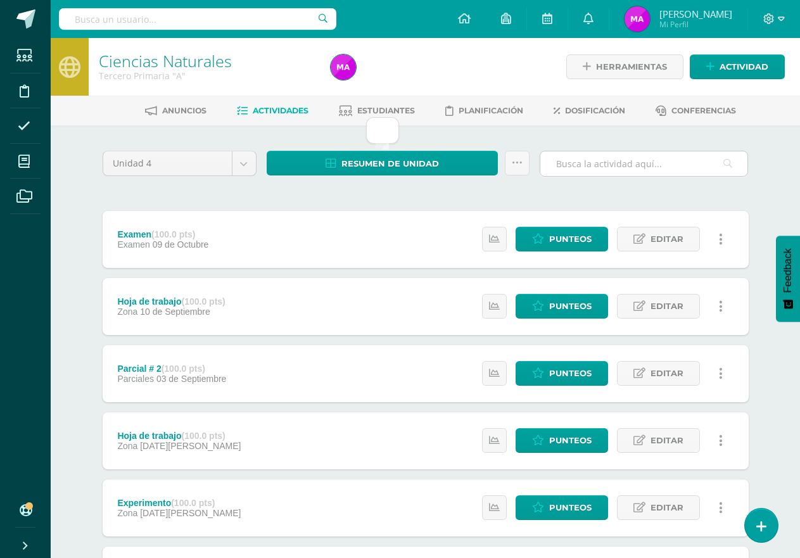
click at [539, 172] on div at bounding box center [643, 164] width 208 height 26
click at [525, 168] on link at bounding box center [517, 163] width 25 height 25
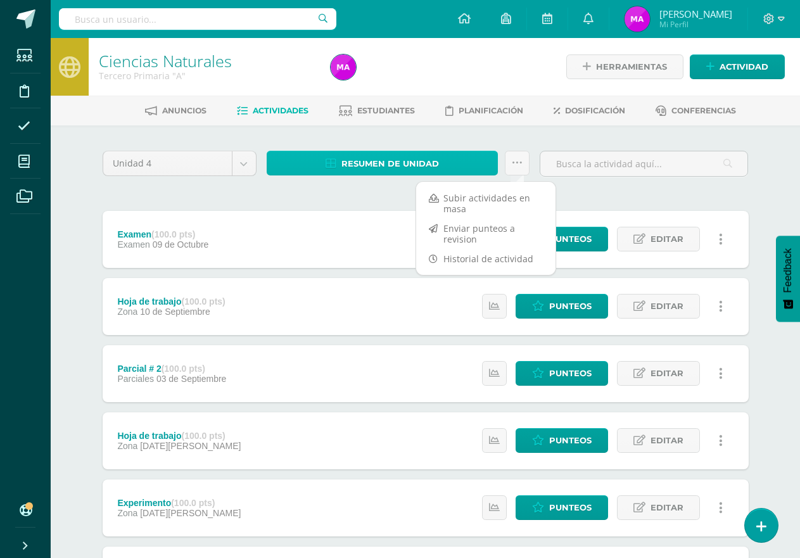
click at [430, 163] on span "Resumen de unidad" at bounding box center [389, 163] width 97 height 23
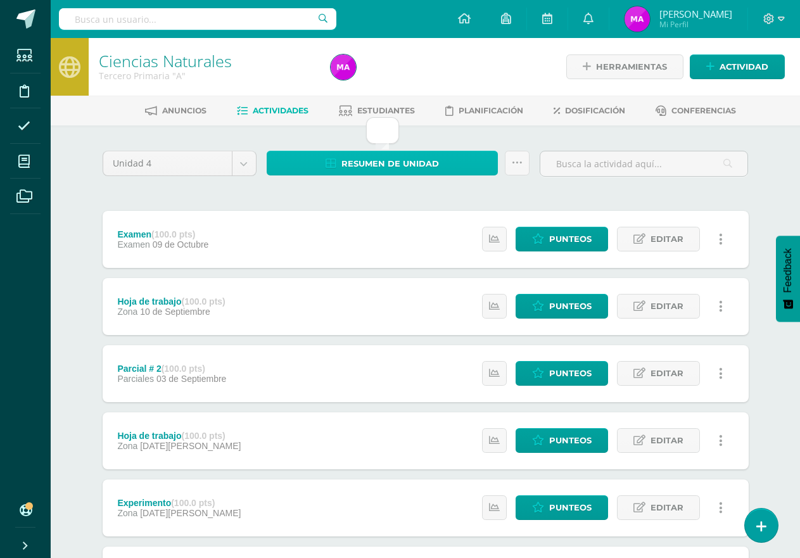
click at [334, 158] on icon at bounding box center [330, 163] width 11 height 11
click at [318, 172] on link "Resumen de unidad" at bounding box center [383, 163] width 232 height 25
click at [320, 171] on link "Resumen de unidad" at bounding box center [383, 163] width 232 height 25
click at [318, 161] on link "Resumen de unidad" at bounding box center [383, 163] width 232 height 25
click at [311, 165] on link "Resumen de unidad" at bounding box center [383, 163] width 232 height 25
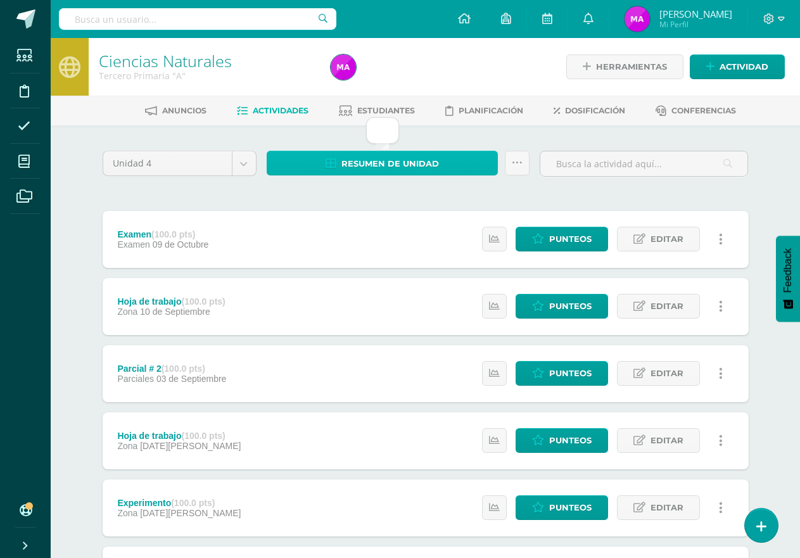
click at [306, 165] on link "Resumen de unidad" at bounding box center [383, 163] width 232 height 25
click at [291, 108] on span "Actividades" at bounding box center [281, 110] width 56 height 9
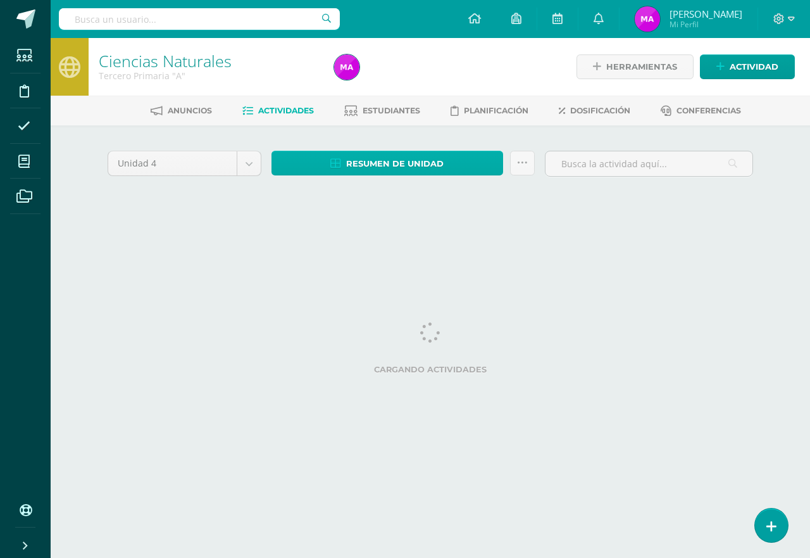
click at [358, 158] on span "Resumen de unidad" at bounding box center [394, 163] width 97 height 23
click at [356, 168] on span "Resumen de unidad" at bounding box center [394, 163] width 97 height 23
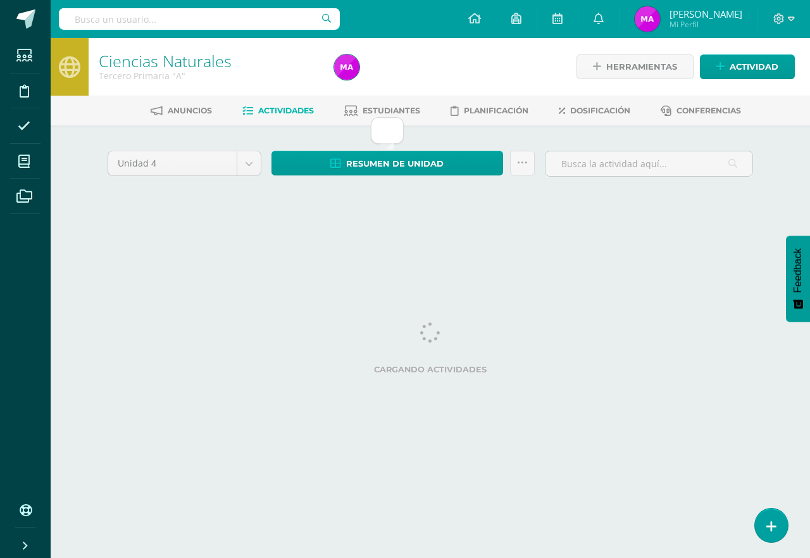
click at [287, 103] on link "Actividades" at bounding box center [278, 111] width 72 height 20
click at [363, 162] on span "Resumen de unidad" at bounding box center [394, 163] width 97 height 23
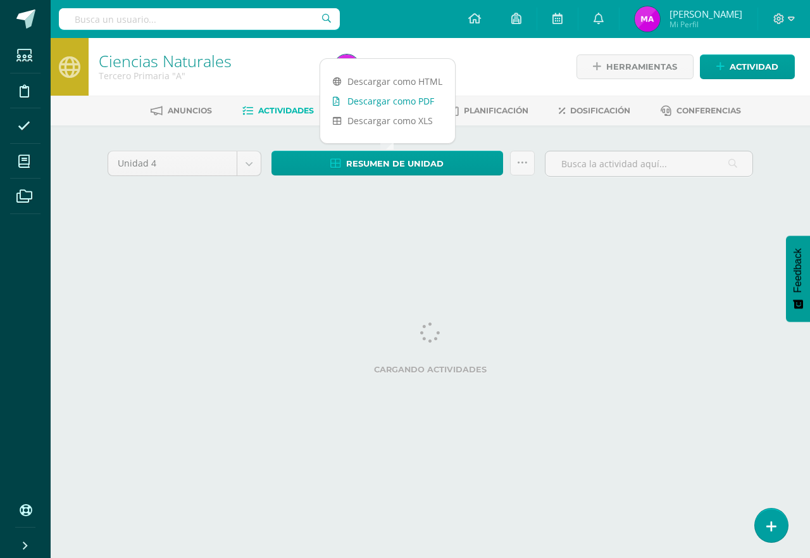
click at [386, 103] on link "Descargar como PDF" at bounding box center [387, 101] width 135 height 20
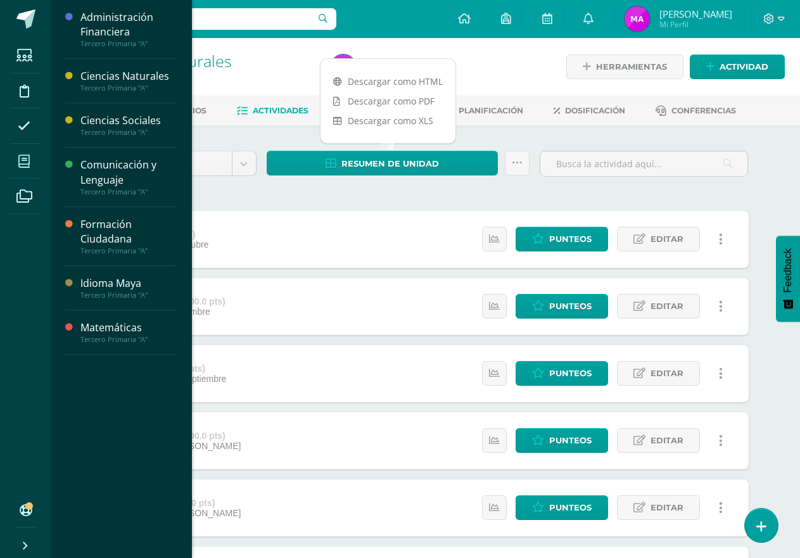
click at [23, 161] on icon at bounding box center [23, 161] width 11 height 13
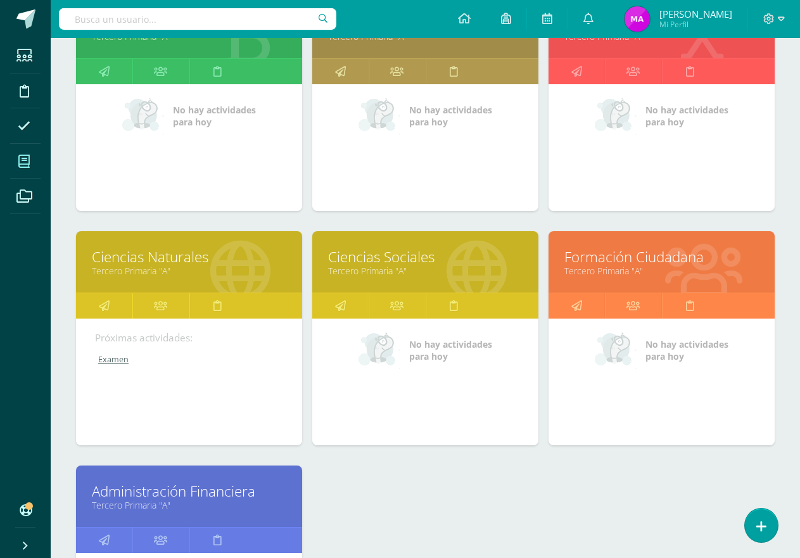
scroll to position [253, 0]
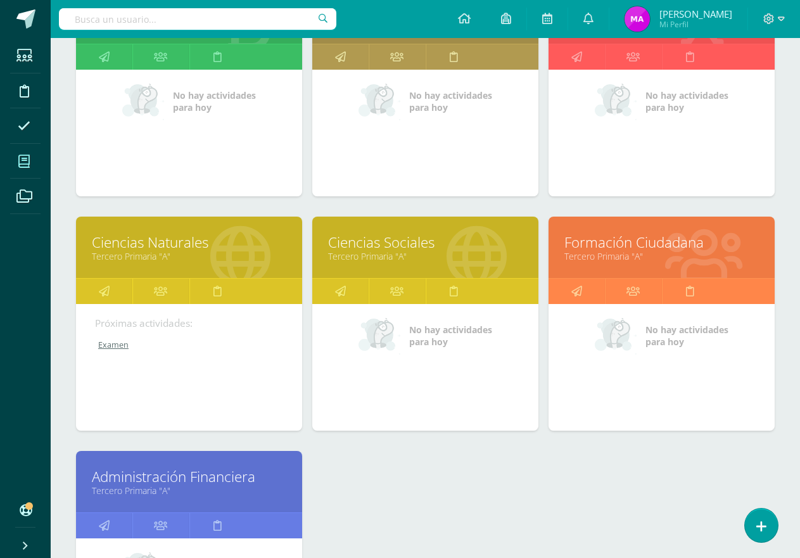
click at [380, 251] on link "Tercero Primaria "A"" at bounding box center [425, 256] width 194 height 12
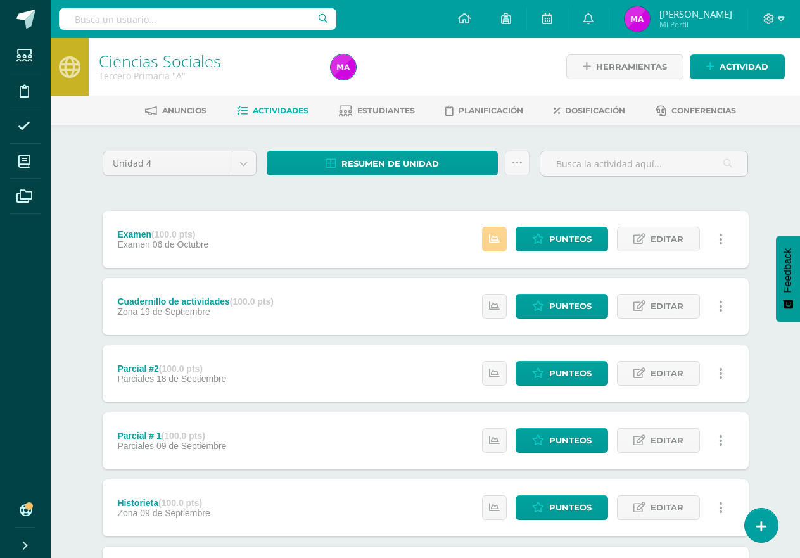
click at [499, 237] on icon at bounding box center [494, 239] width 11 height 11
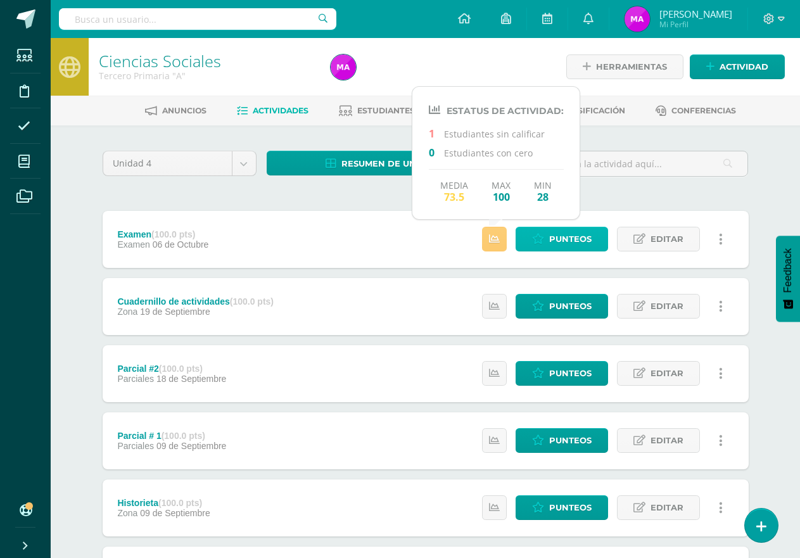
click at [551, 240] on span "Punteos" at bounding box center [570, 238] width 42 height 23
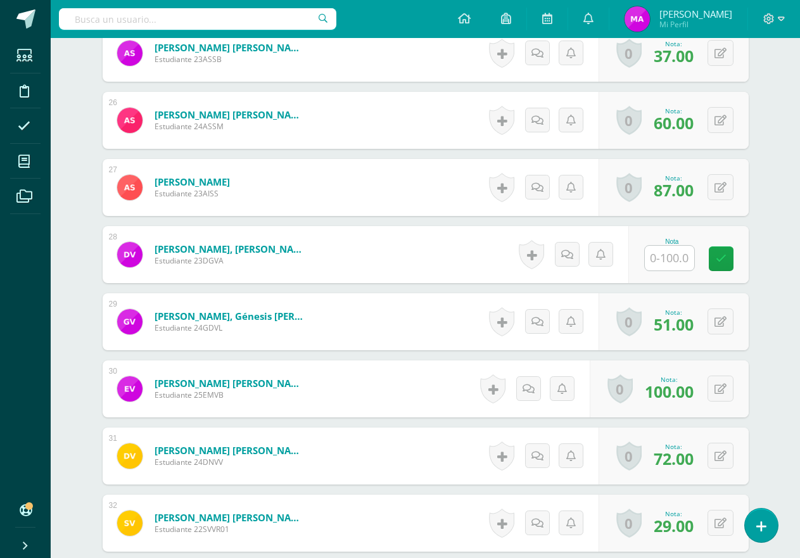
scroll to position [2026, 0]
click at [676, 254] on input "text" at bounding box center [668, 257] width 49 height 25
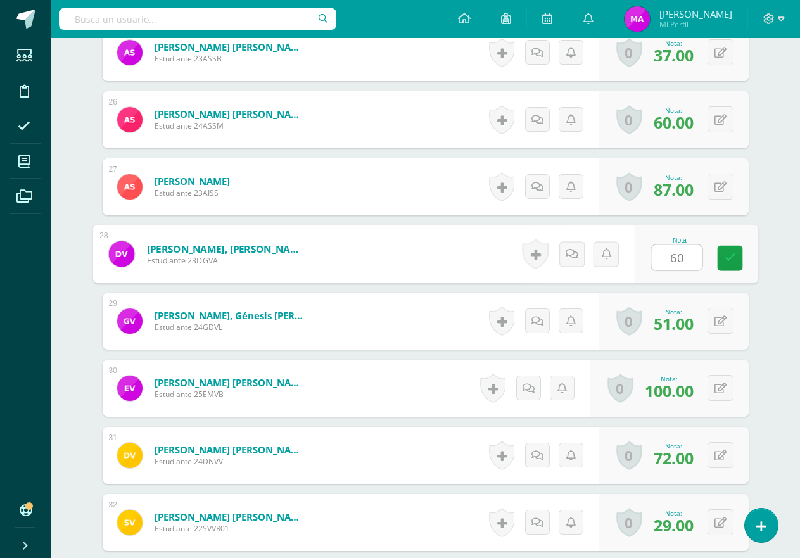
type input "60"
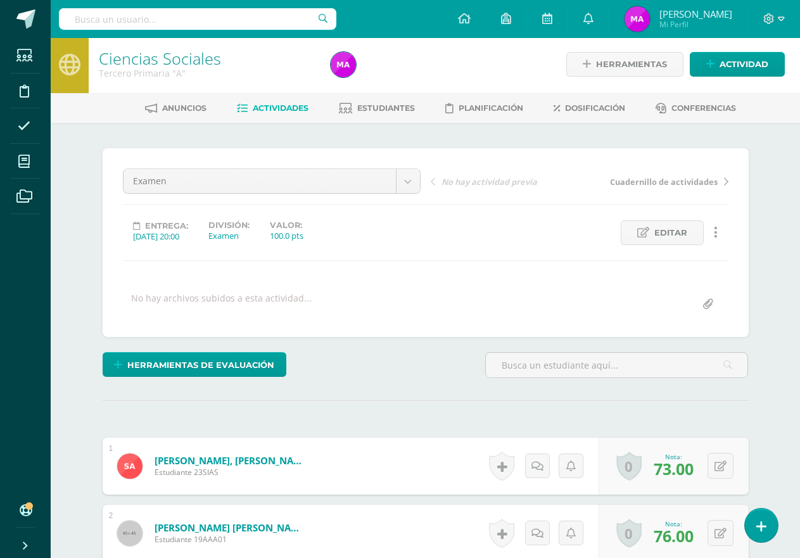
scroll to position [0, 0]
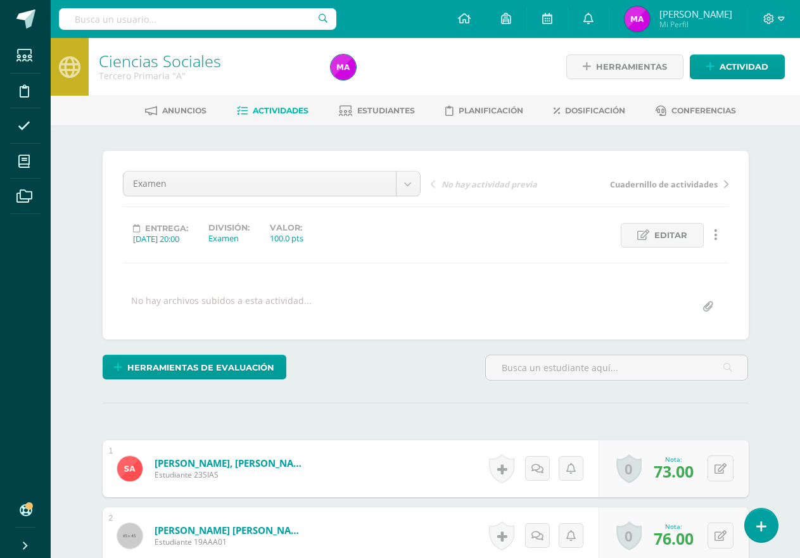
click at [273, 120] on link "Actividades" at bounding box center [273, 111] width 72 height 20
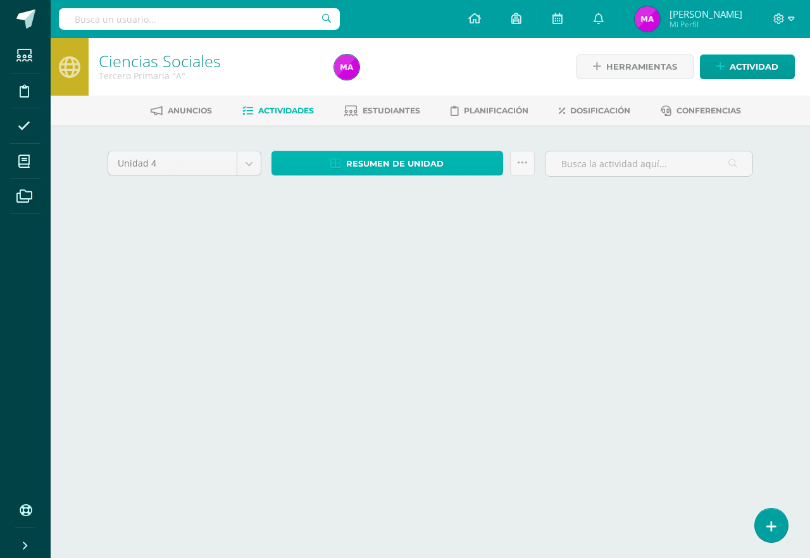
click at [391, 158] on span "Resumen de unidad" at bounding box center [394, 163] width 97 height 23
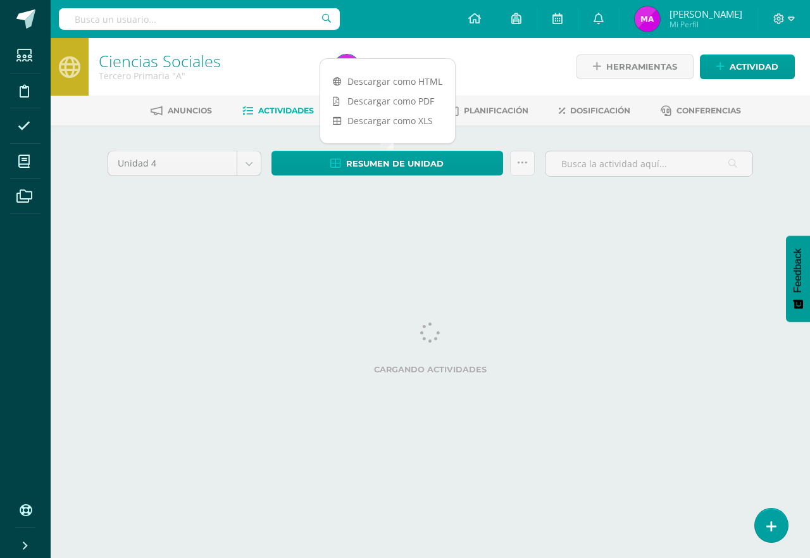
click at [404, 99] on div "Anuncios Actividades Estudiantes Planificación Dosificación Conferencias" at bounding box center [446, 111] width 790 height 30
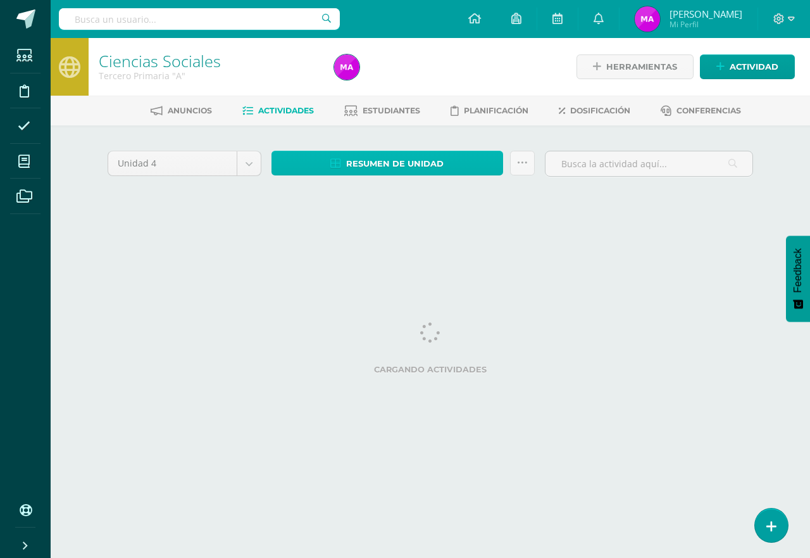
click at [378, 163] on span "Resumen de unidad" at bounding box center [394, 163] width 97 height 23
click at [255, 104] on link "Actividades" at bounding box center [278, 111] width 72 height 20
click at [367, 165] on span "Resumen de unidad" at bounding box center [394, 163] width 97 height 23
click at [358, 169] on span "Resumen de unidad" at bounding box center [394, 163] width 97 height 23
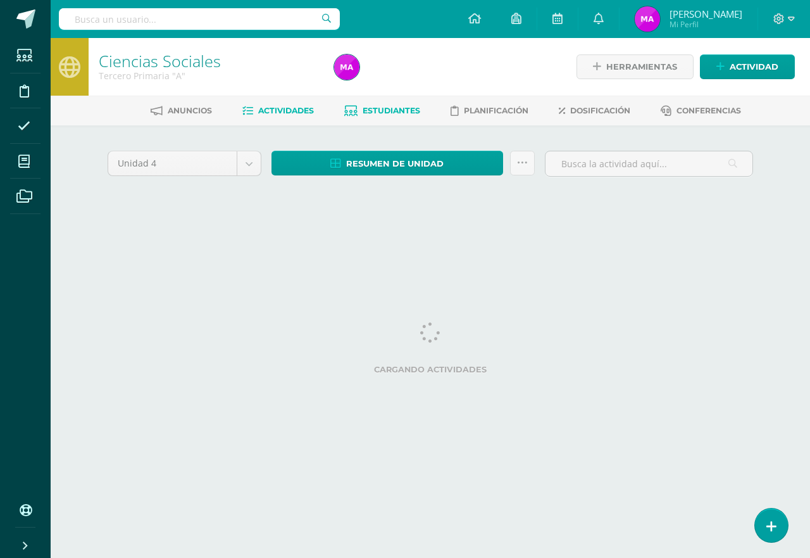
click at [384, 103] on link "Estudiantes" at bounding box center [382, 111] width 76 height 20
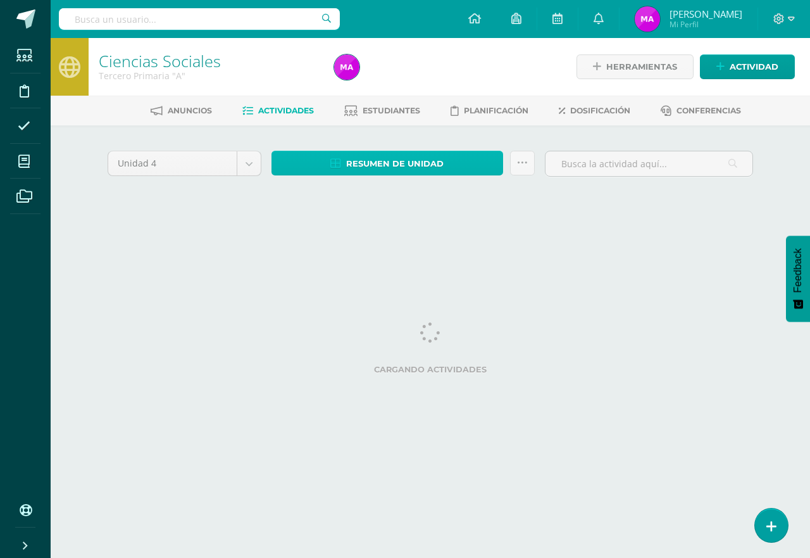
click at [358, 170] on span "Resumen de unidad" at bounding box center [394, 163] width 97 height 23
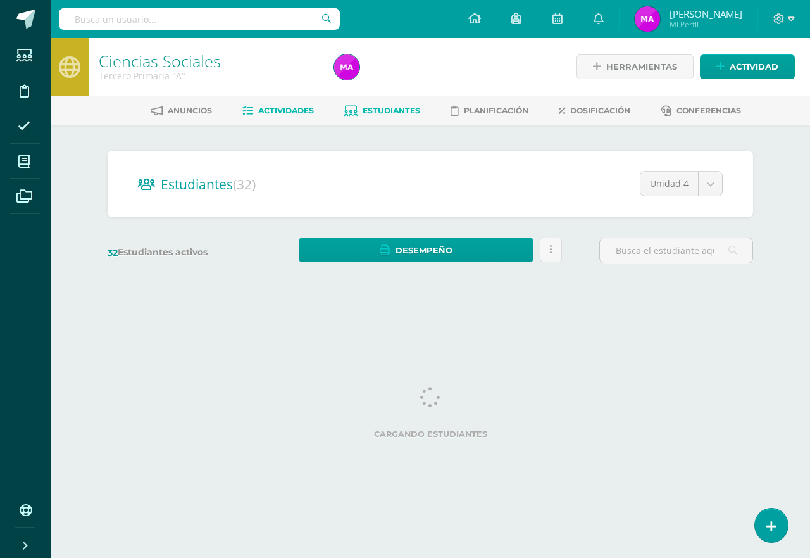
click at [300, 111] on span "Actividades" at bounding box center [286, 110] width 56 height 9
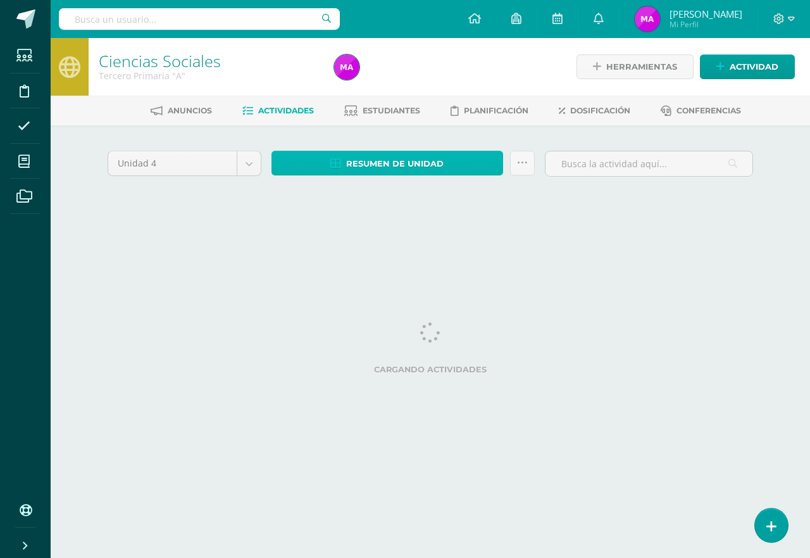
click at [356, 168] on span "Resumen de unidad" at bounding box center [394, 163] width 97 height 23
click at [362, 160] on span "Resumen de unidad" at bounding box center [394, 163] width 97 height 23
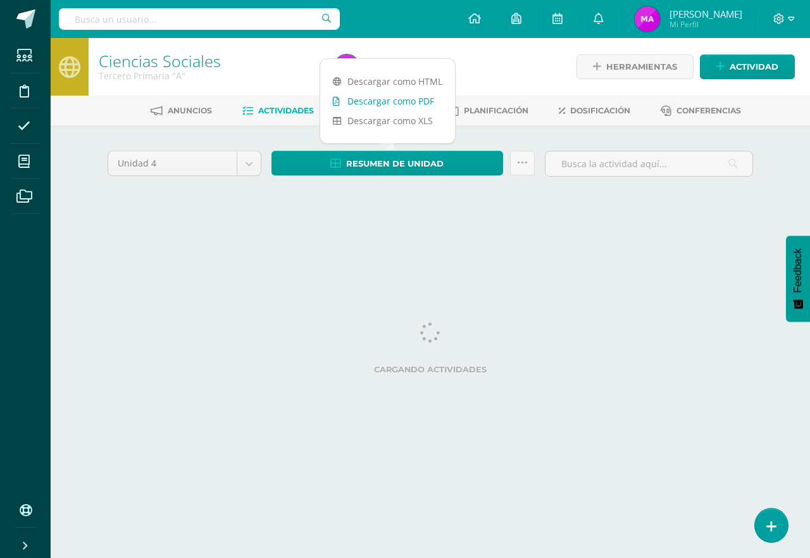
click at [382, 102] on link "Descargar como PDF" at bounding box center [387, 101] width 135 height 20
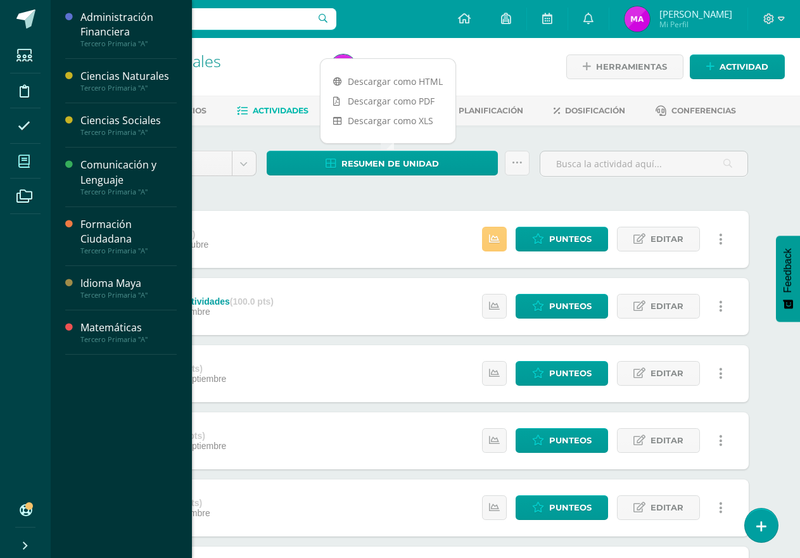
click at [22, 156] on icon at bounding box center [23, 161] width 11 height 13
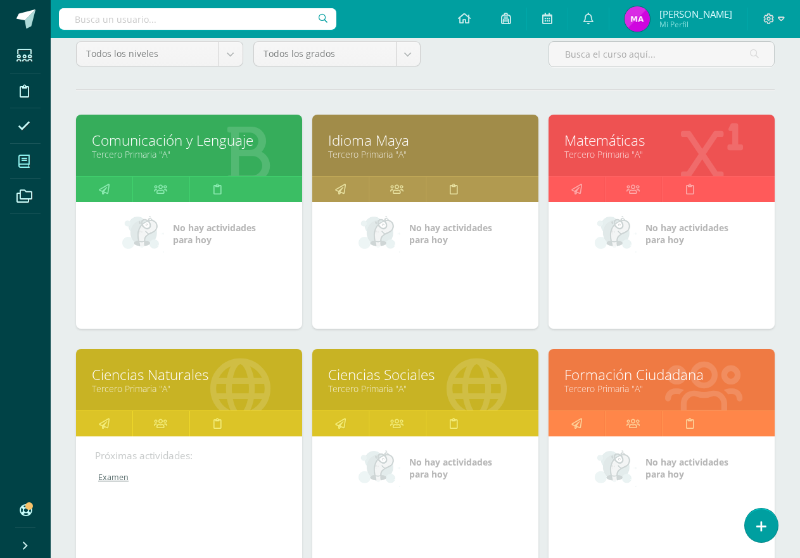
scroll to position [127, 0]
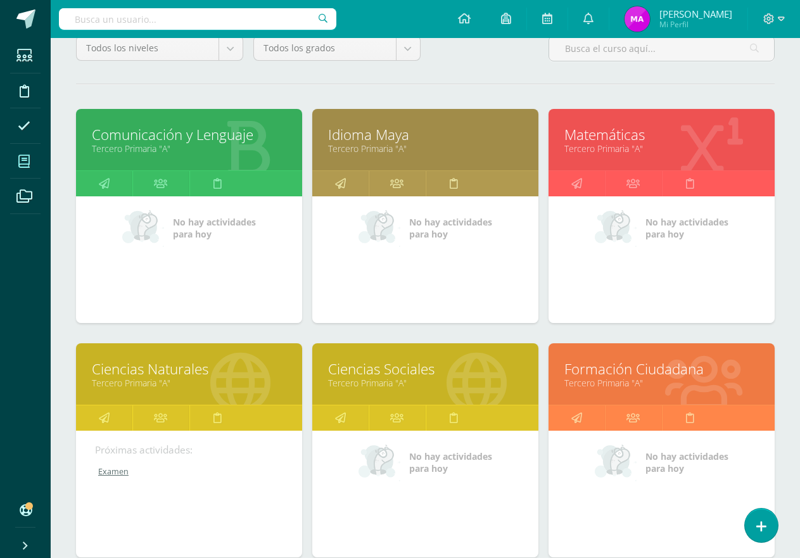
click at [644, 373] on link "Formación Ciudadana" at bounding box center [661, 369] width 194 height 20
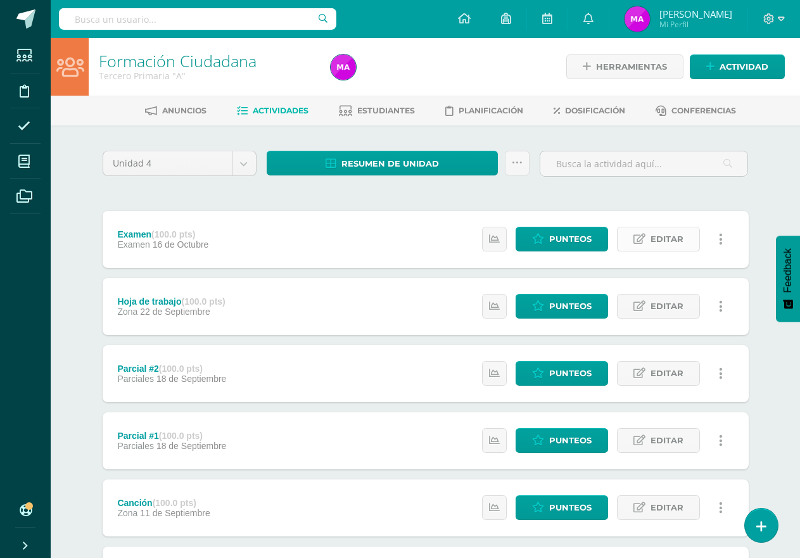
click at [677, 231] on span "Editar" at bounding box center [666, 238] width 33 height 23
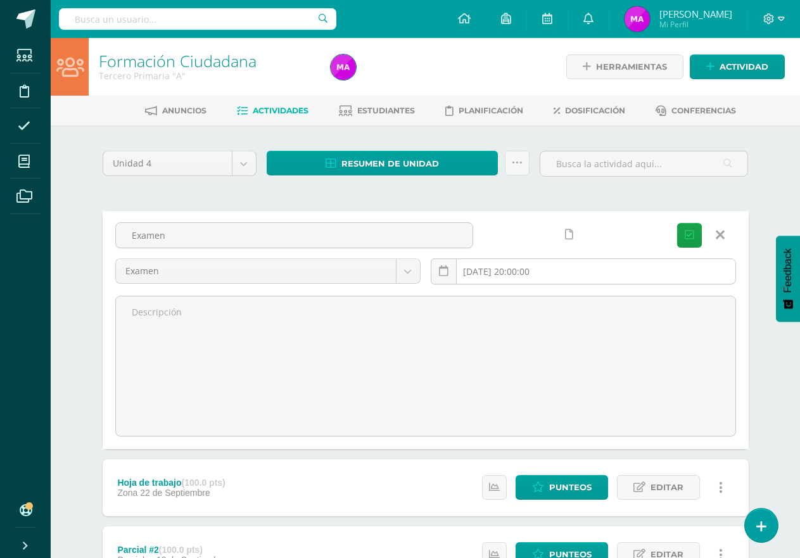
click at [504, 272] on input "[DATE] 20:00:00" at bounding box center [583, 271] width 304 height 25
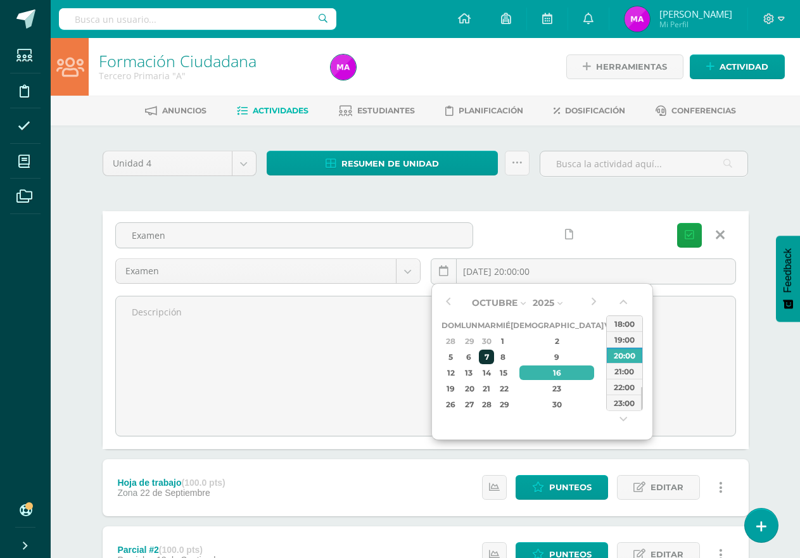
click at [493, 358] on div "7" at bounding box center [486, 356] width 15 height 15
type input "[DATE] 20:00"
click at [689, 231] on icon "submit" at bounding box center [688, 235] width 9 height 11
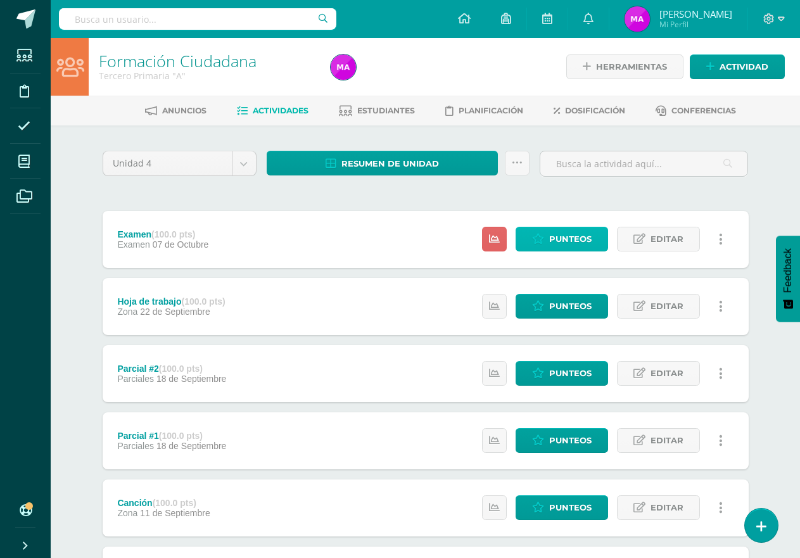
click at [558, 235] on span "Punteos" at bounding box center [570, 238] width 42 height 23
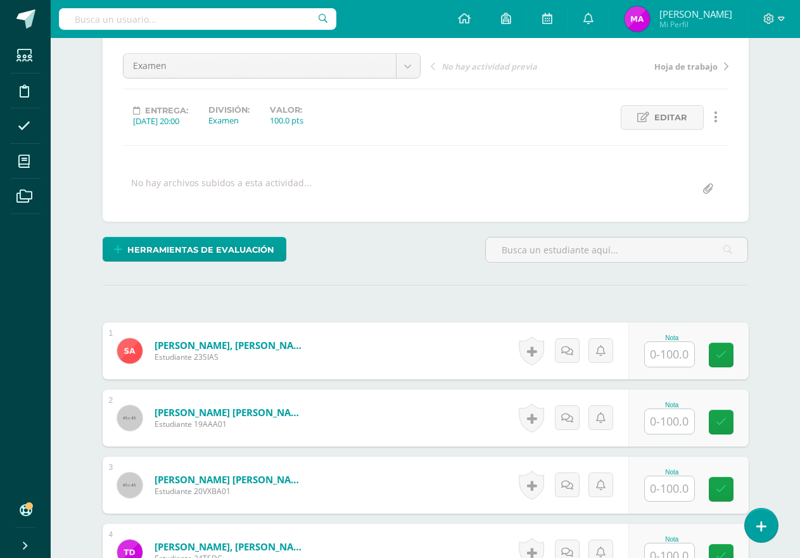
scroll to position [317, 0]
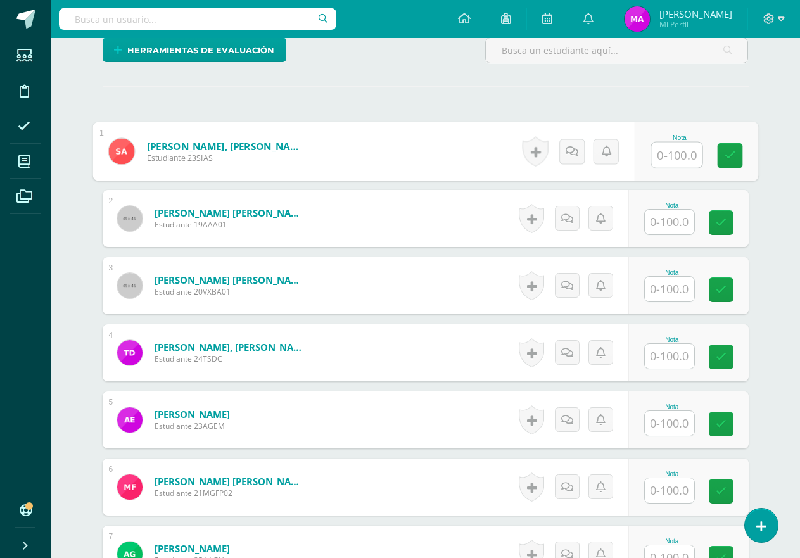
click at [669, 154] on input "text" at bounding box center [676, 154] width 51 height 25
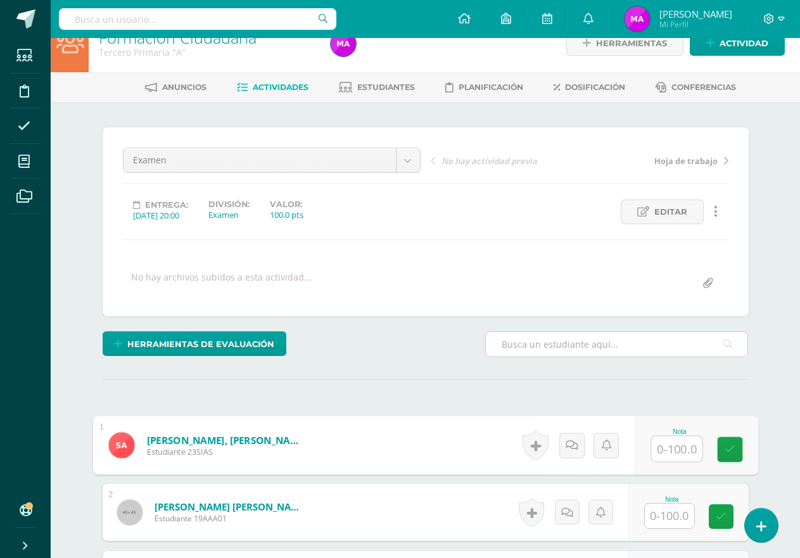
scroll to position [0, 0]
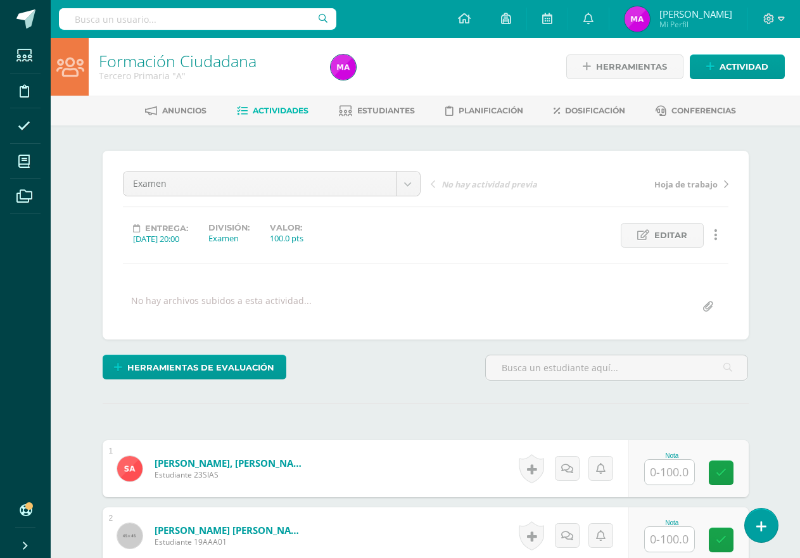
click at [290, 107] on span "Actividades" at bounding box center [281, 110] width 56 height 9
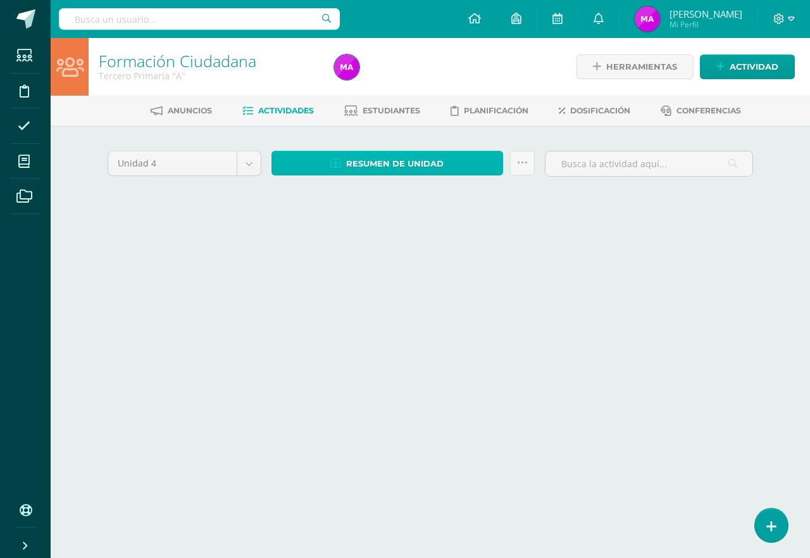
click at [369, 159] on span "Resumen de unidad" at bounding box center [394, 163] width 97 height 23
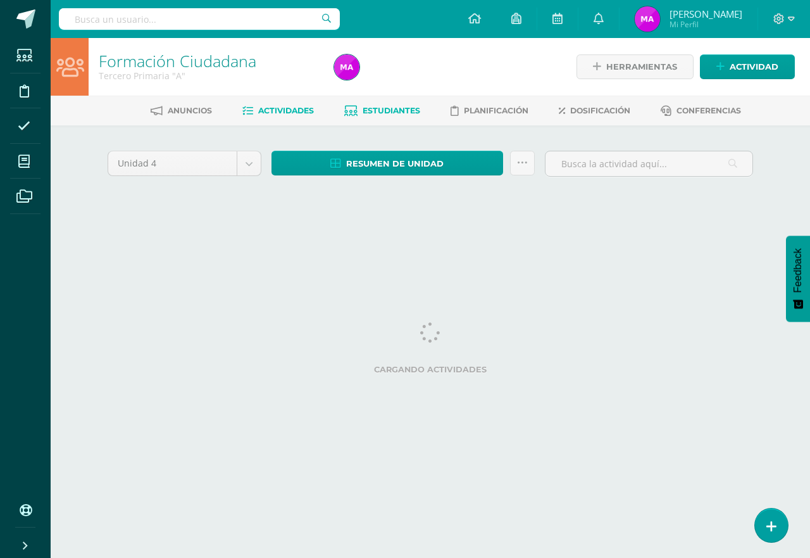
click at [375, 104] on link "Estudiantes" at bounding box center [382, 111] width 76 height 20
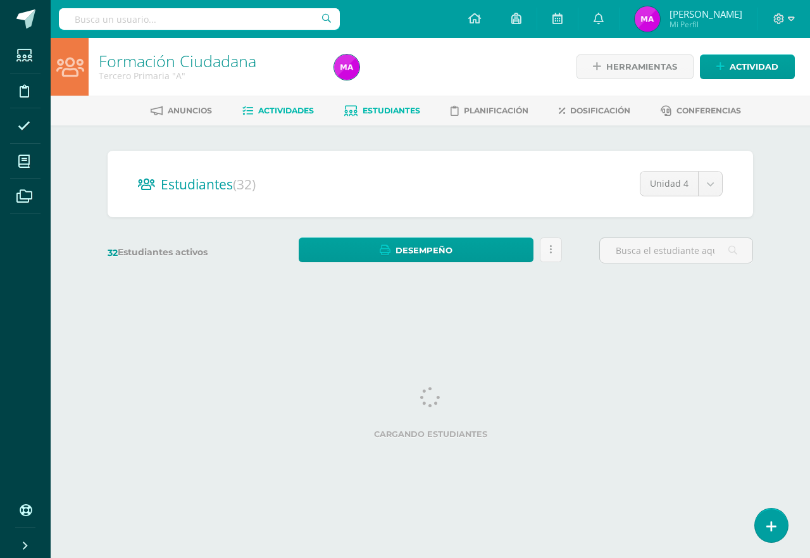
click at [273, 111] on span "Actividades" at bounding box center [286, 110] width 56 height 9
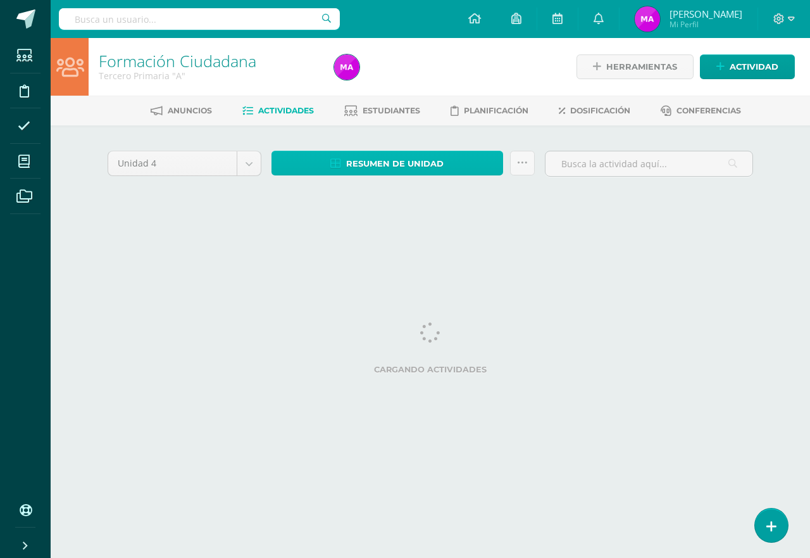
click at [394, 160] on span "Resumen de unidad" at bounding box center [394, 163] width 97 height 23
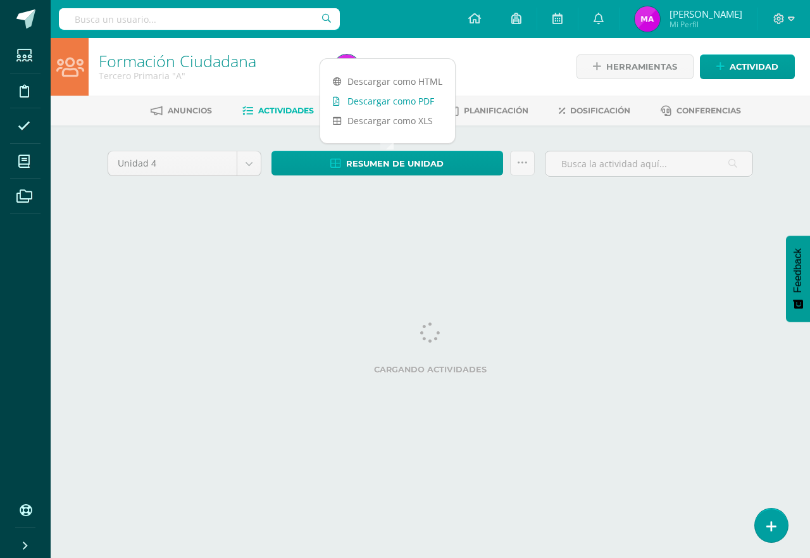
click at [375, 101] on link "Descargar como PDF" at bounding box center [387, 101] width 135 height 20
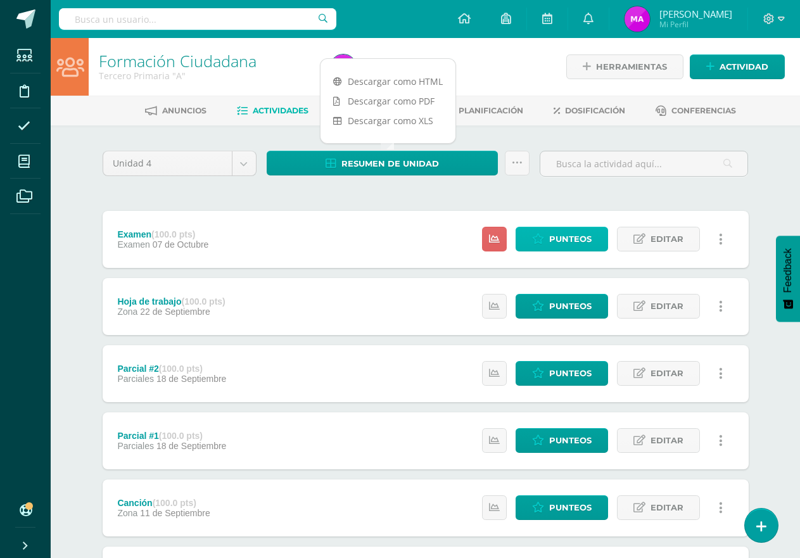
click at [581, 234] on span "Punteos" at bounding box center [570, 238] width 42 height 23
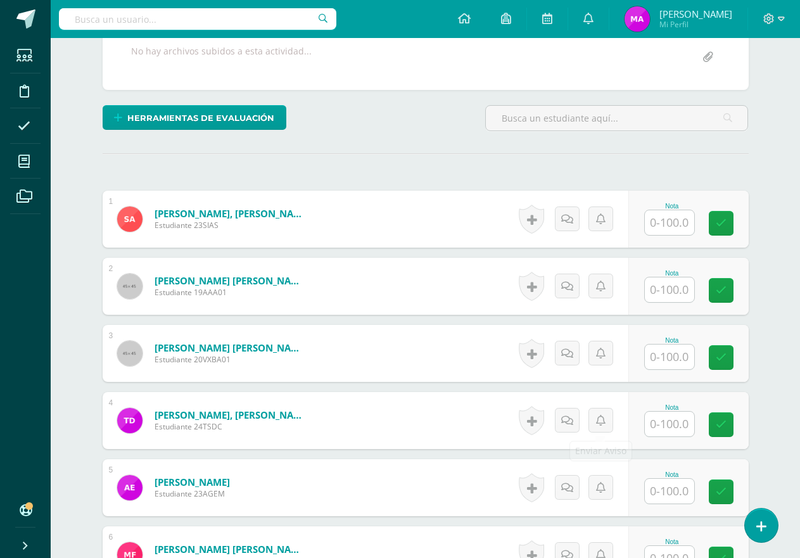
scroll to position [254, 0]
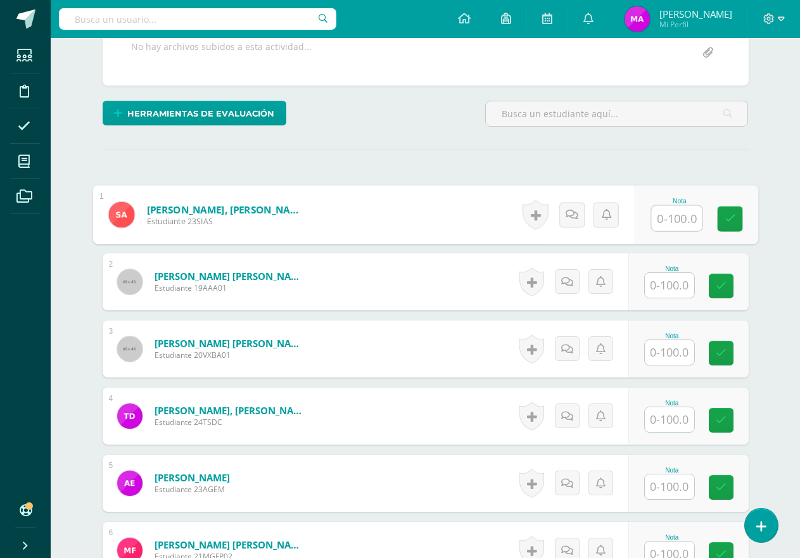
click at [669, 222] on input "text" at bounding box center [676, 218] width 51 height 25
type input "52"
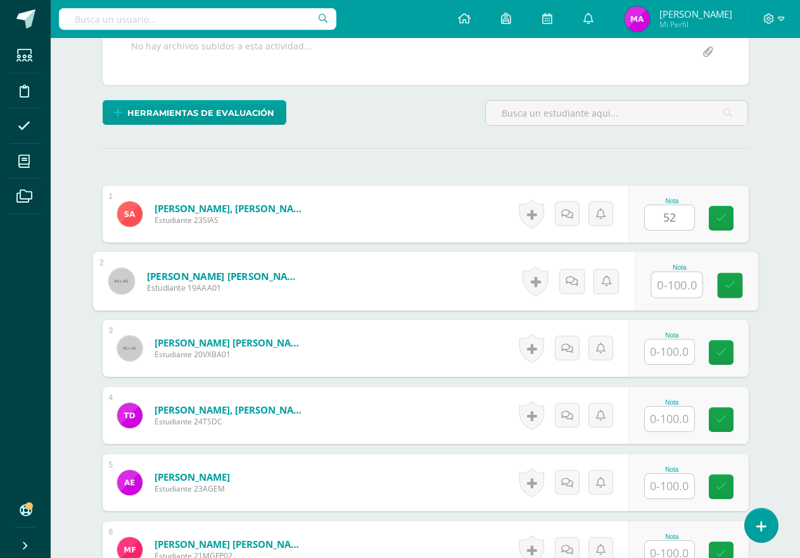
click at [677, 284] on input "text" at bounding box center [676, 284] width 51 height 25
type input "90"
click at [675, 358] on input "text" at bounding box center [668, 351] width 49 height 25
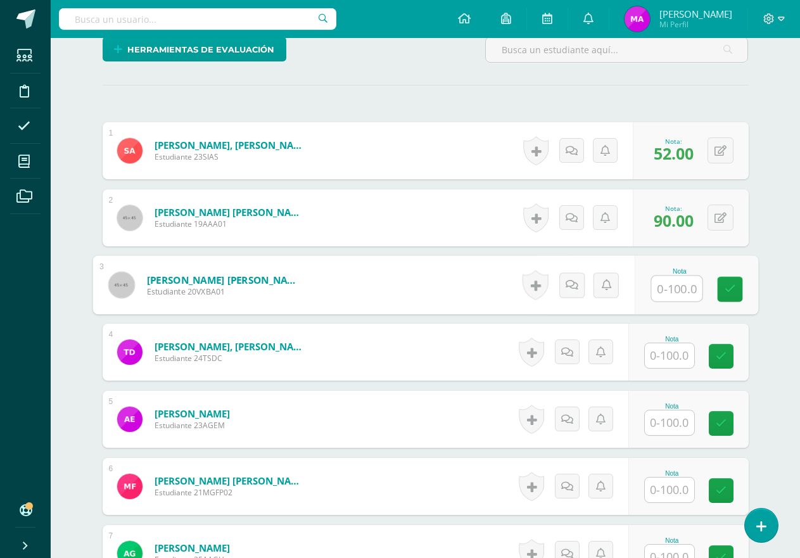
scroll to position [318, 0]
type input "94"
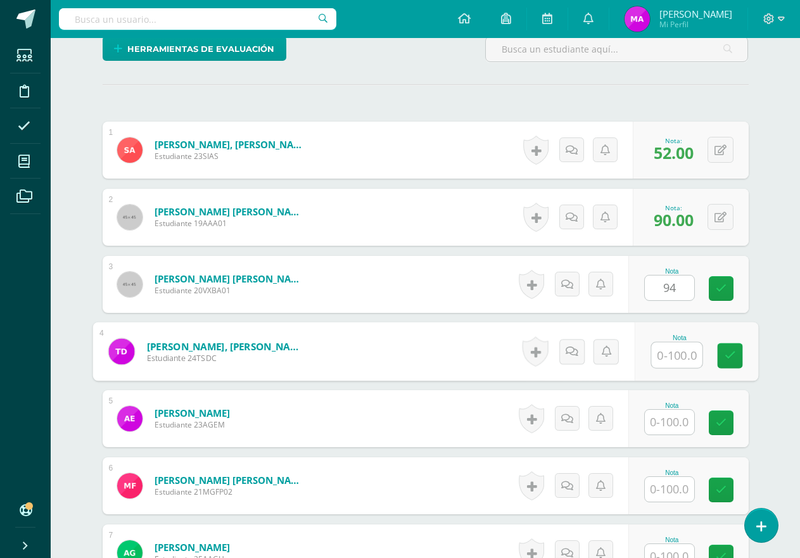
click at [663, 354] on input "text" at bounding box center [676, 354] width 51 height 25
type input "81"
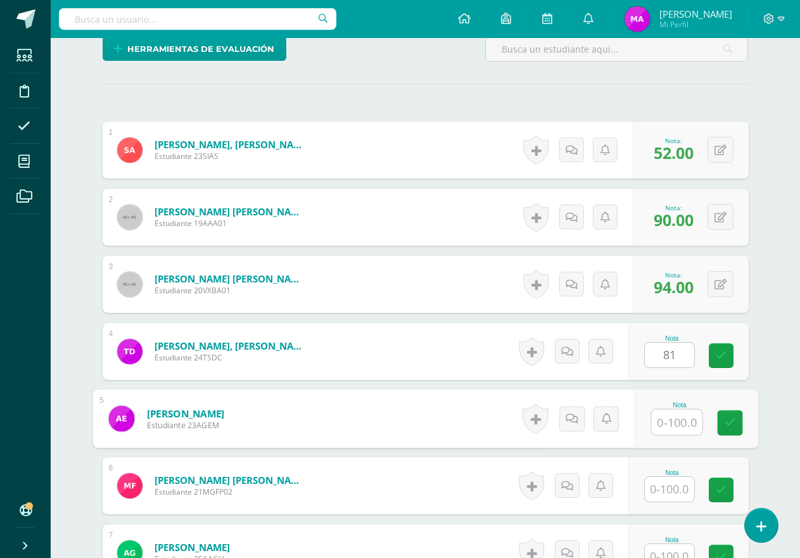
click at [665, 416] on input "text" at bounding box center [676, 422] width 51 height 25
type input "95"
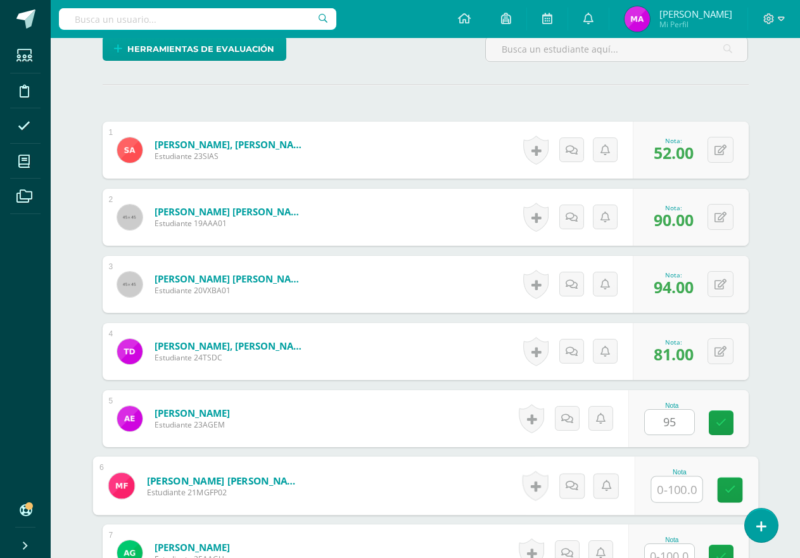
click at [680, 484] on input "text" at bounding box center [676, 489] width 51 height 25
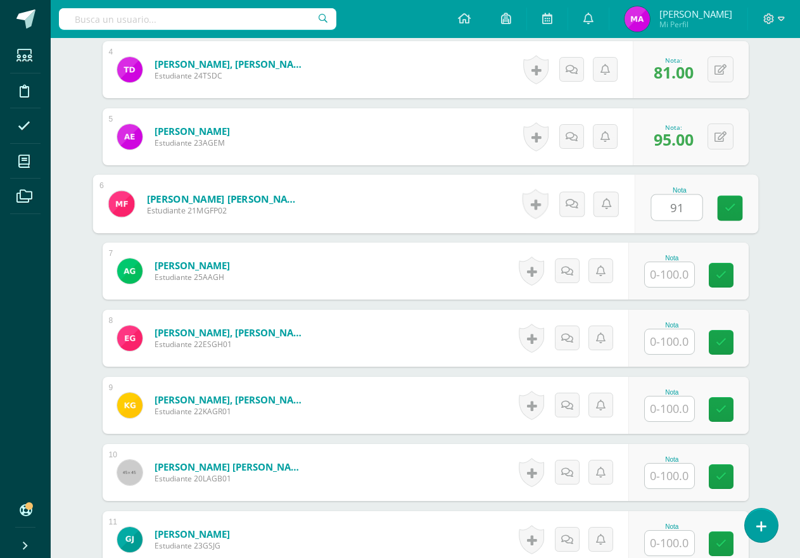
scroll to position [635, 0]
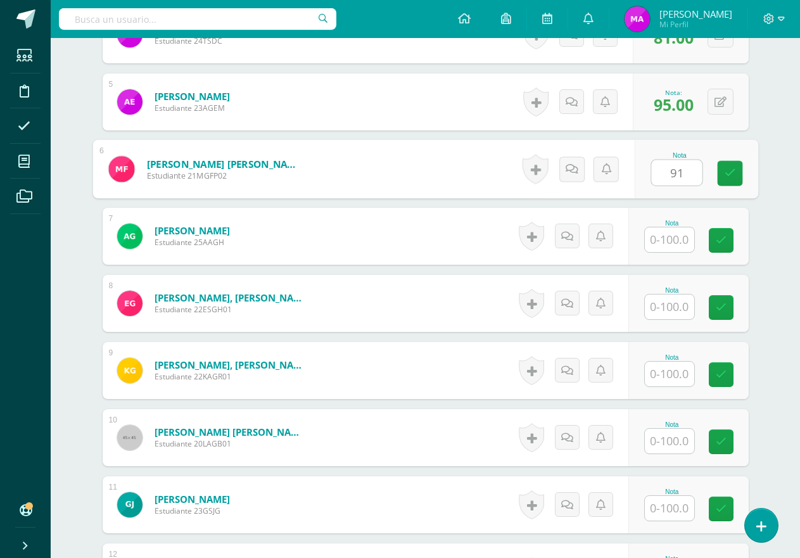
type input "91"
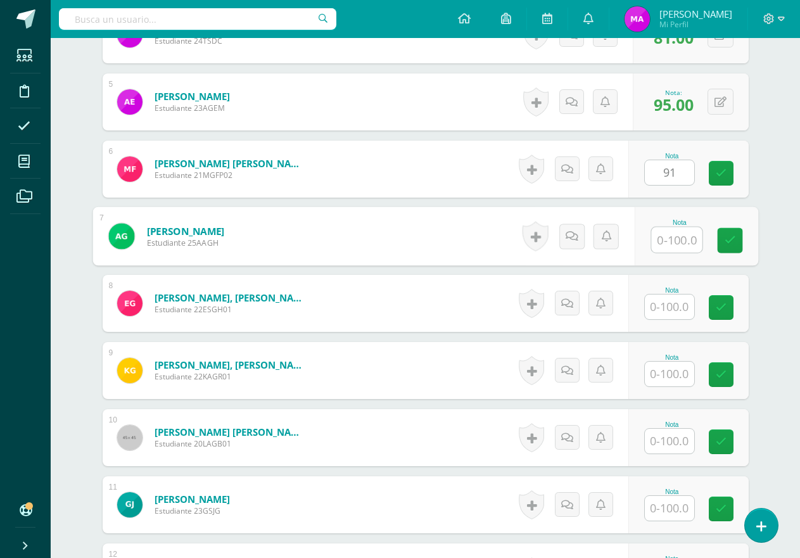
click at [671, 242] on input "text" at bounding box center [676, 239] width 51 height 25
type input "77"
click at [672, 313] on input "text" at bounding box center [668, 306] width 49 height 25
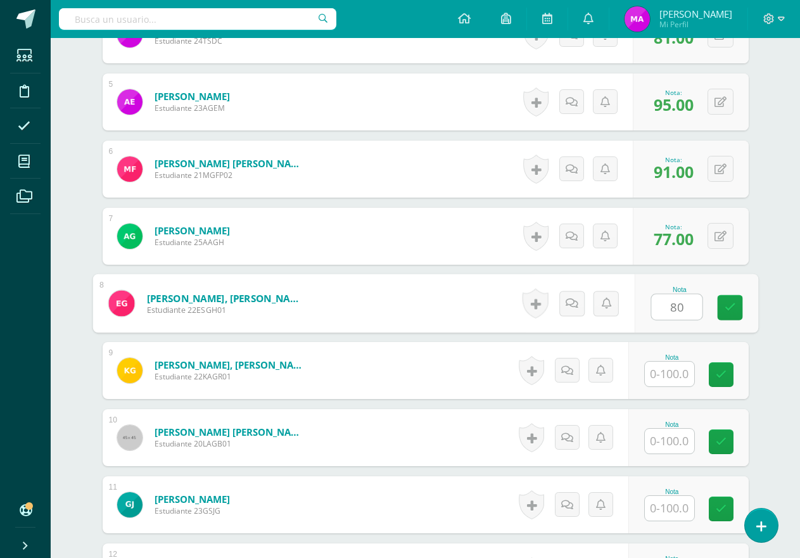
type input "80"
click at [671, 379] on input "text" at bounding box center [668, 373] width 49 height 25
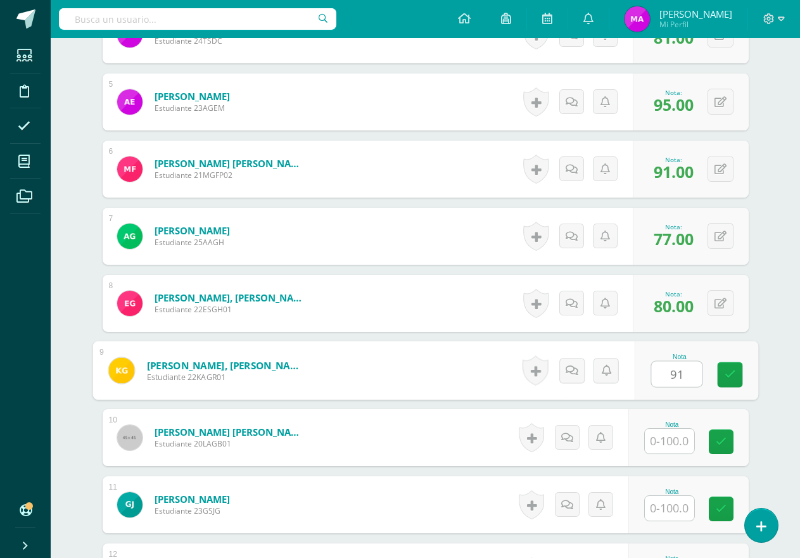
type input "91"
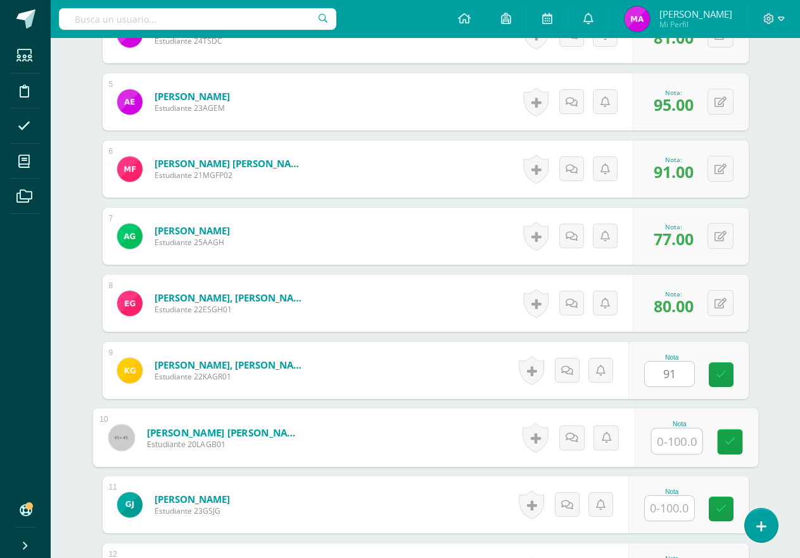
click at [669, 437] on input "text" at bounding box center [676, 441] width 51 height 25
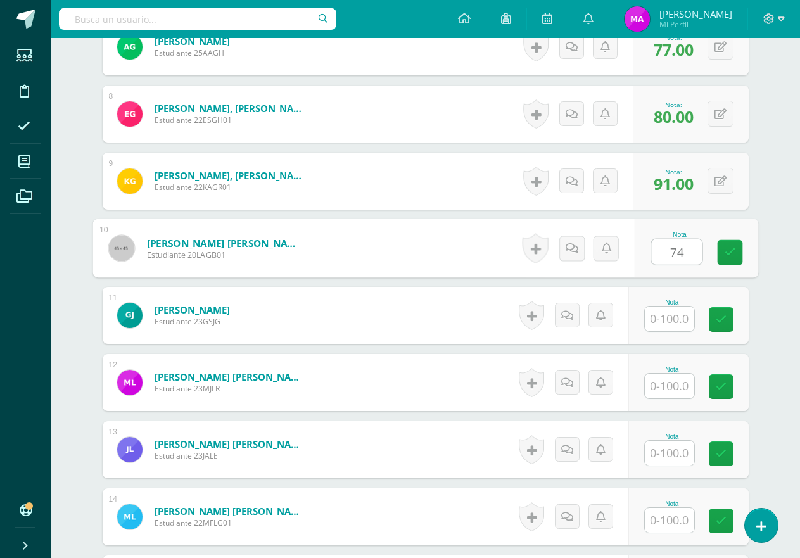
scroll to position [825, 0]
click at [671, 320] on input "text" at bounding box center [668, 318] width 49 height 25
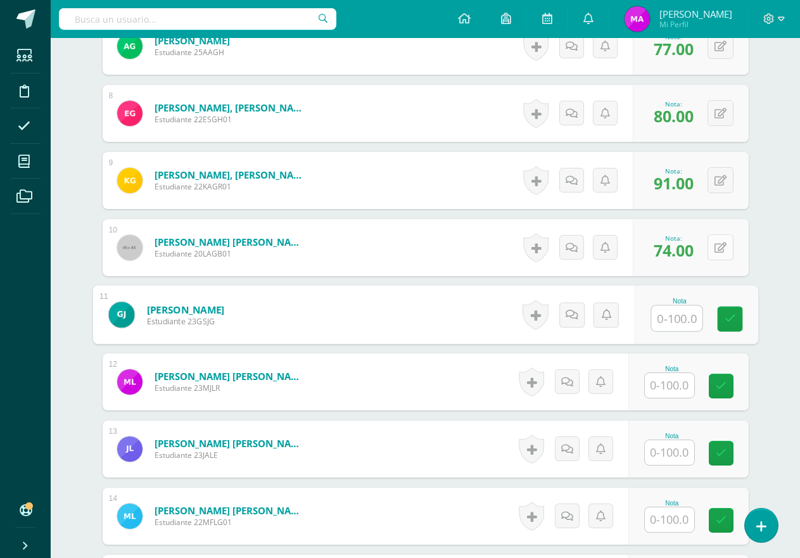
click at [724, 239] on button at bounding box center [720, 247] width 26 height 26
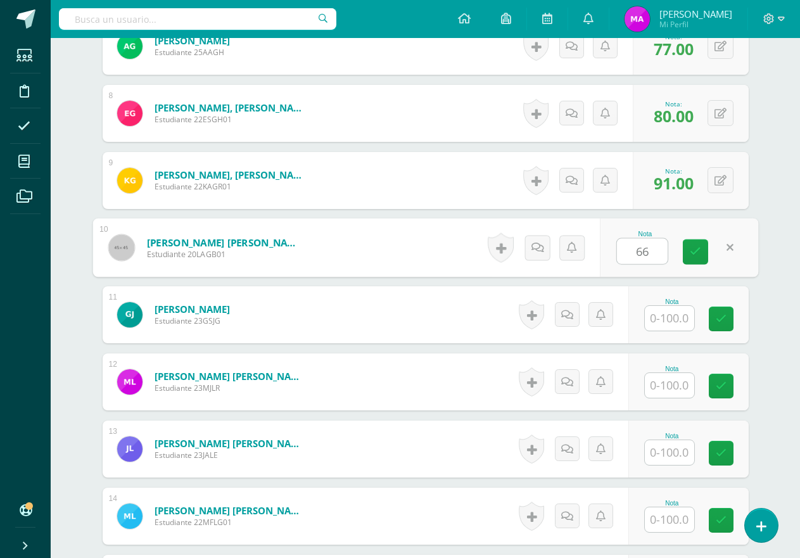
type input "66"
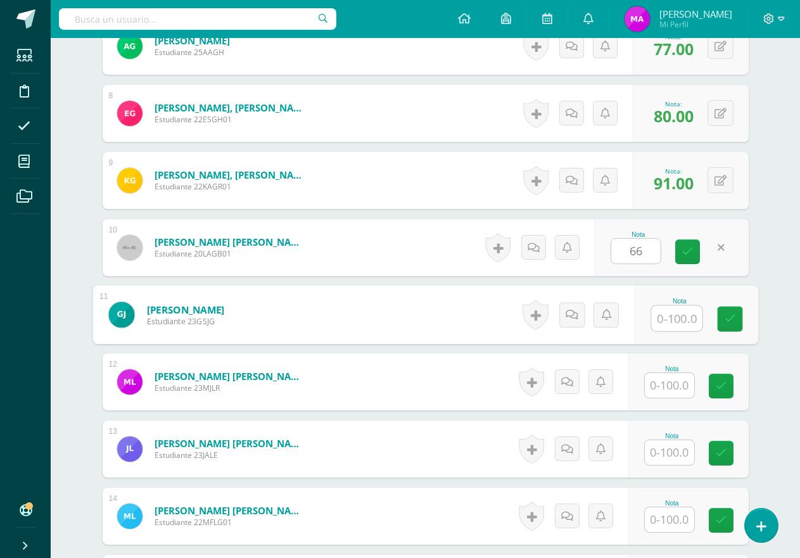
click at [678, 320] on input "text" at bounding box center [676, 318] width 51 height 25
type input "74"
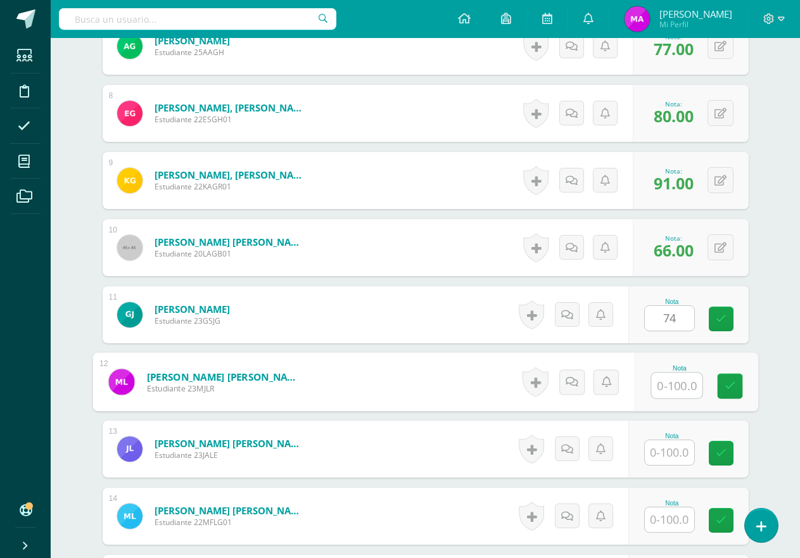
click at [673, 380] on input "text" at bounding box center [676, 385] width 51 height 25
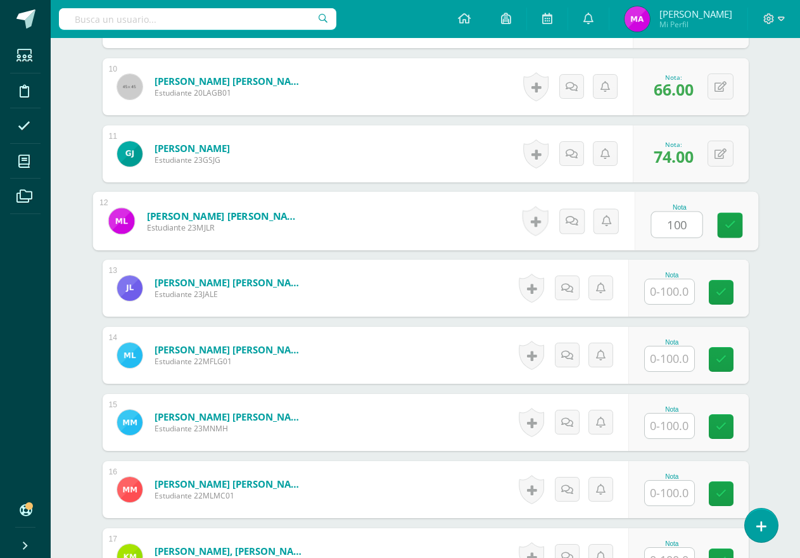
scroll to position [1015, 0]
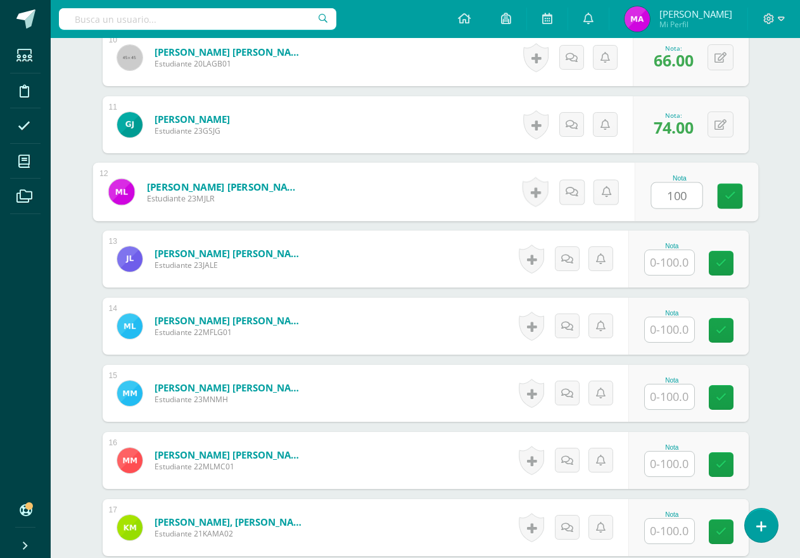
type input "100"
click at [670, 266] on input "text" at bounding box center [668, 262] width 49 height 25
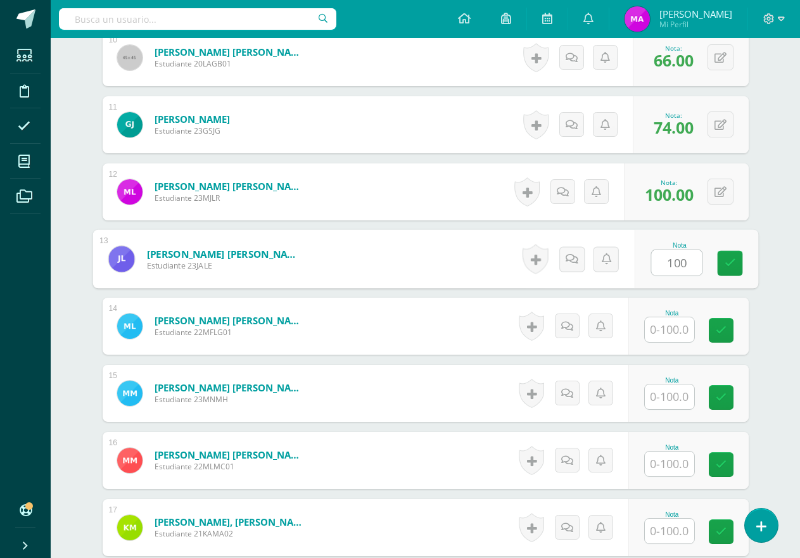
type input "100"
click at [672, 324] on input "text" at bounding box center [668, 329] width 49 height 25
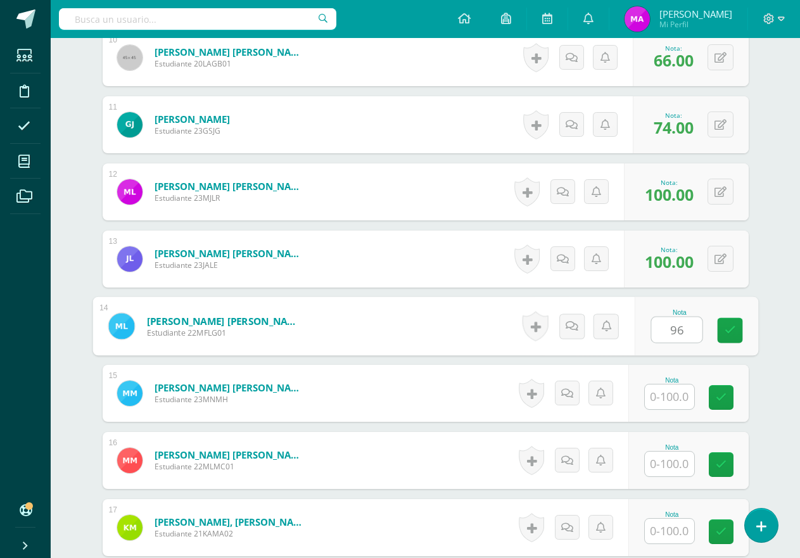
type input "96"
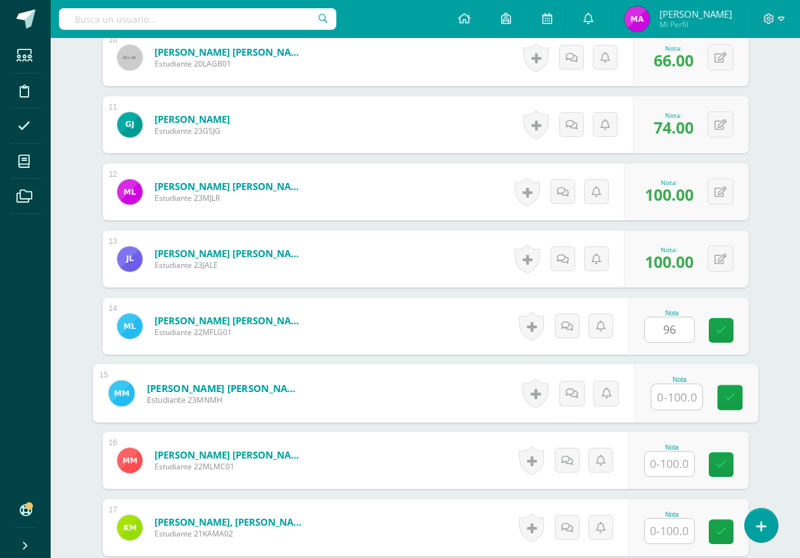
click at [664, 386] on input "text" at bounding box center [676, 396] width 51 height 25
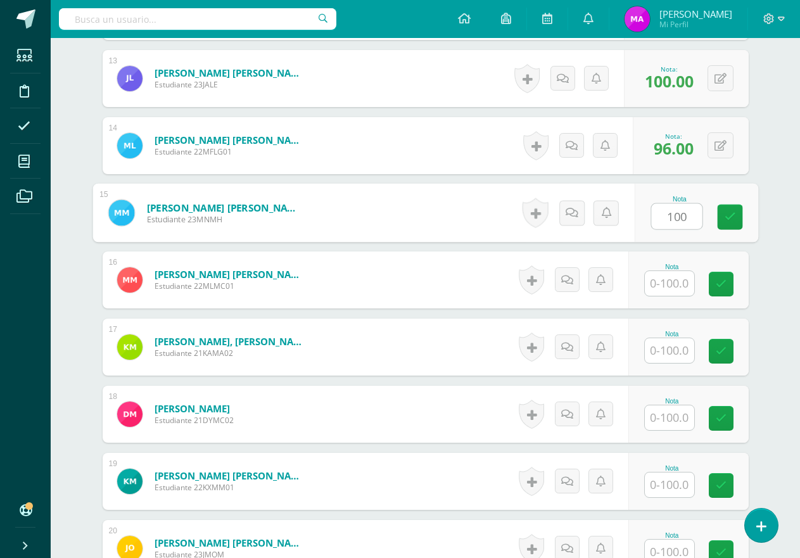
scroll to position [1205, 0]
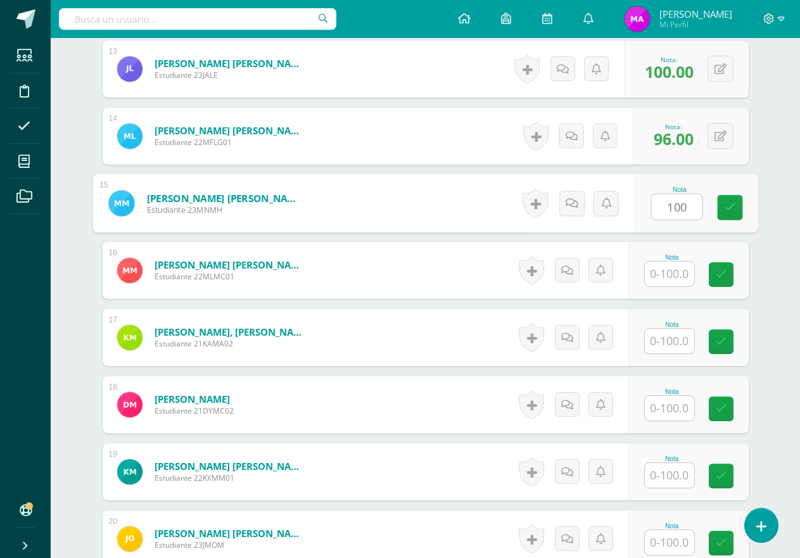
type input "100"
click at [756, 246] on div "¿Estás seguro que quieres eliminar esta actividad? Esto borrará la actividad y …" at bounding box center [425, 219] width 696 height 2597
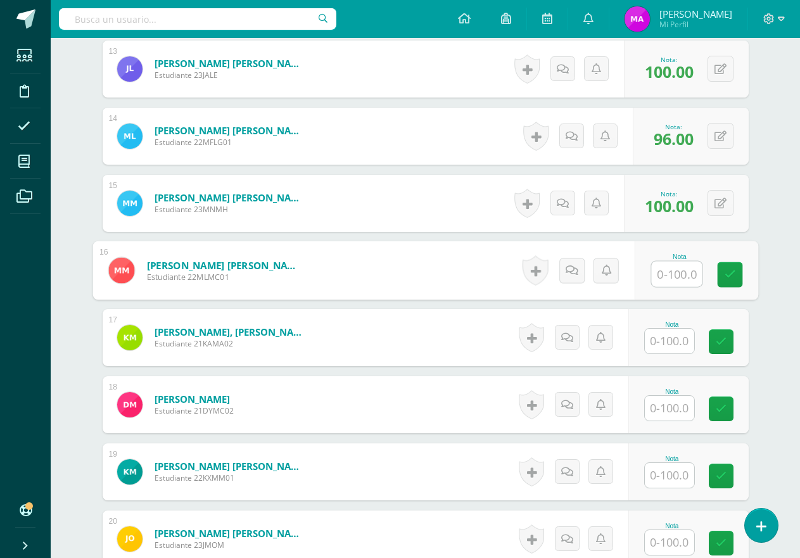
click at [680, 275] on input "text" at bounding box center [676, 273] width 51 height 25
click at [669, 332] on input "text" at bounding box center [668, 341] width 49 height 25
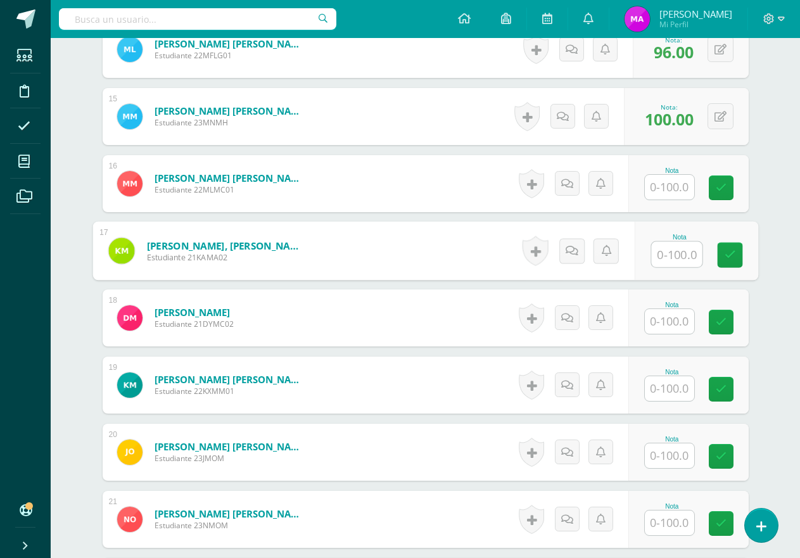
scroll to position [1331, 0]
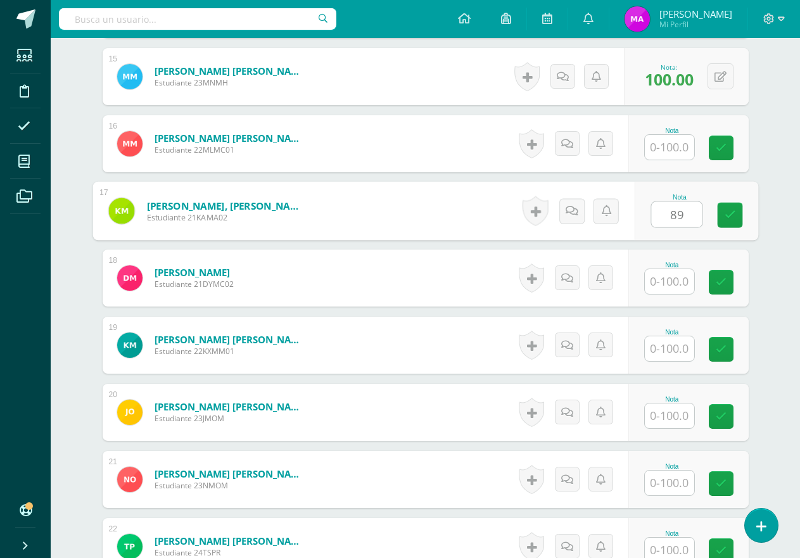
type input "89"
click at [673, 288] on input "text" at bounding box center [668, 281] width 49 height 25
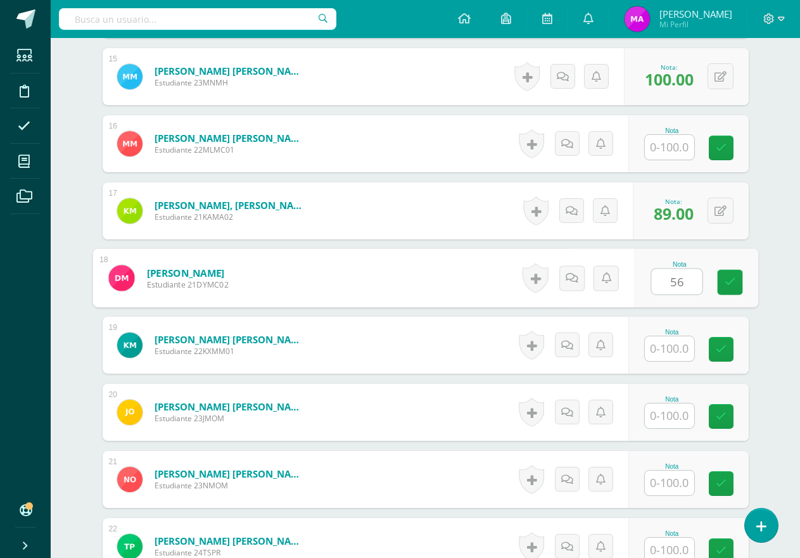
type input "56"
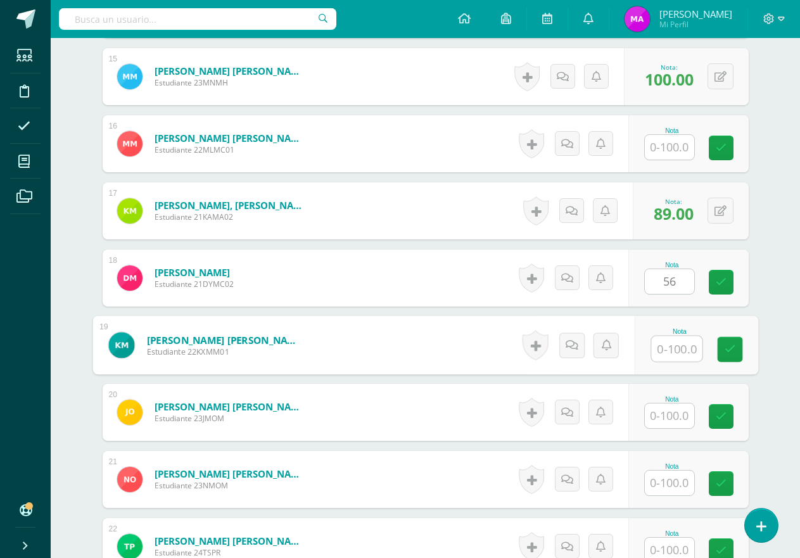
click at [673, 347] on input "text" at bounding box center [676, 348] width 51 height 25
type input "95"
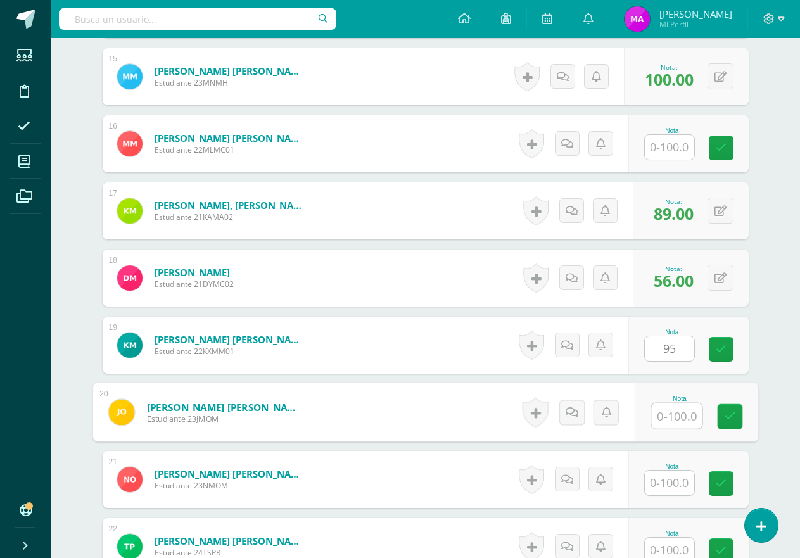
click at [665, 412] on input "text" at bounding box center [676, 415] width 51 height 25
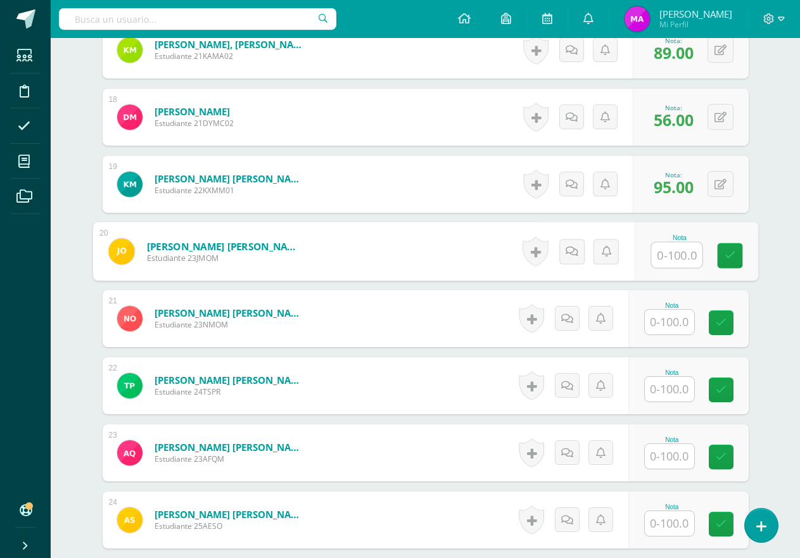
scroll to position [1521, 0]
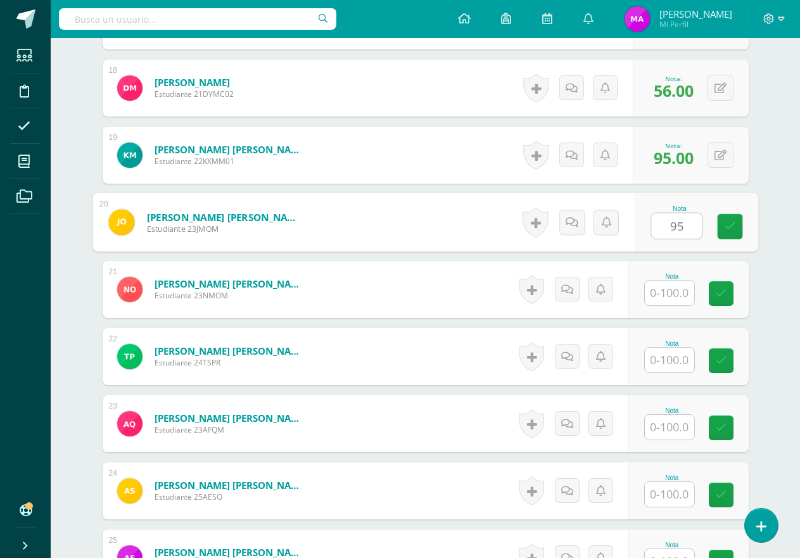
type input "95"
click at [674, 297] on input "text" at bounding box center [668, 292] width 49 height 25
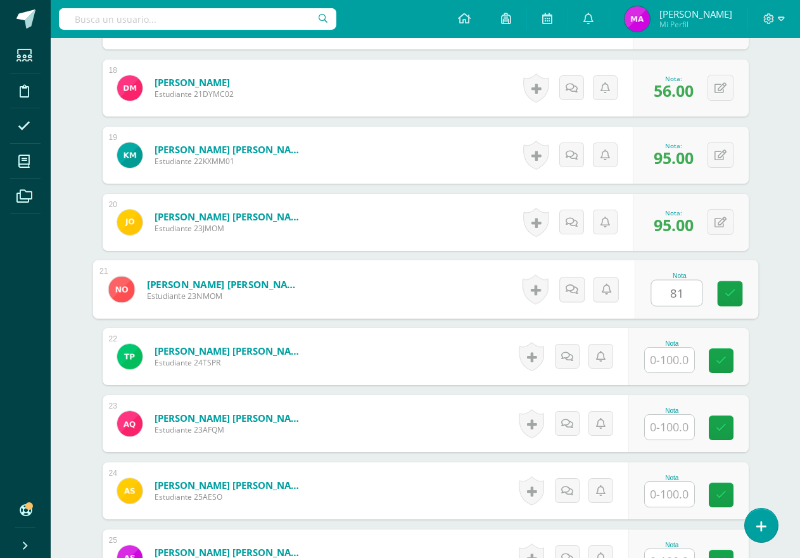
type input "81"
click at [670, 360] on input "text" at bounding box center [668, 360] width 49 height 25
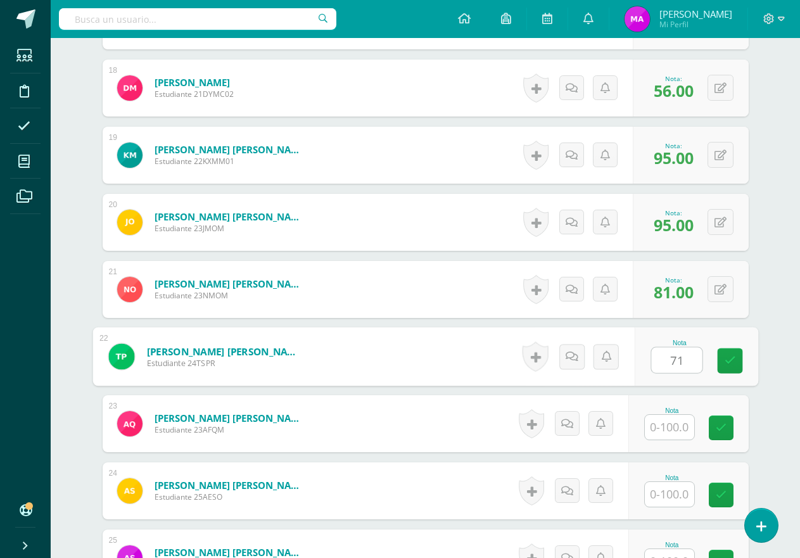
type input "71"
click at [662, 428] on input "text" at bounding box center [668, 427] width 49 height 25
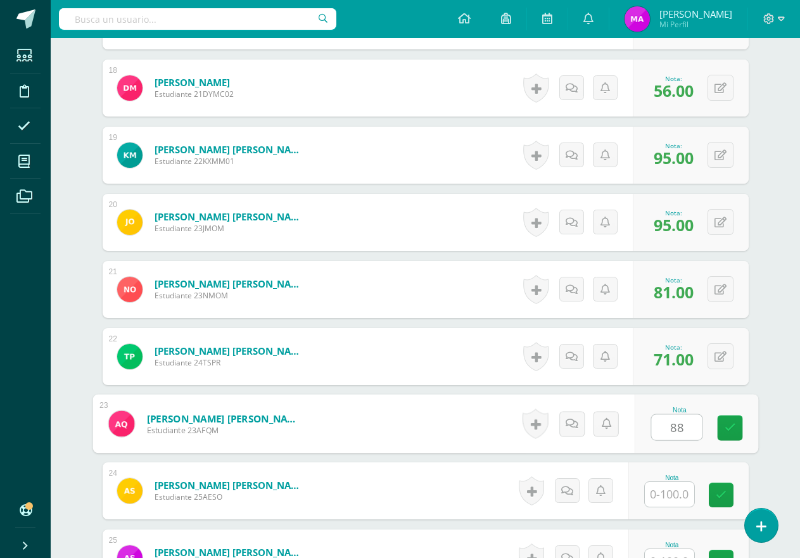
type input "88"
click at [669, 500] on input "text" at bounding box center [668, 494] width 49 height 25
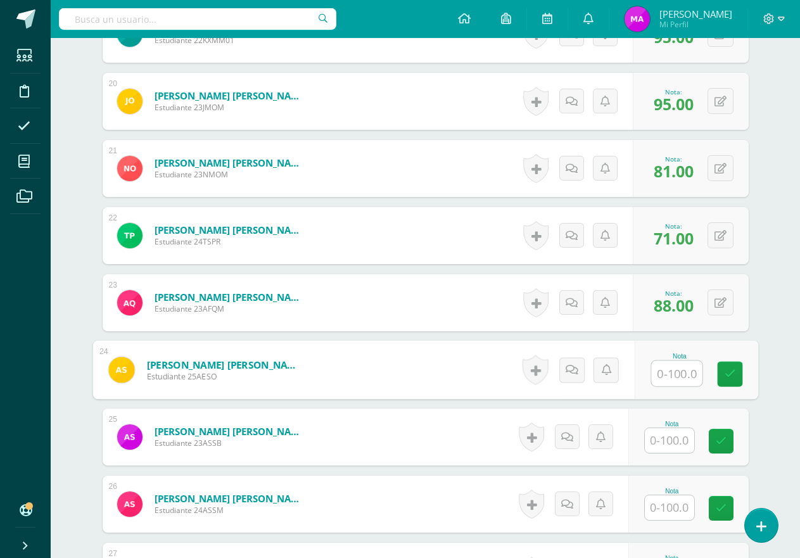
scroll to position [1648, 0]
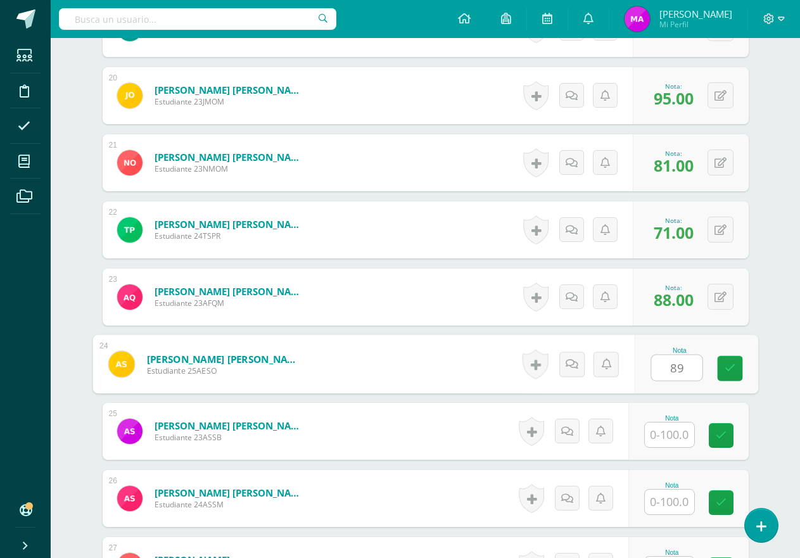
type input "89"
click at [677, 440] on input "text" at bounding box center [668, 434] width 49 height 25
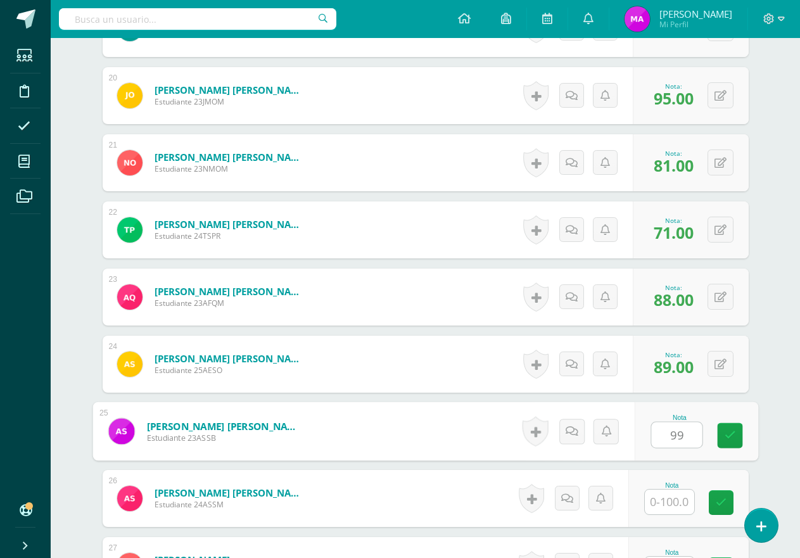
type input "99"
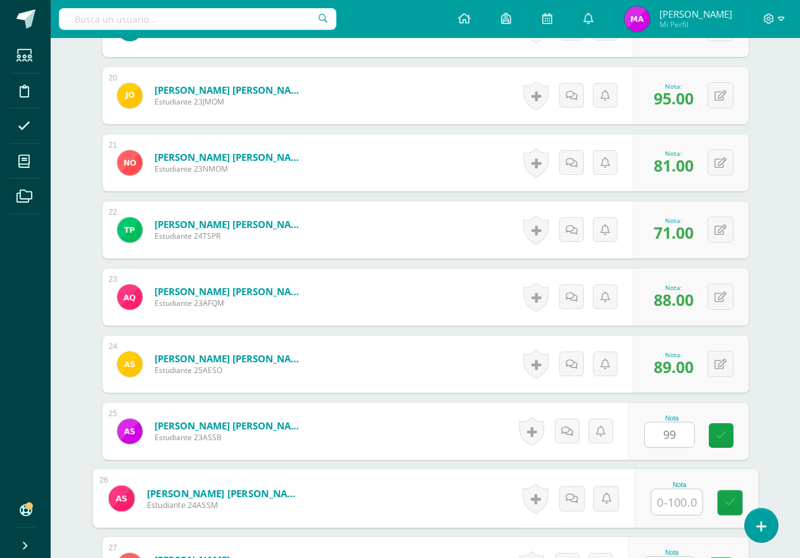
click at [679, 496] on input "text" at bounding box center [676, 501] width 51 height 25
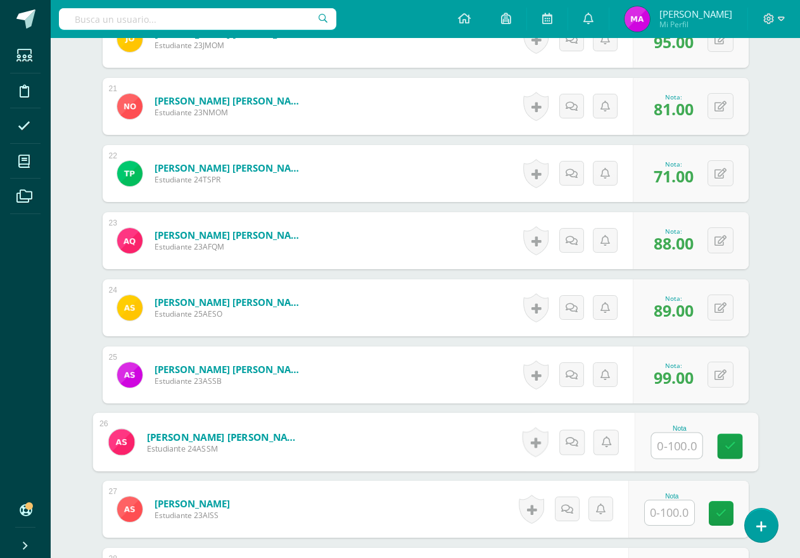
scroll to position [1901, 0]
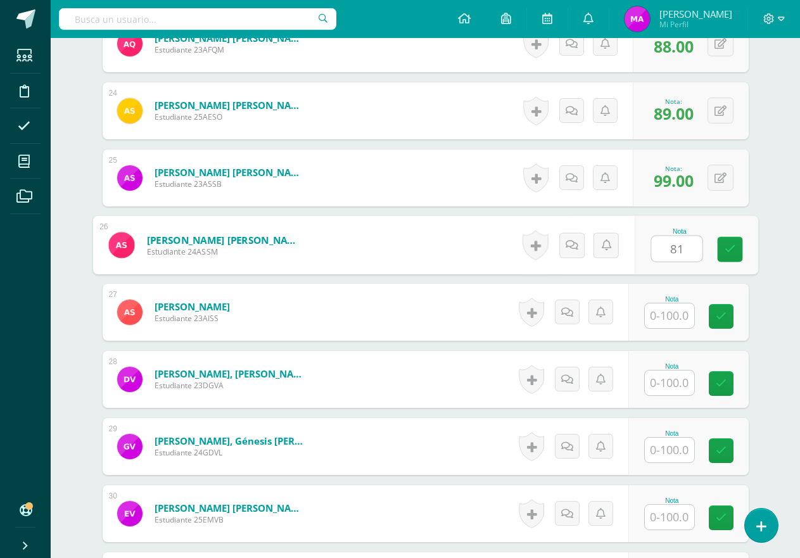
type input "81"
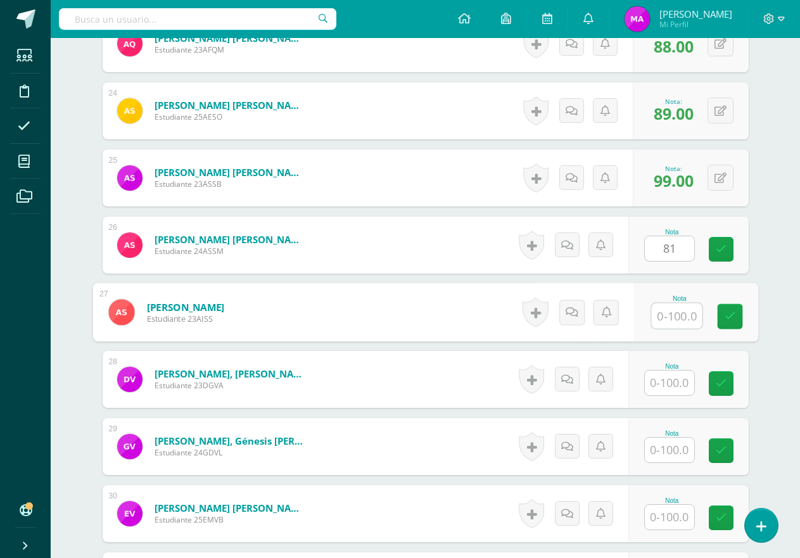
click at [667, 310] on input "text" at bounding box center [676, 315] width 51 height 25
type input "86"
click at [669, 381] on input "text" at bounding box center [668, 382] width 49 height 25
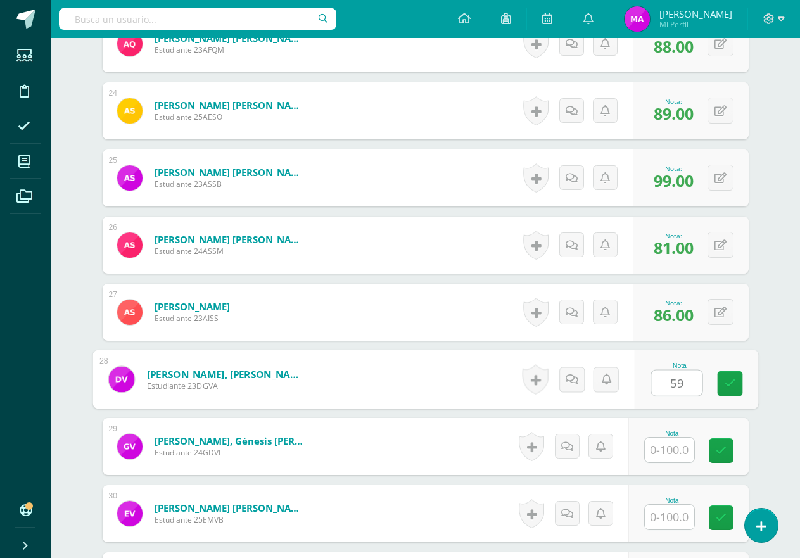
type input "59"
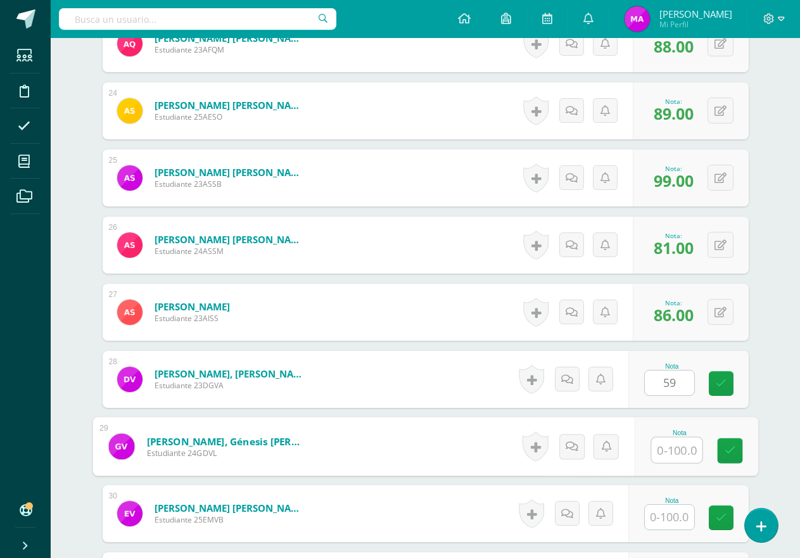
click at [674, 448] on input "text" at bounding box center [676, 449] width 51 height 25
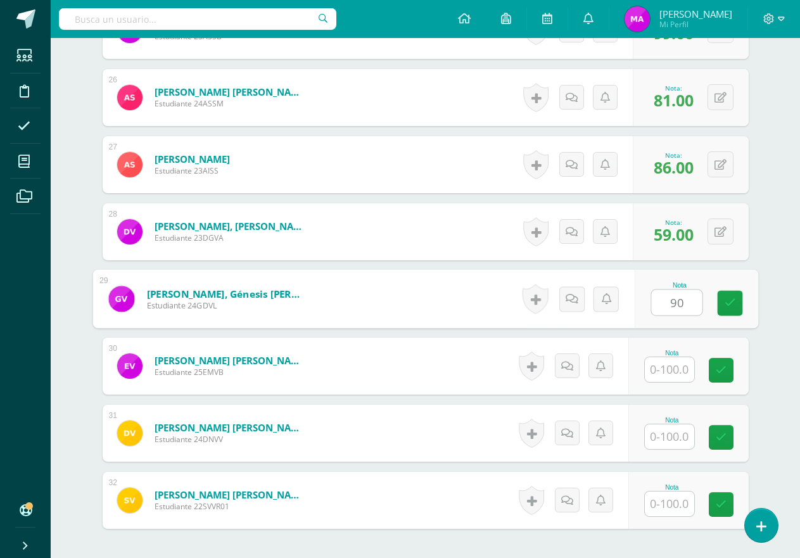
scroll to position [2164, 0]
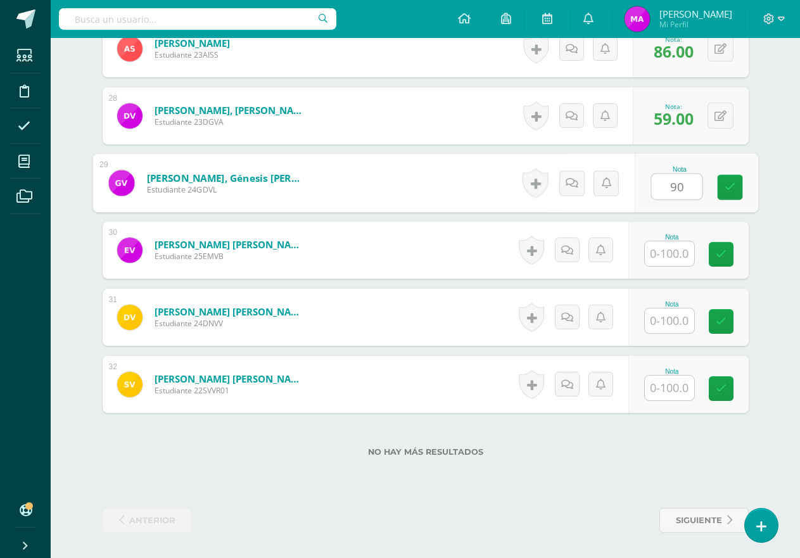
type input "90"
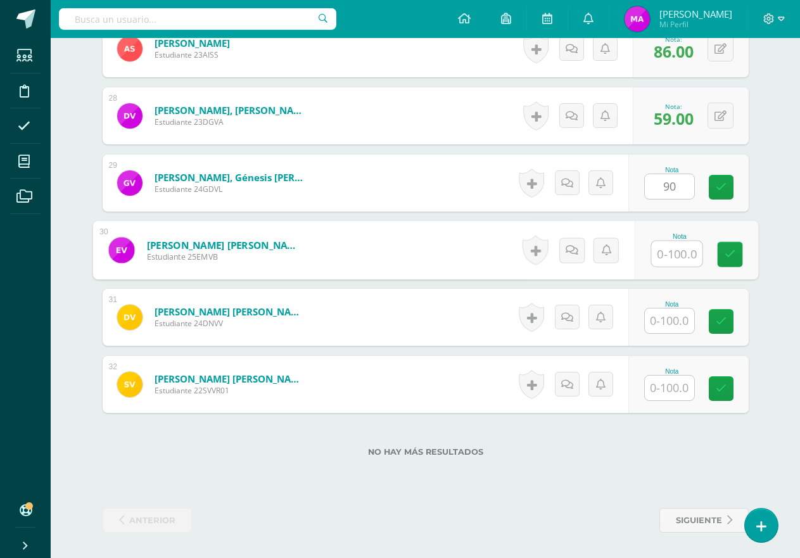
click at [672, 253] on input "text" at bounding box center [676, 253] width 51 height 25
type input "100"
click at [677, 318] on input "text" at bounding box center [668, 320] width 49 height 25
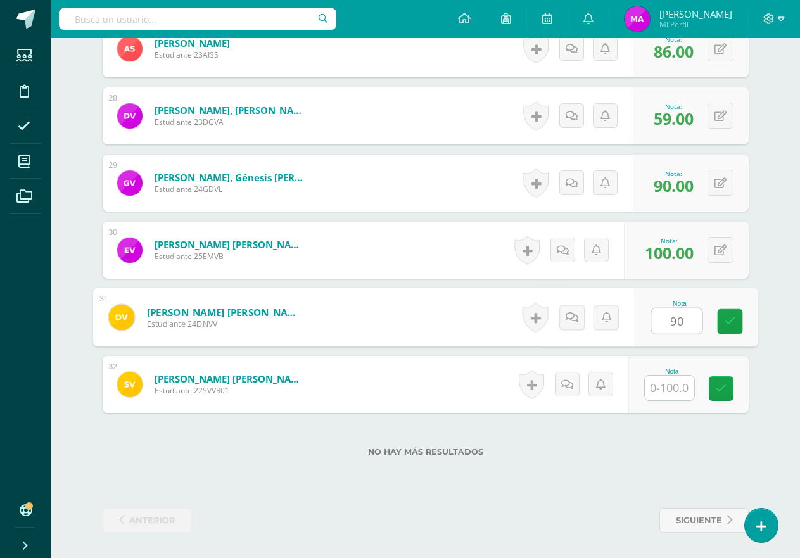
type input "90"
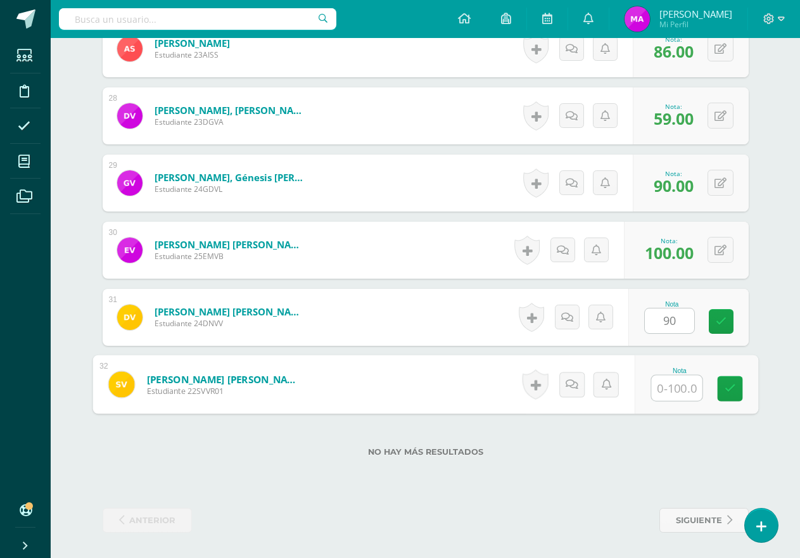
click at [683, 384] on input "text" at bounding box center [676, 387] width 51 height 25
type input "50"
click at [654, 430] on div "No hay más resultados" at bounding box center [426, 442] width 646 height 59
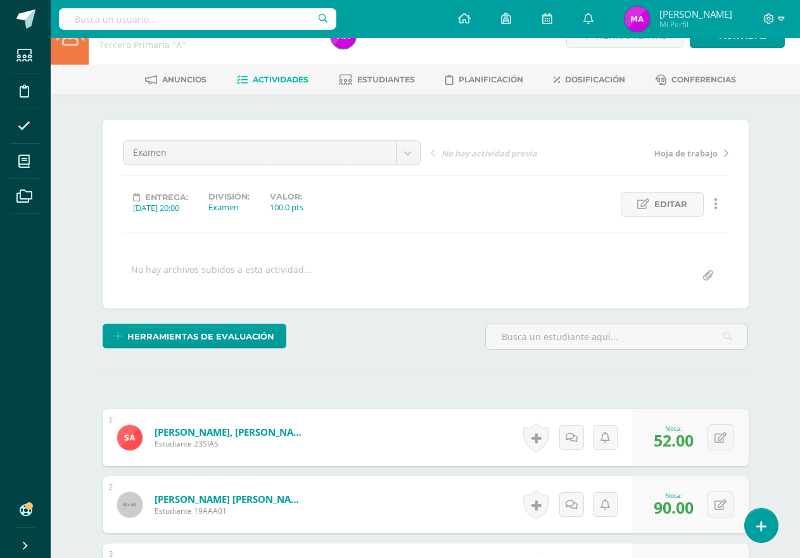
scroll to position [0, 0]
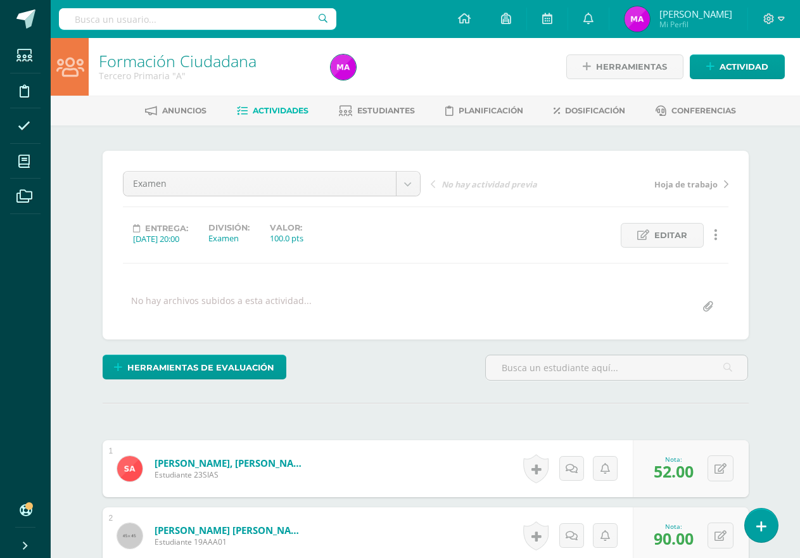
click at [283, 111] on span "Actividades" at bounding box center [281, 110] width 56 height 9
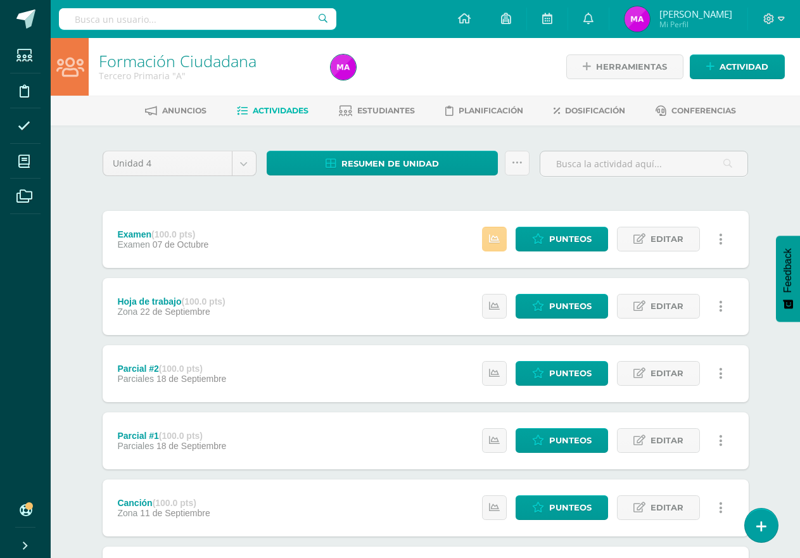
click at [493, 241] on icon at bounding box center [494, 239] width 11 height 11
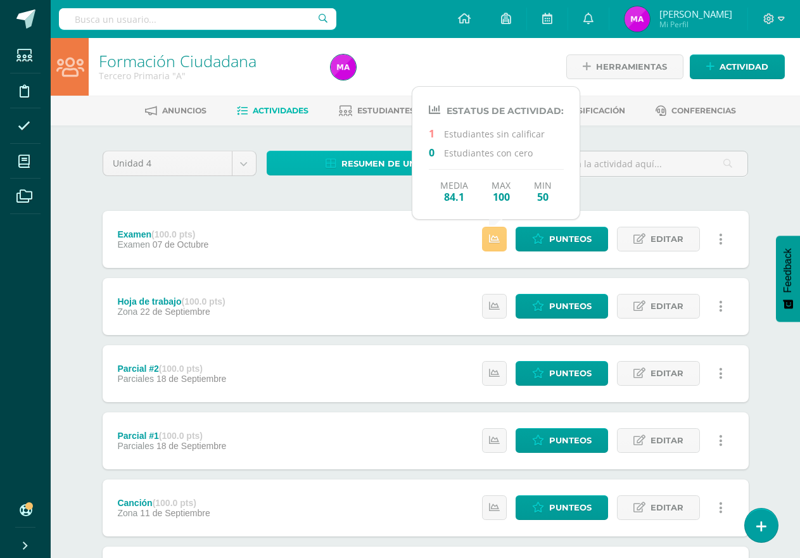
click at [366, 167] on span "Resumen de unidad" at bounding box center [389, 163] width 97 height 23
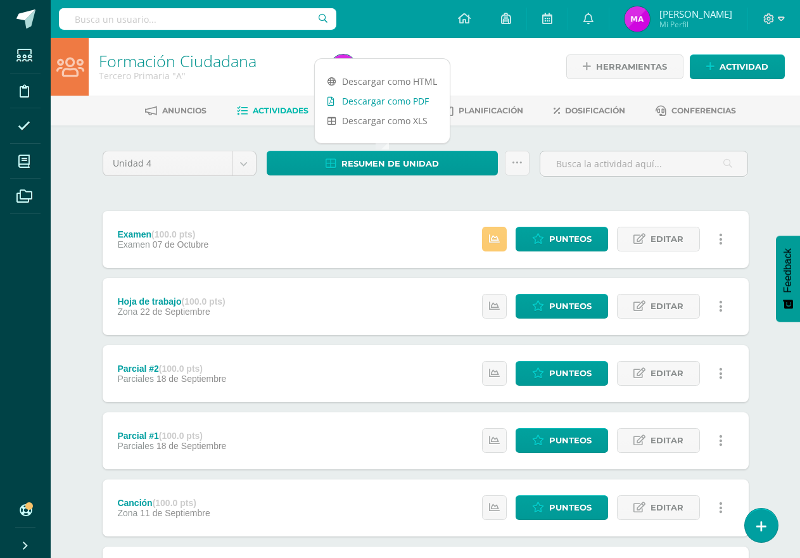
click at [376, 101] on link "Descargar como PDF" at bounding box center [382, 101] width 135 height 20
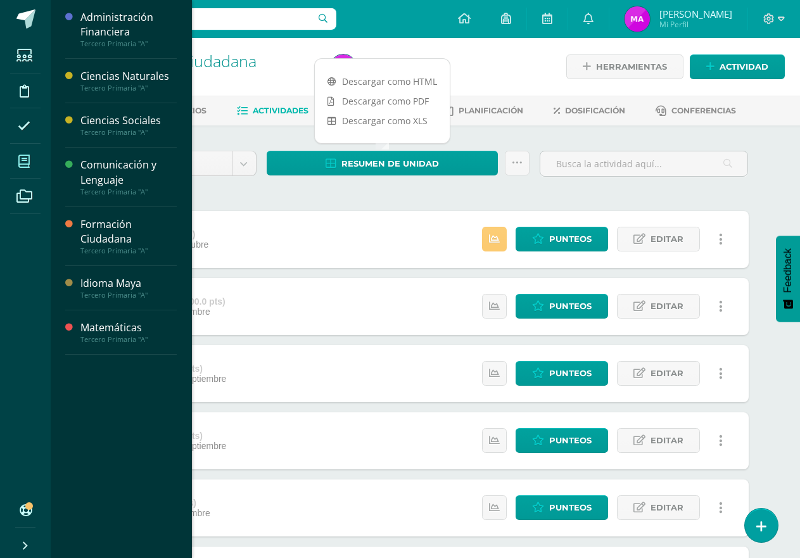
click at [10, 164] on span at bounding box center [24, 161] width 28 height 28
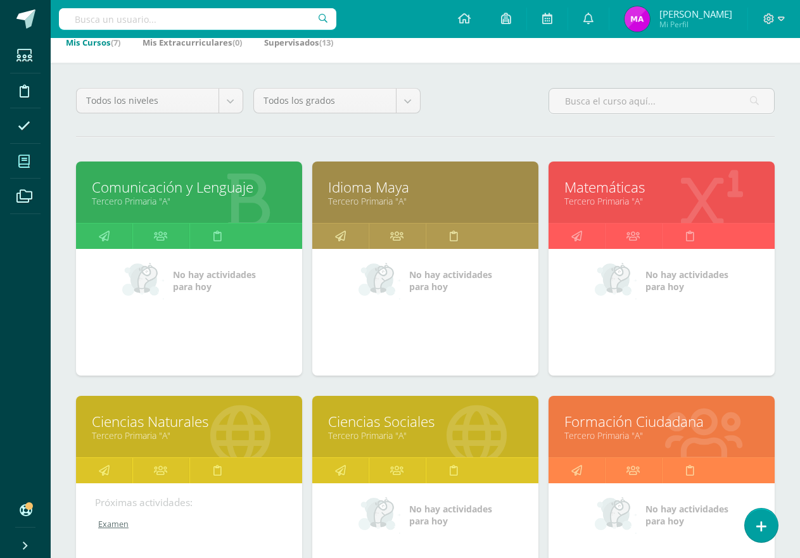
scroll to position [63, 0]
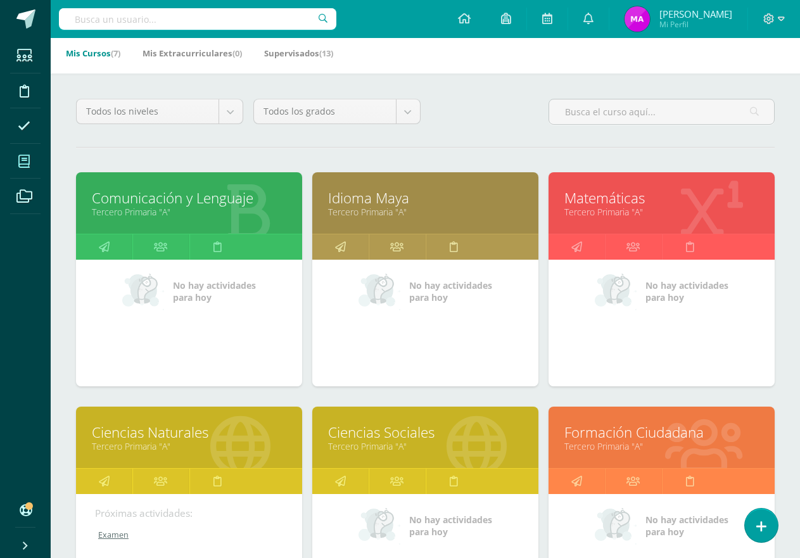
click at [425, 196] on link "Idioma Maya" at bounding box center [425, 198] width 194 height 20
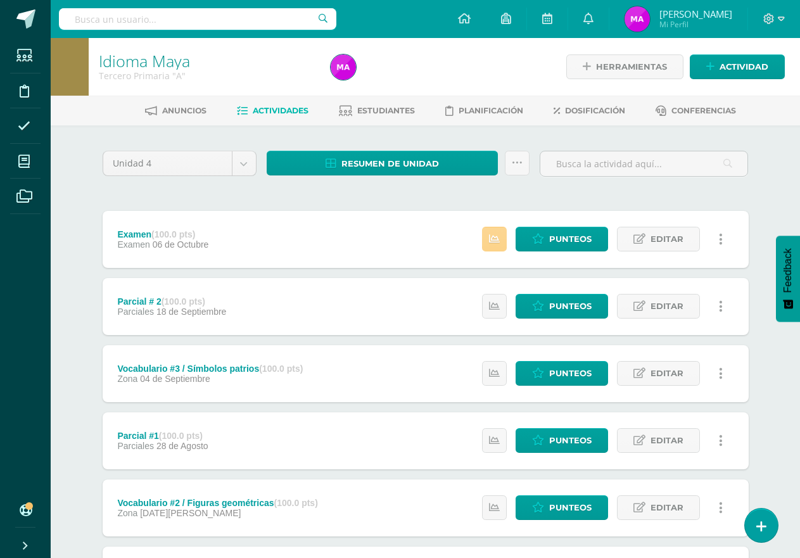
click at [489, 241] on link at bounding box center [494, 239] width 25 height 25
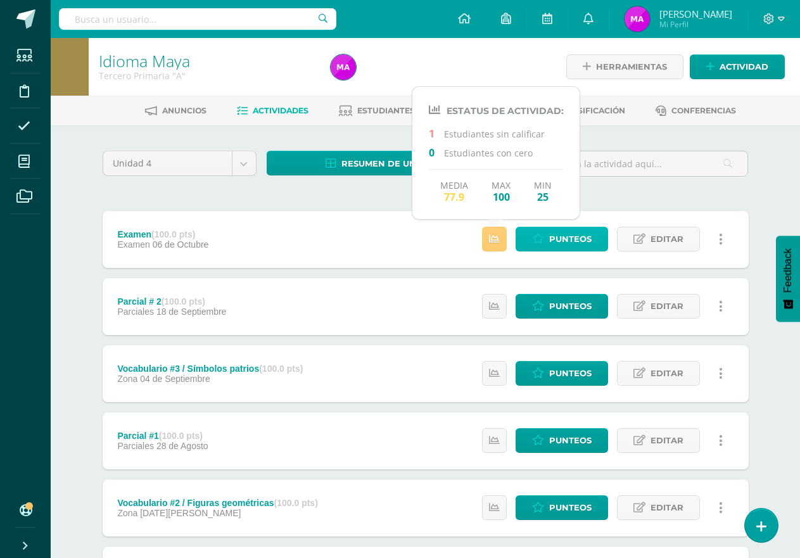
click at [551, 235] on span "Punteos" at bounding box center [570, 238] width 42 height 23
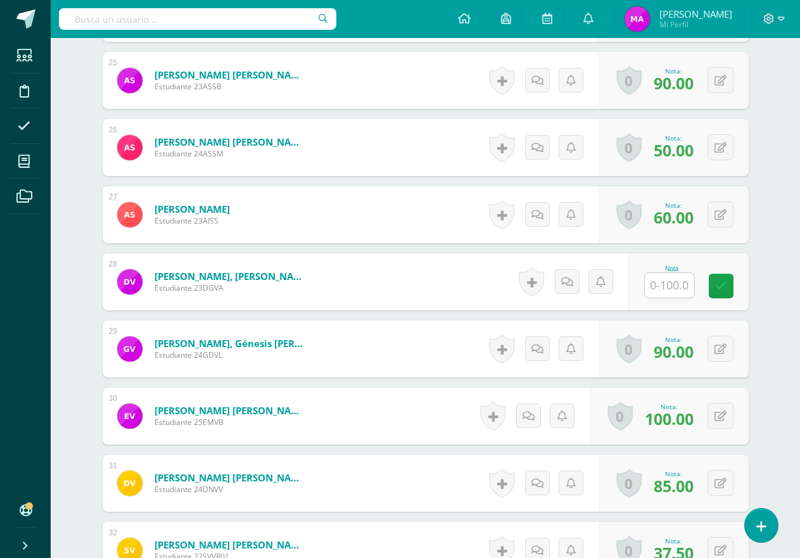
scroll to position [1974, 0]
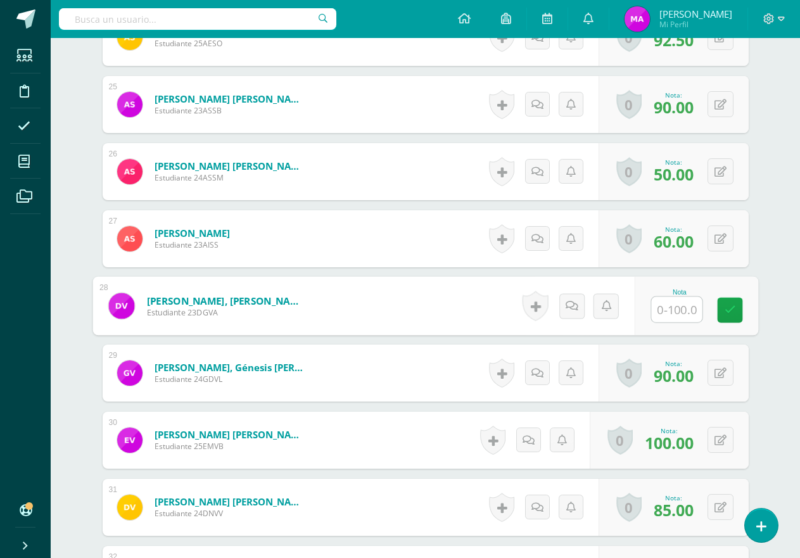
click at [674, 311] on input "text" at bounding box center [676, 309] width 51 height 25
type input "28"
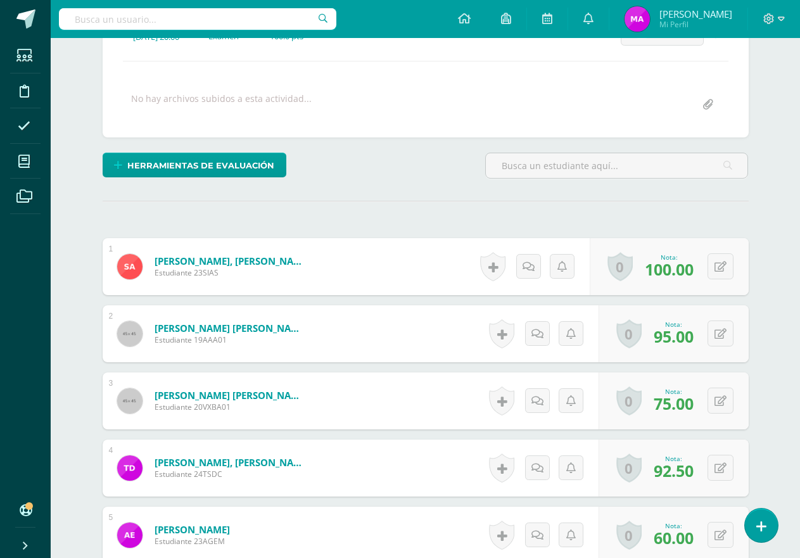
scroll to position [0, 0]
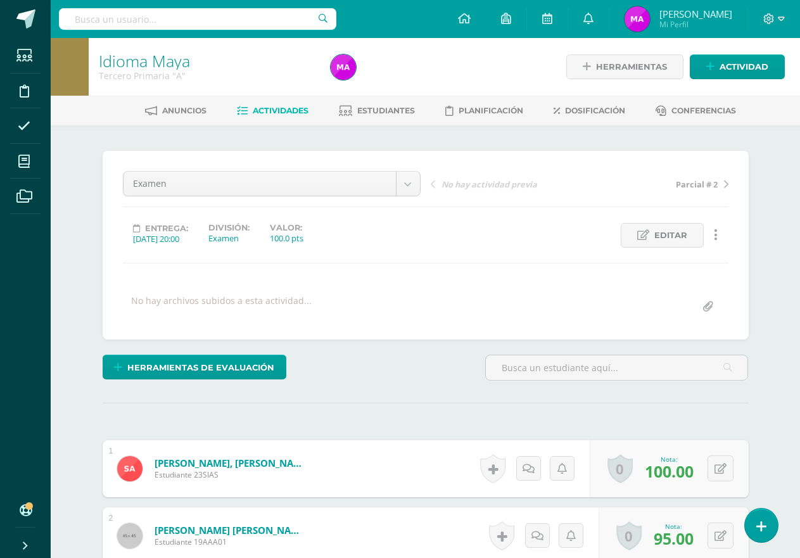
click at [303, 108] on span "Actividades" at bounding box center [281, 110] width 56 height 9
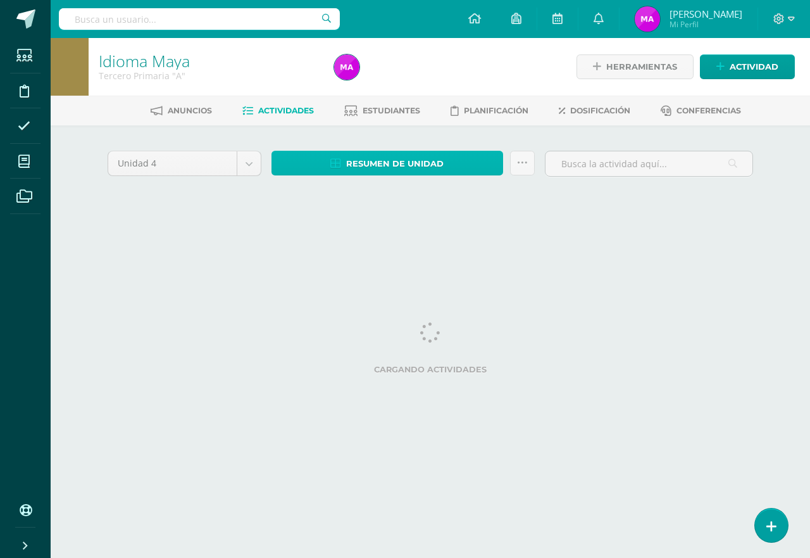
click at [392, 165] on span "Resumen de unidad" at bounding box center [394, 163] width 97 height 23
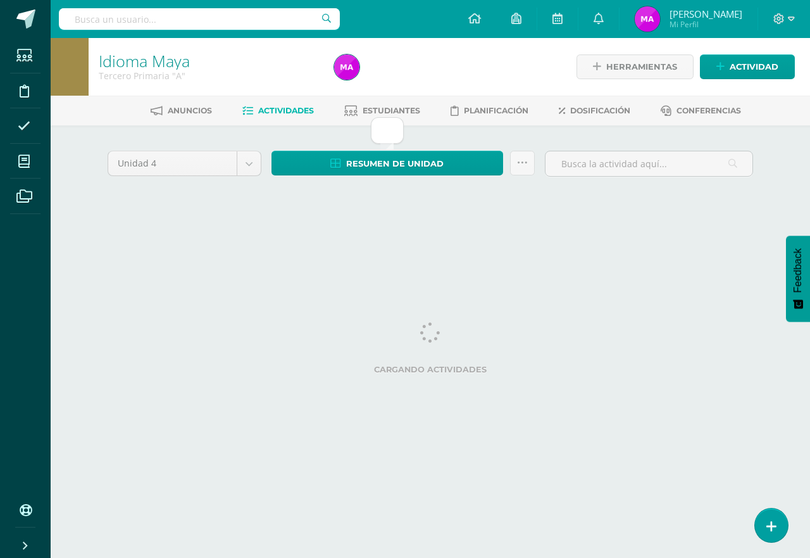
click at [280, 106] on span "Actividades" at bounding box center [286, 110] width 56 height 9
click at [369, 163] on span "Resumen de unidad" at bounding box center [394, 163] width 97 height 23
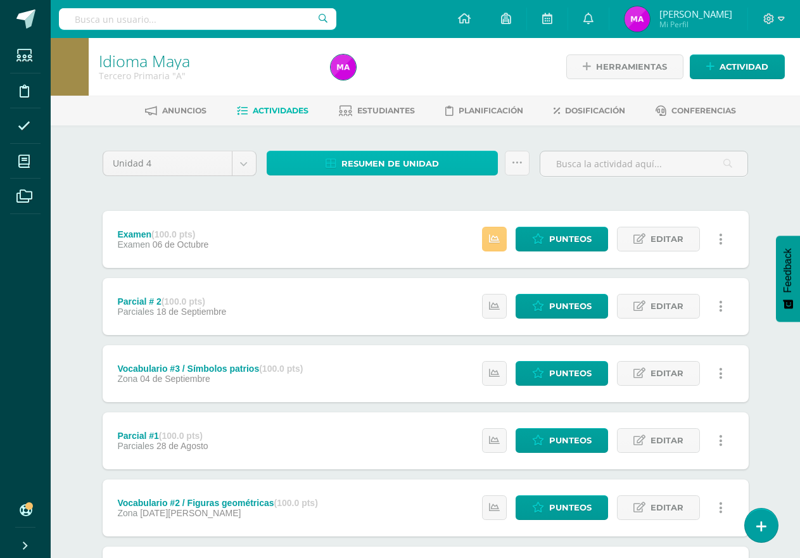
click at [379, 161] on span "Resumen de unidad" at bounding box center [389, 163] width 97 height 23
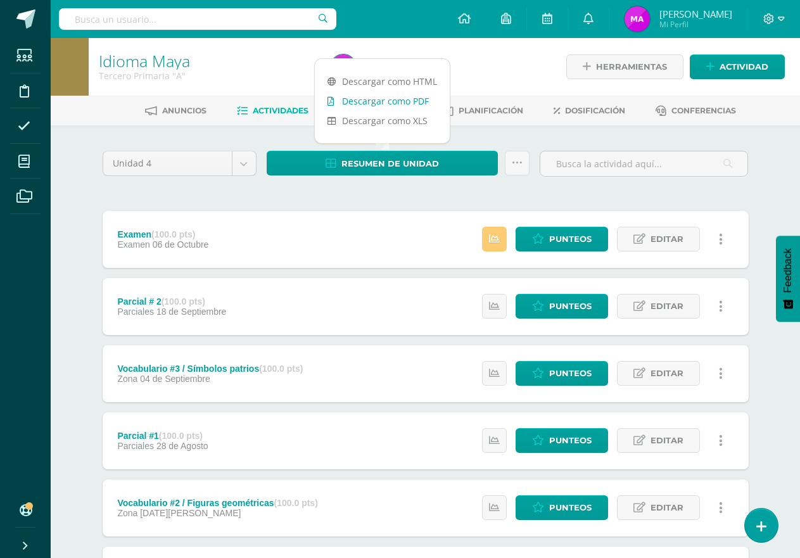
click at [396, 104] on link "Descargar como PDF" at bounding box center [382, 101] width 135 height 20
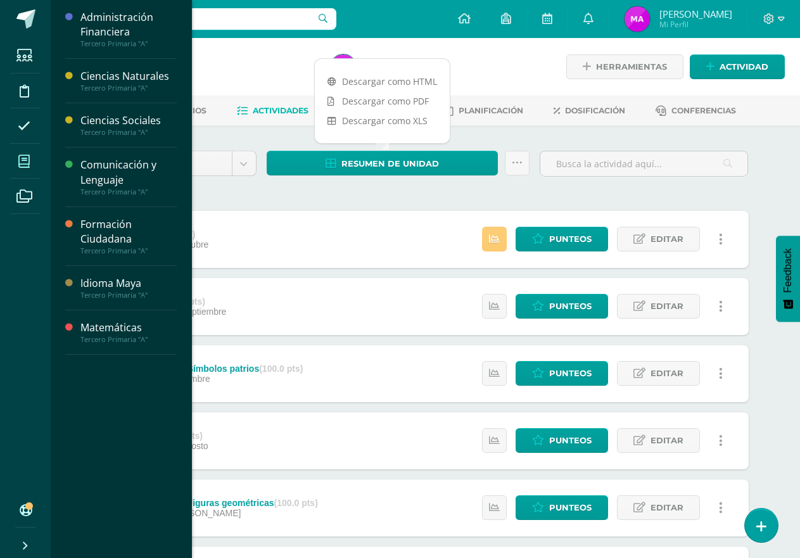
click at [25, 166] on icon at bounding box center [23, 161] width 11 height 13
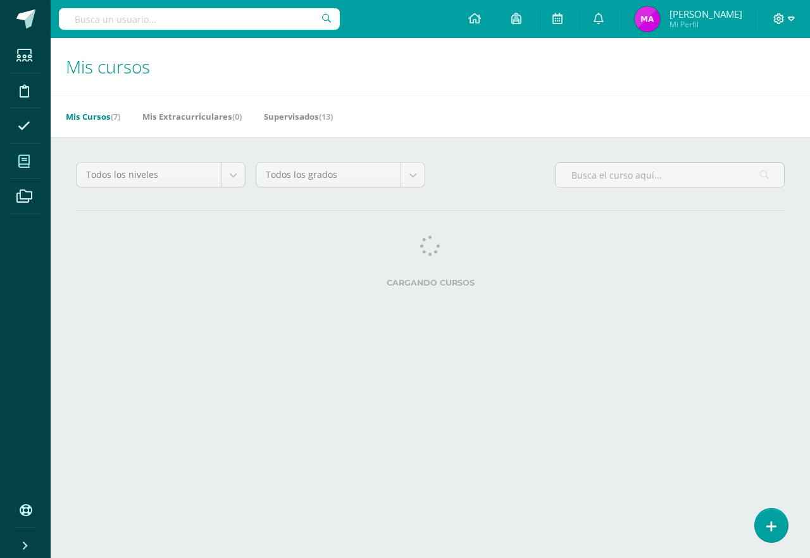
click at [782, 23] on icon at bounding box center [779, 18] width 11 height 11
click at [753, 85] on span "Cerrar sesión" at bounding box center [751, 86] width 57 height 12
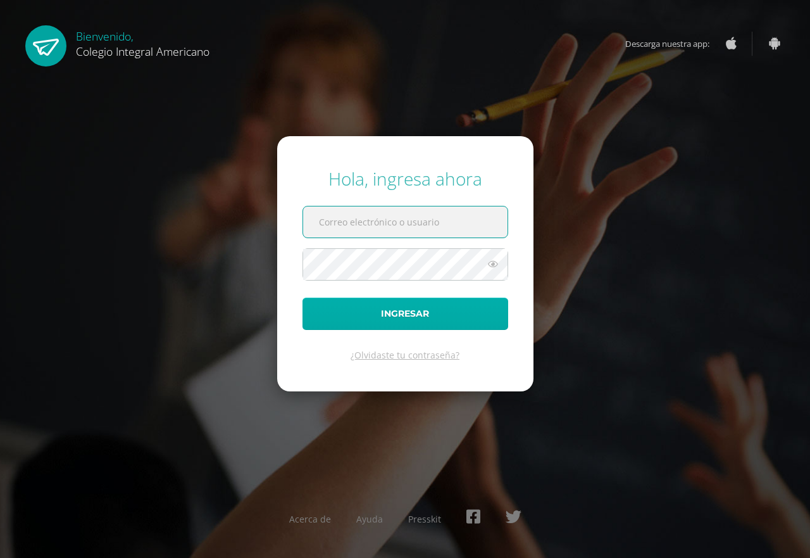
type input "[EMAIL_ADDRESS][DOMAIN_NAME]"
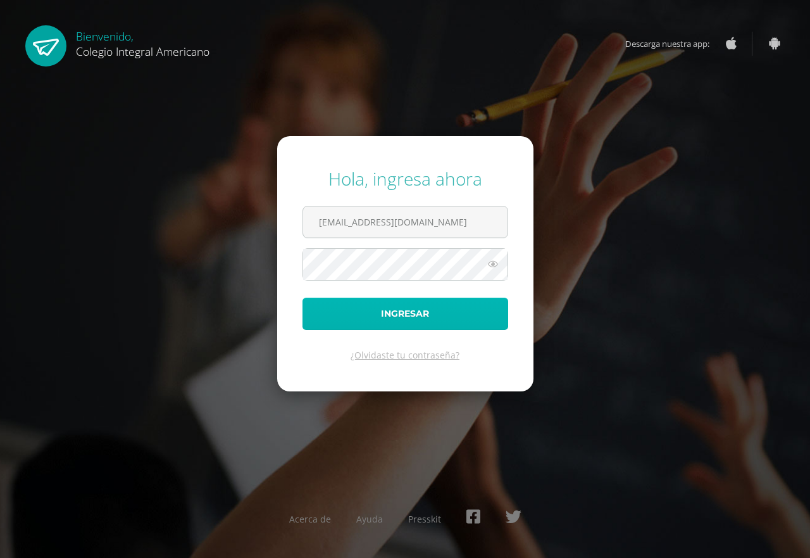
click at [406, 315] on button "Ingresar" at bounding box center [406, 314] width 206 height 32
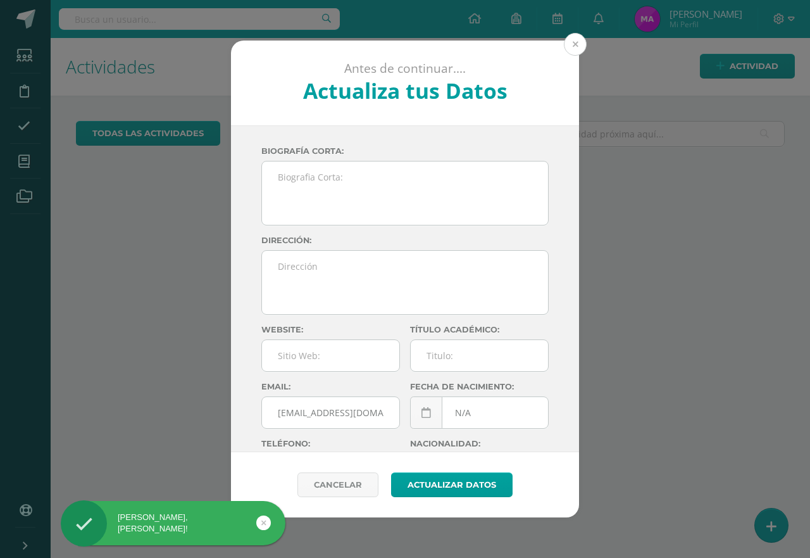
click at [572, 47] on button at bounding box center [575, 44] width 23 height 23
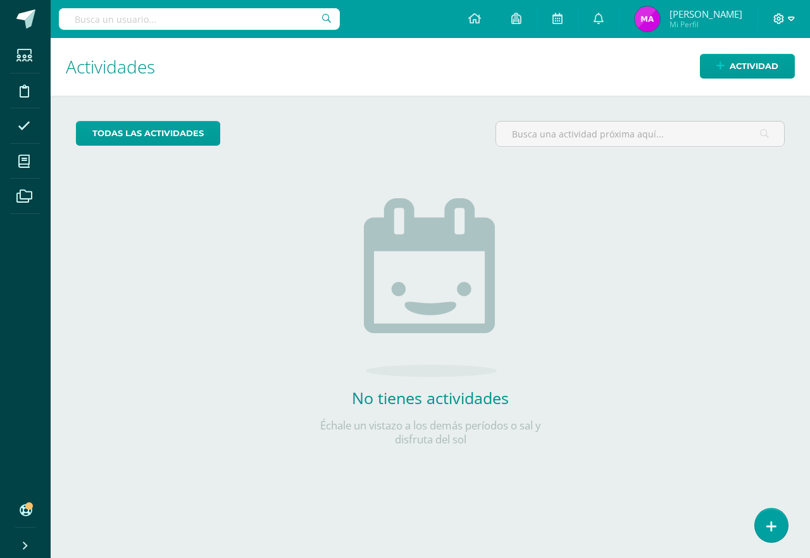
click at [789, 16] on icon at bounding box center [791, 18] width 7 height 11
click at [756, 89] on span "Cerrar sesión" at bounding box center [752, 86] width 57 height 12
